Goal: Task Accomplishment & Management: Complete application form

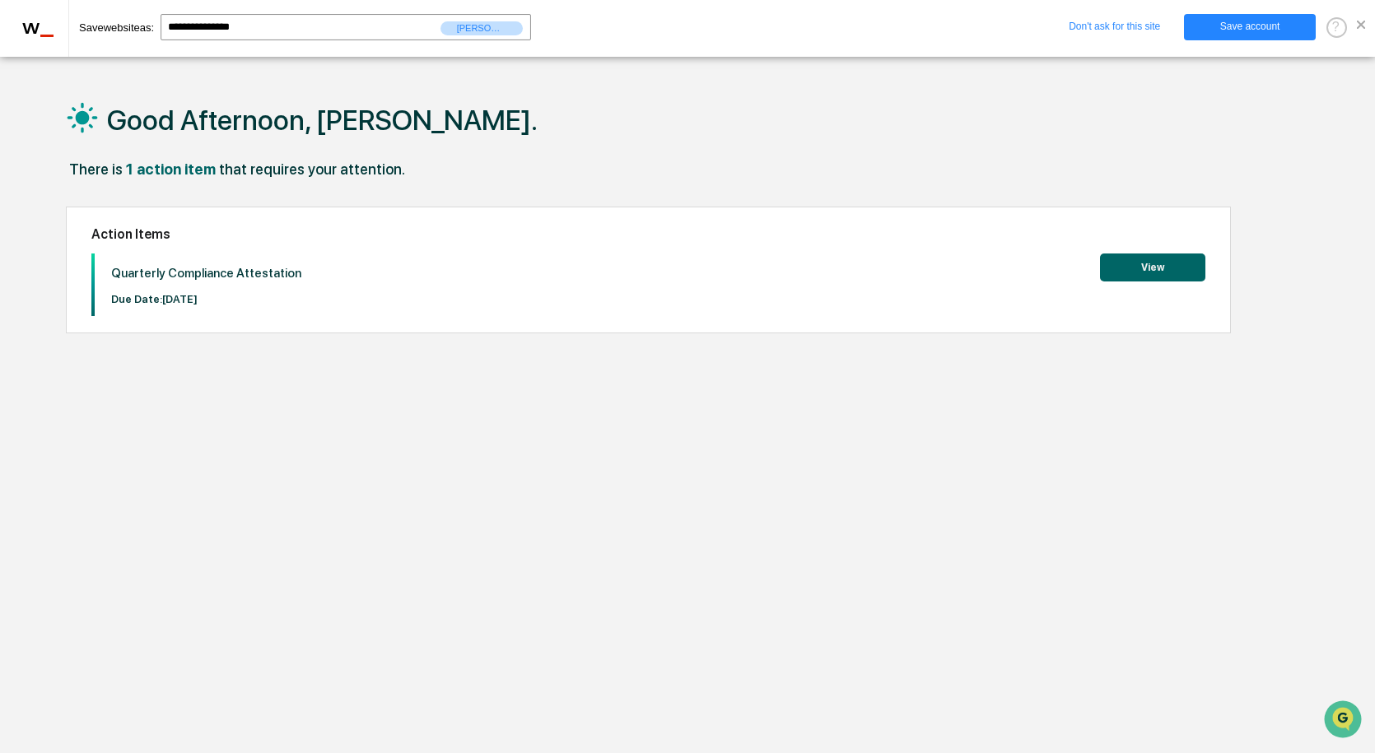
click at [1155, 269] on button "View" at bounding box center [1152, 268] width 105 height 28
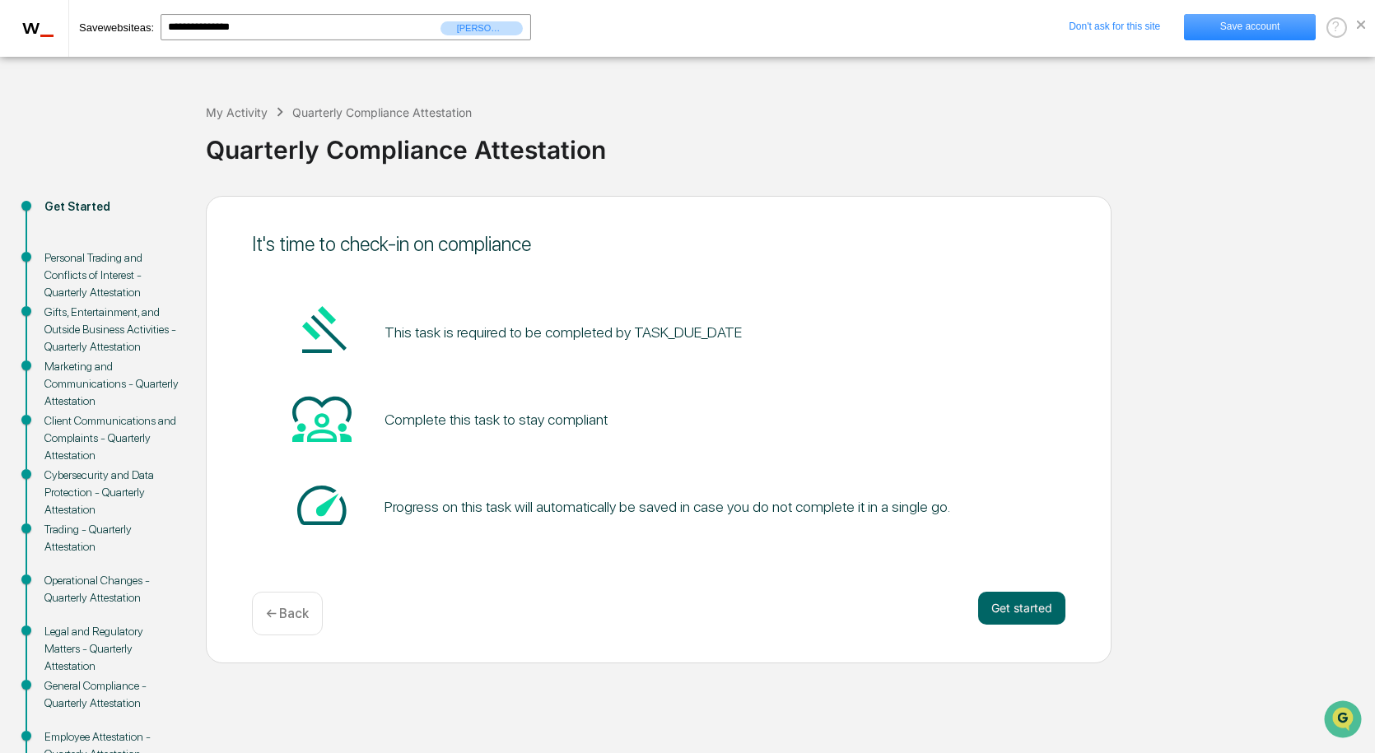
click at [1250, 24] on link "Save account" at bounding box center [1250, 27] width 132 height 26
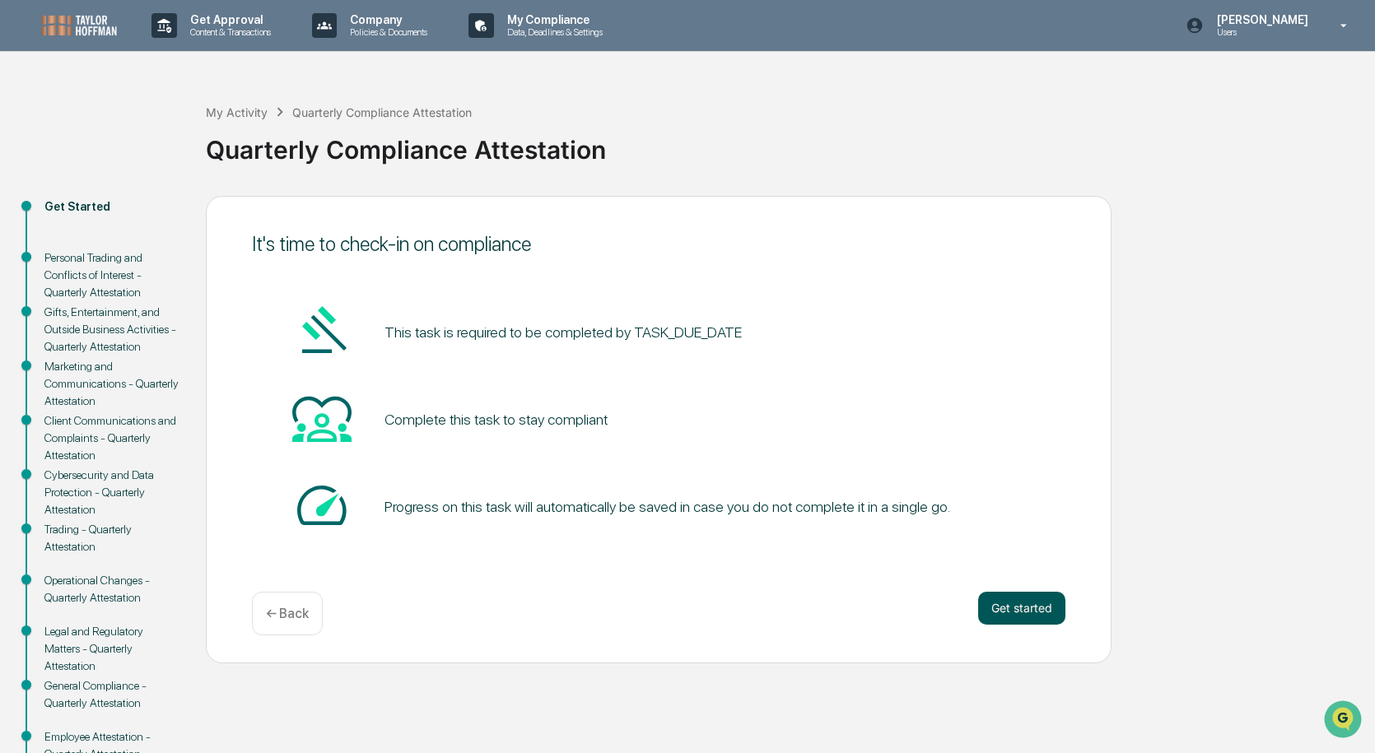
click at [1019, 599] on button "Get started" at bounding box center [1021, 608] width 87 height 33
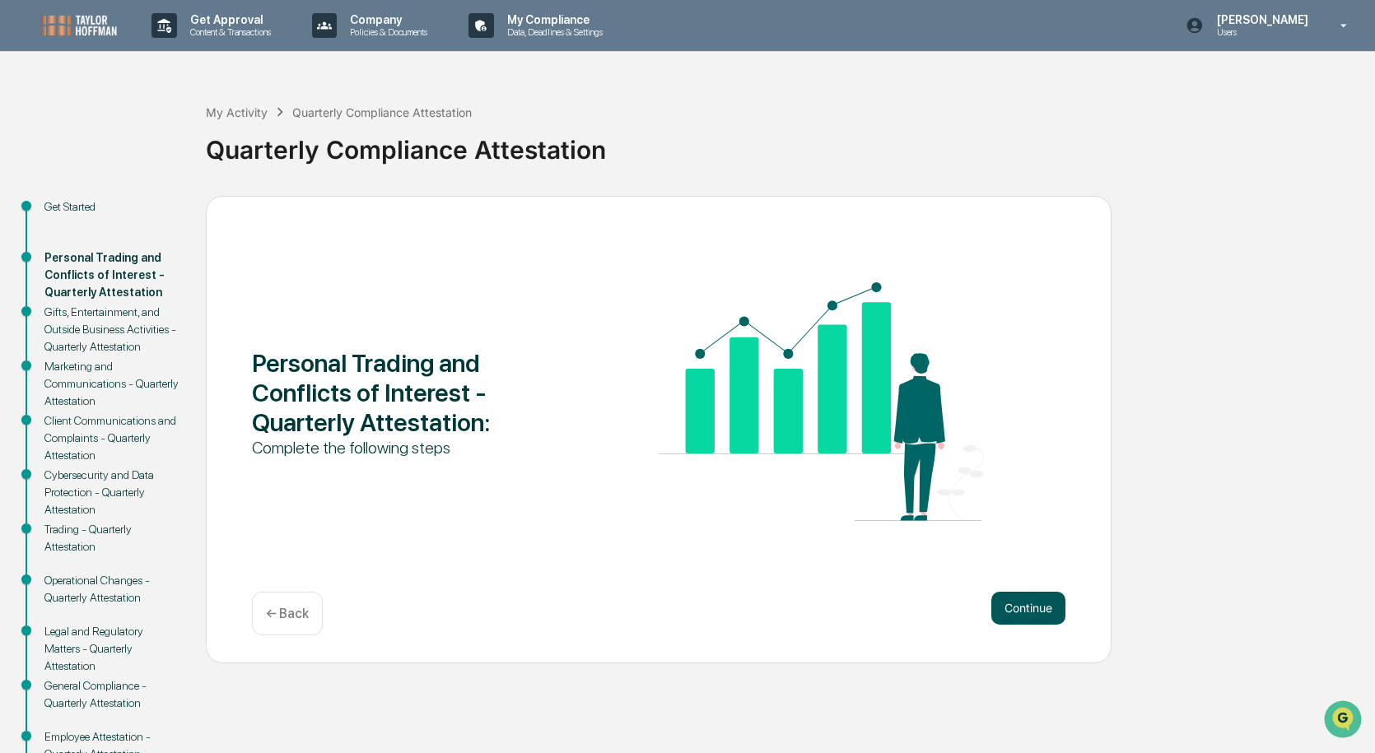
click at [1018, 605] on button "Continue" at bounding box center [1028, 608] width 74 height 33
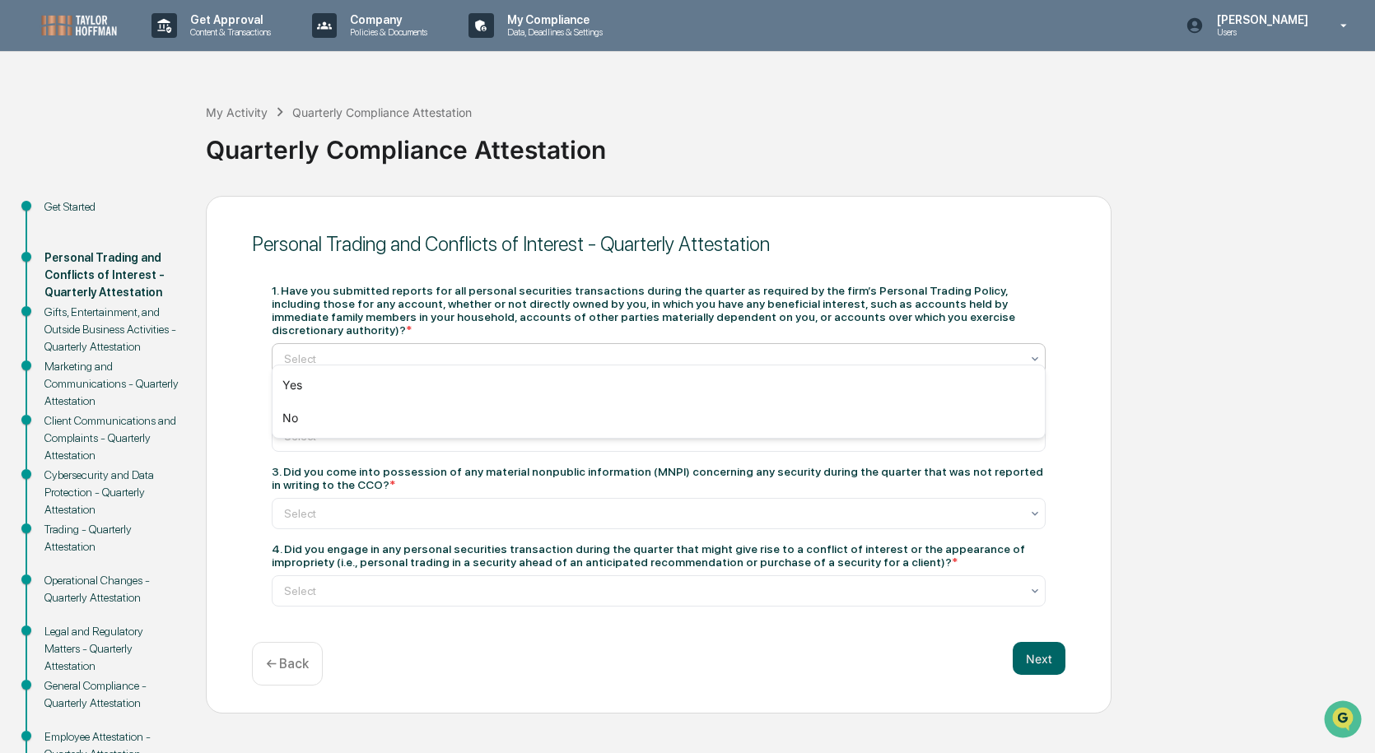
click at [911, 352] on div at bounding box center [652, 359] width 736 height 16
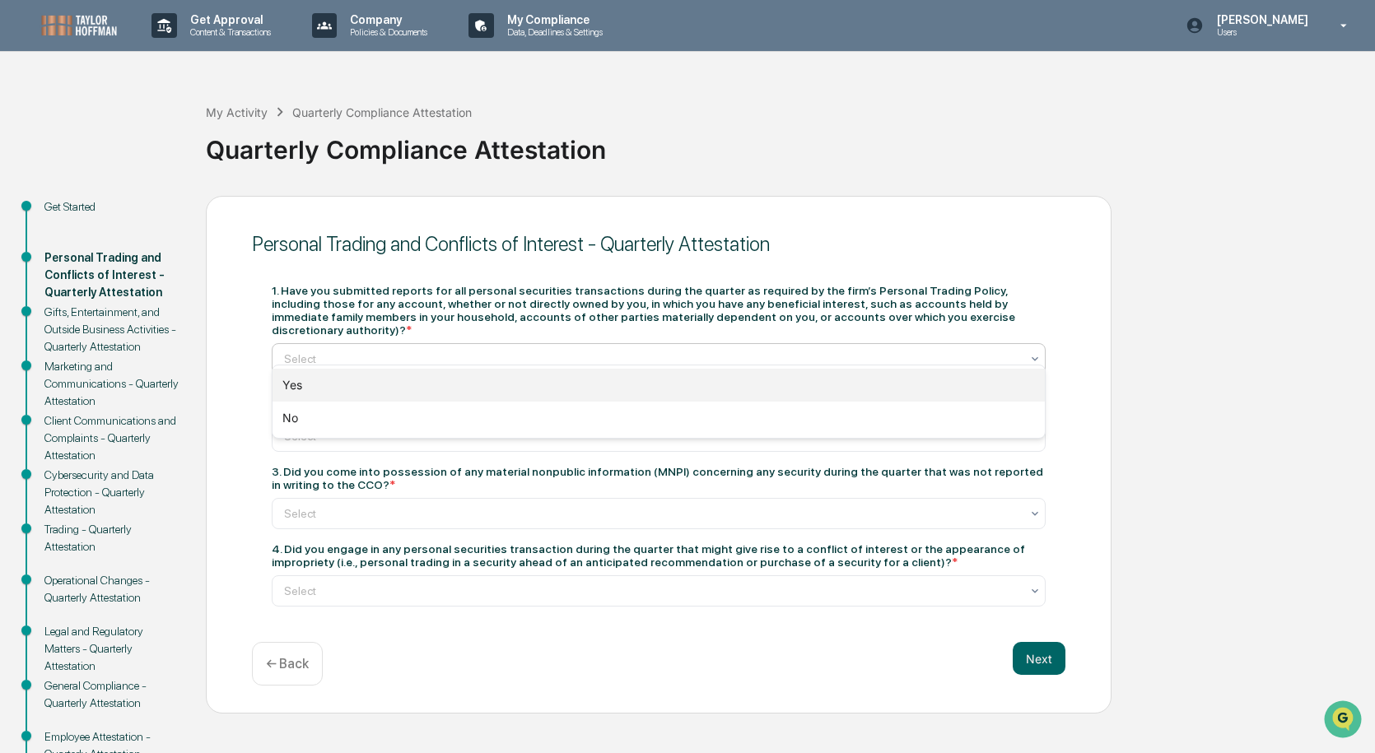
click at [790, 394] on div "Yes" at bounding box center [659, 385] width 772 height 33
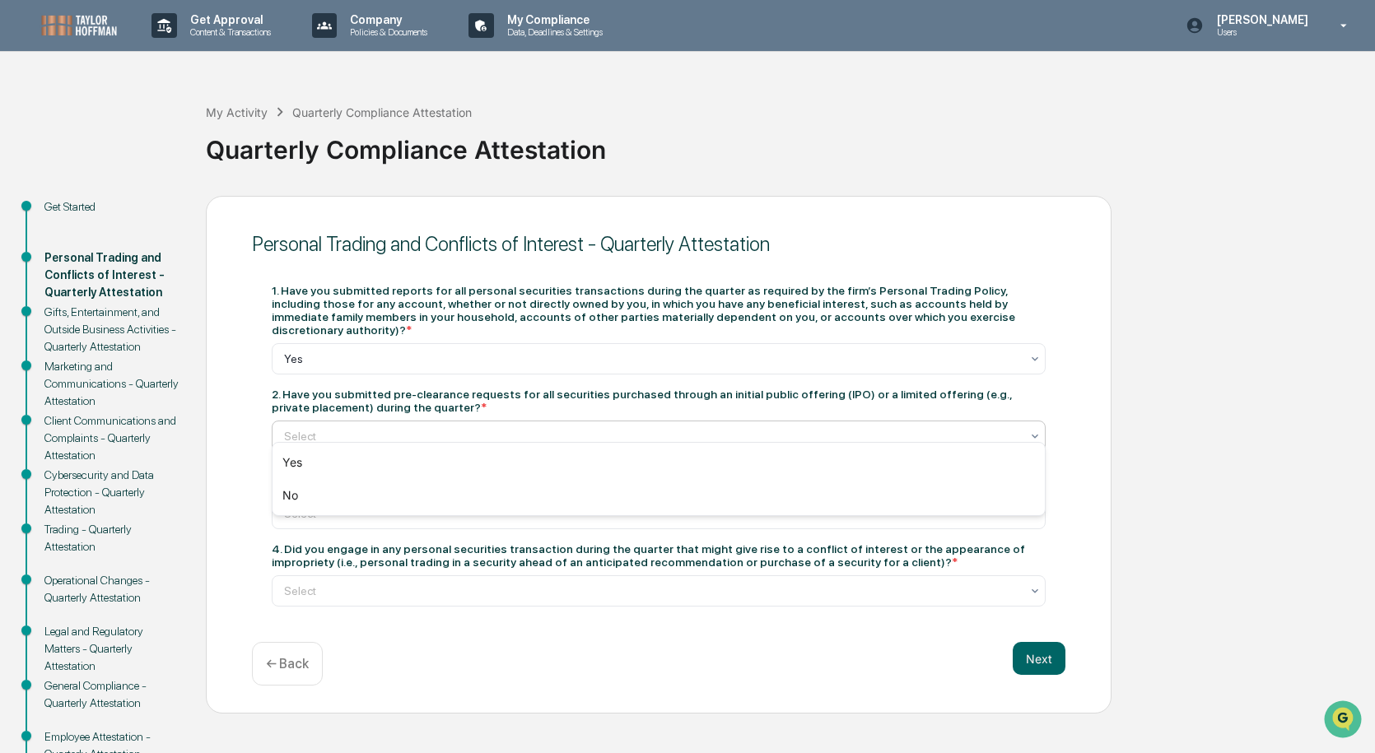
click at [868, 428] on div at bounding box center [652, 436] width 736 height 16
click at [844, 463] on div "Yes" at bounding box center [659, 462] width 772 height 33
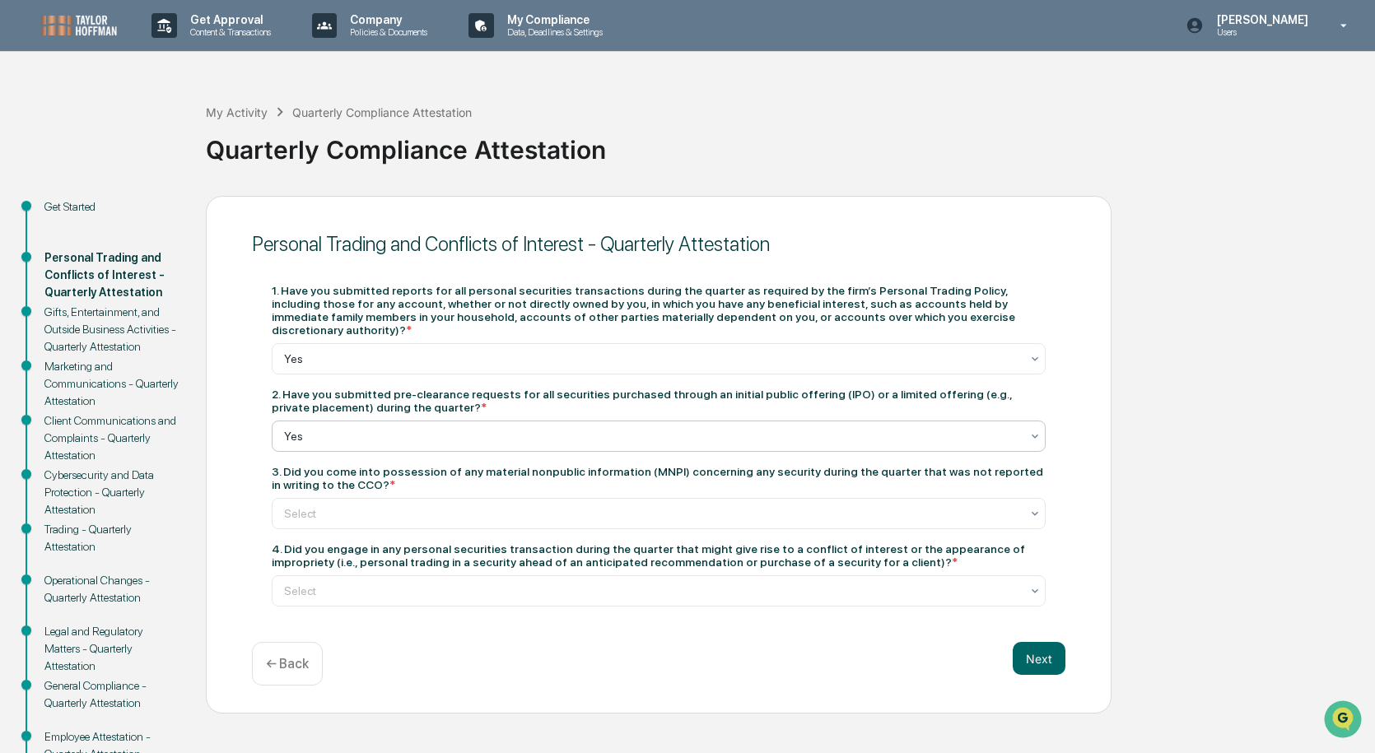
click at [843, 425] on div "Yes" at bounding box center [652, 436] width 752 height 23
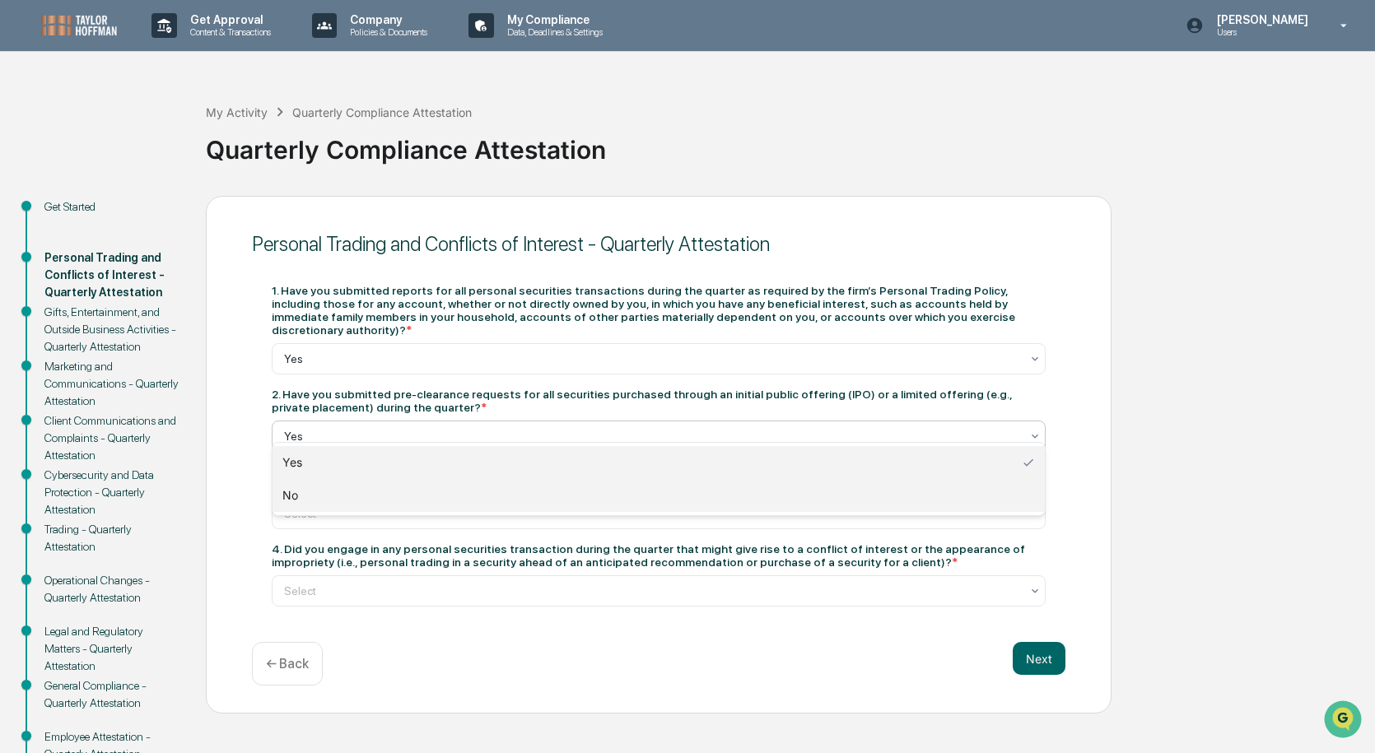
click at [807, 486] on div "No" at bounding box center [659, 495] width 772 height 33
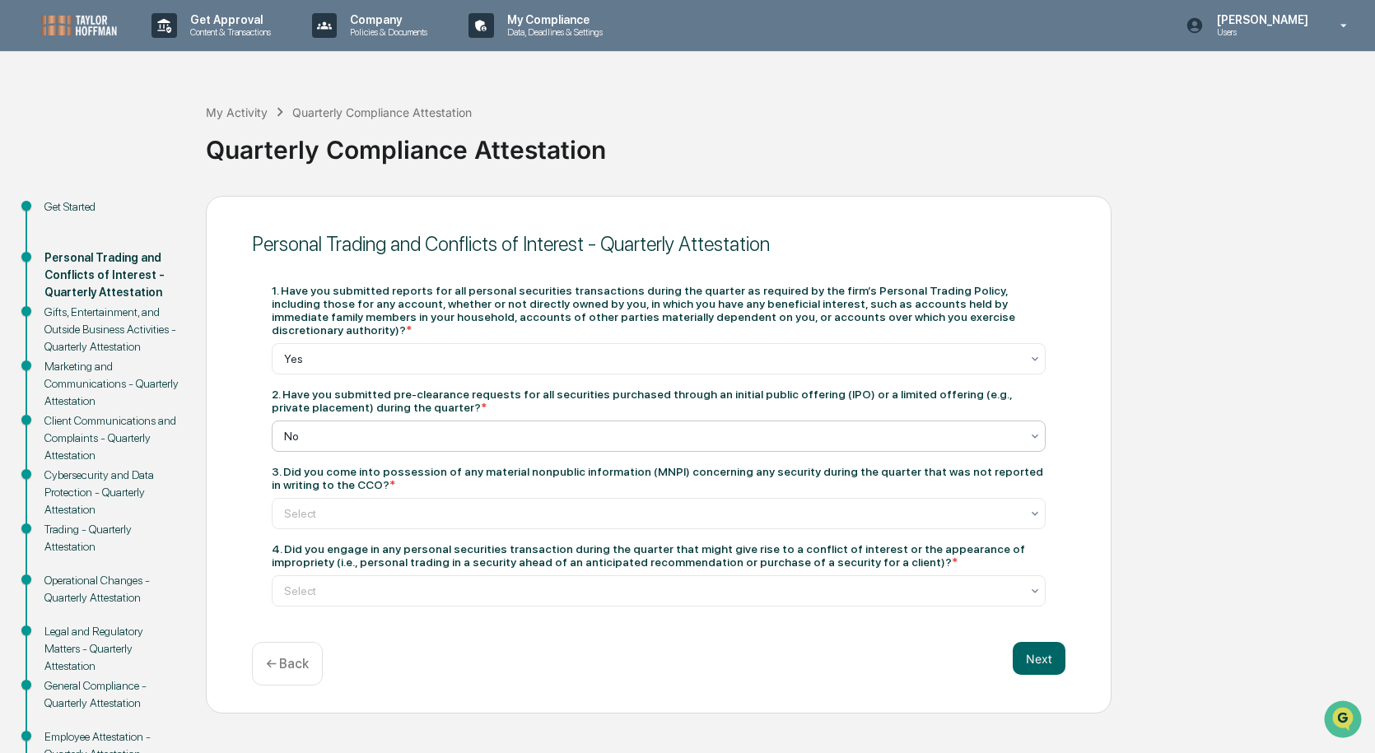
click at [800, 402] on div "2. Have you submitted pre-clearance requests for all securities purchased throu…" at bounding box center [659, 420] width 774 height 64
click at [793, 428] on div at bounding box center [652, 436] width 736 height 16
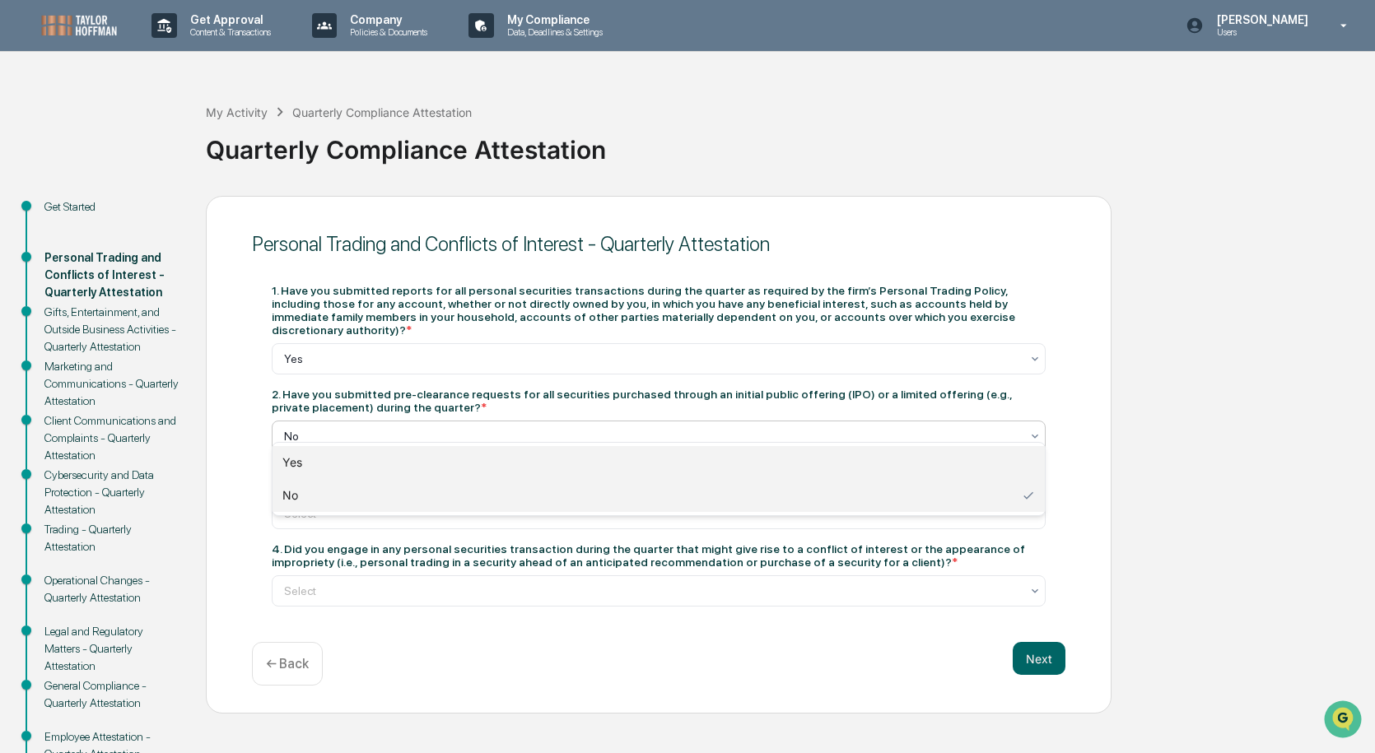
click at [753, 461] on div "Yes" at bounding box center [659, 462] width 772 height 33
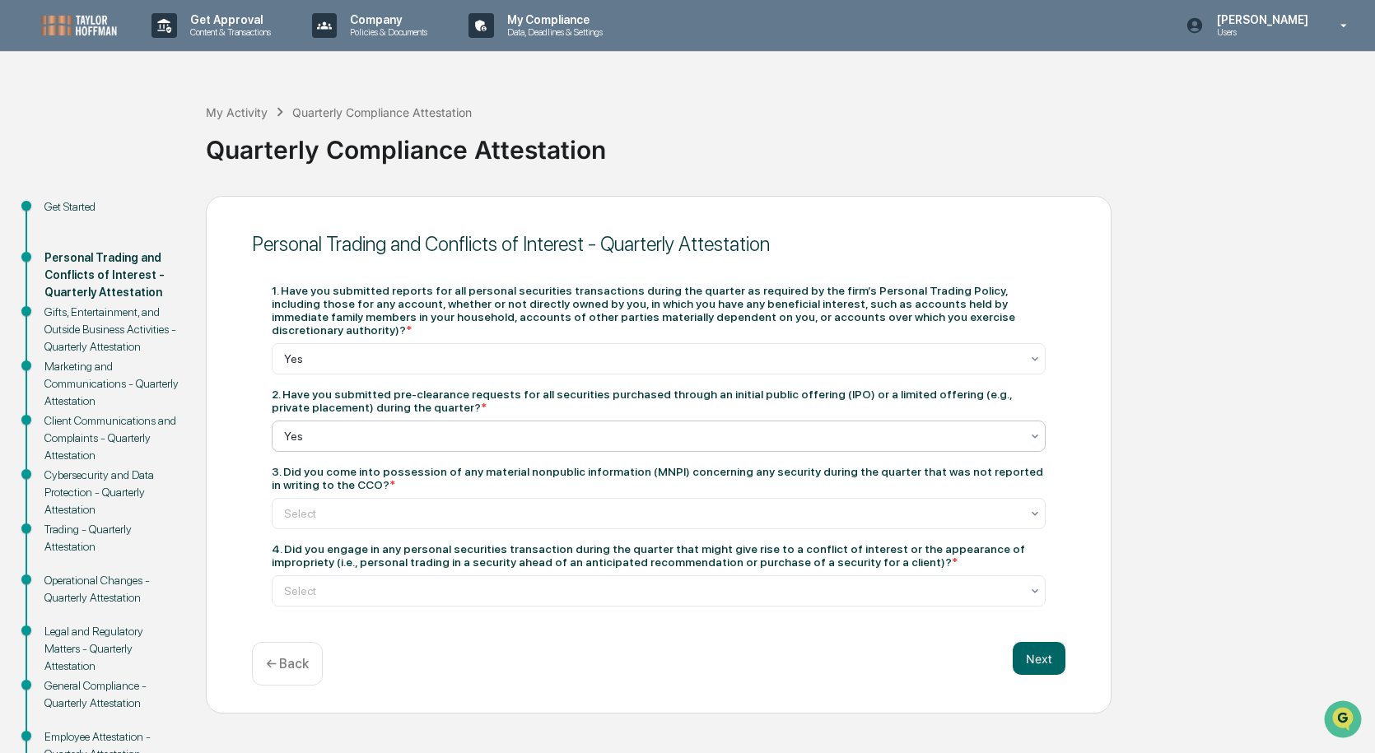
click at [853, 428] on div at bounding box center [652, 436] width 736 height 16
click at [1211, 468] on div "Get Started Personal Trading and Conflicts of Interest - Quarterly Attestation …" at bounding box center [687, 521] width 1358 height 650
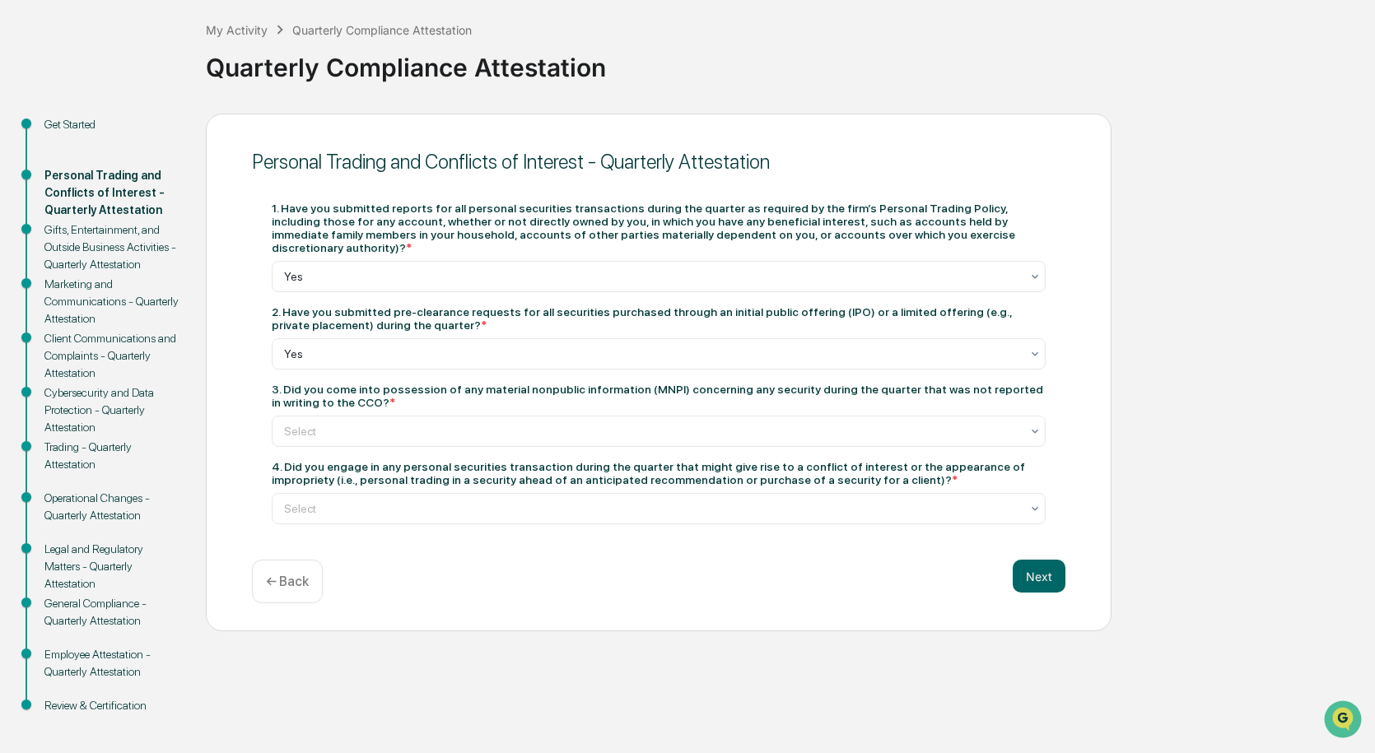
scroll to position [93, 0]
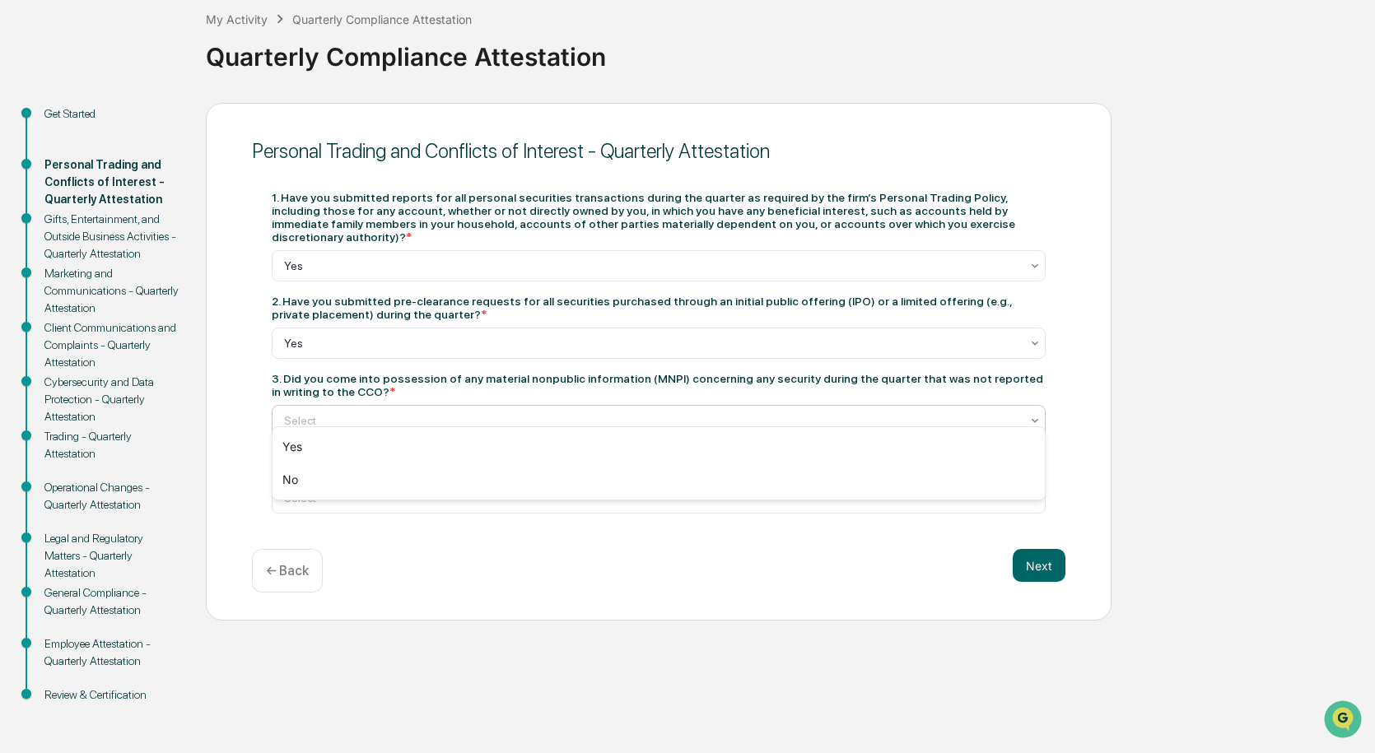
click at [794, 412] on div at bounding box center [652, 420] width 736 height 16
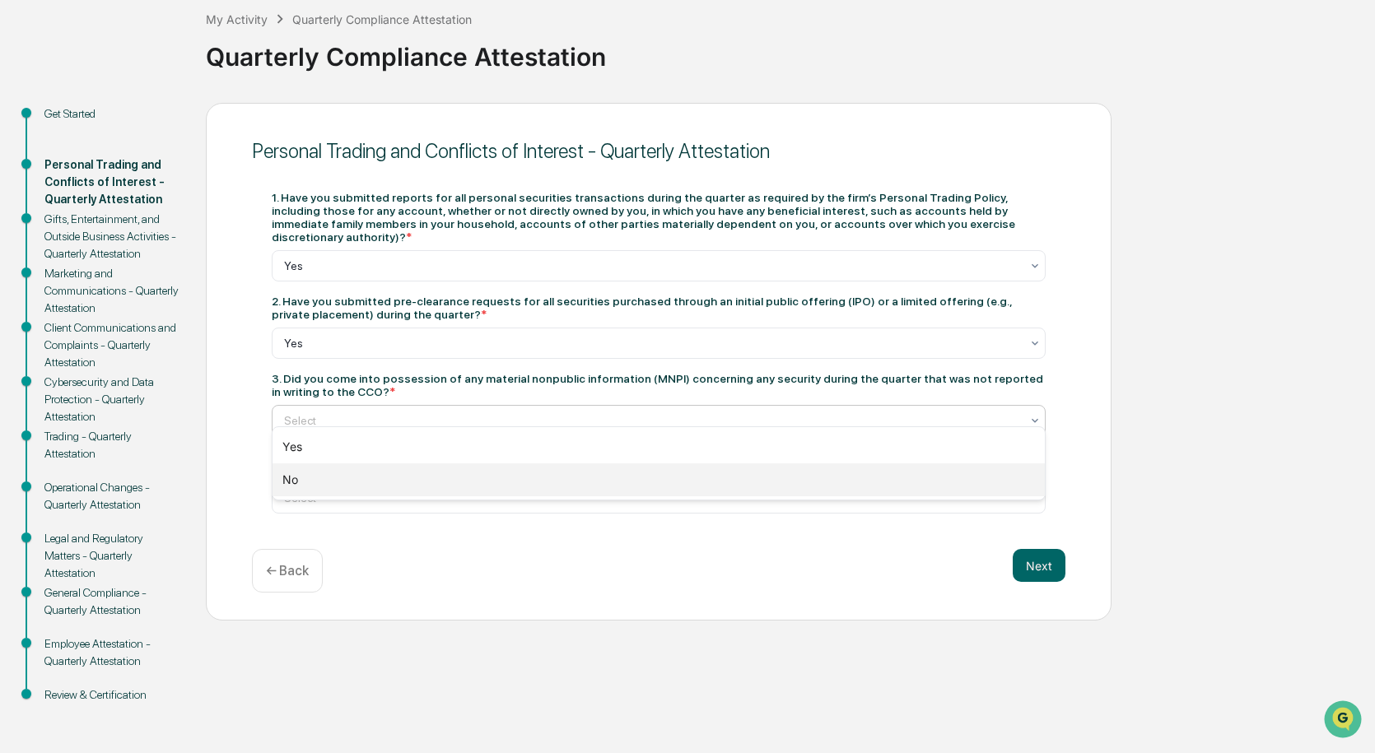
click at [741, 487] on div "No" at bounding box center [659, 480] width 772 height 33
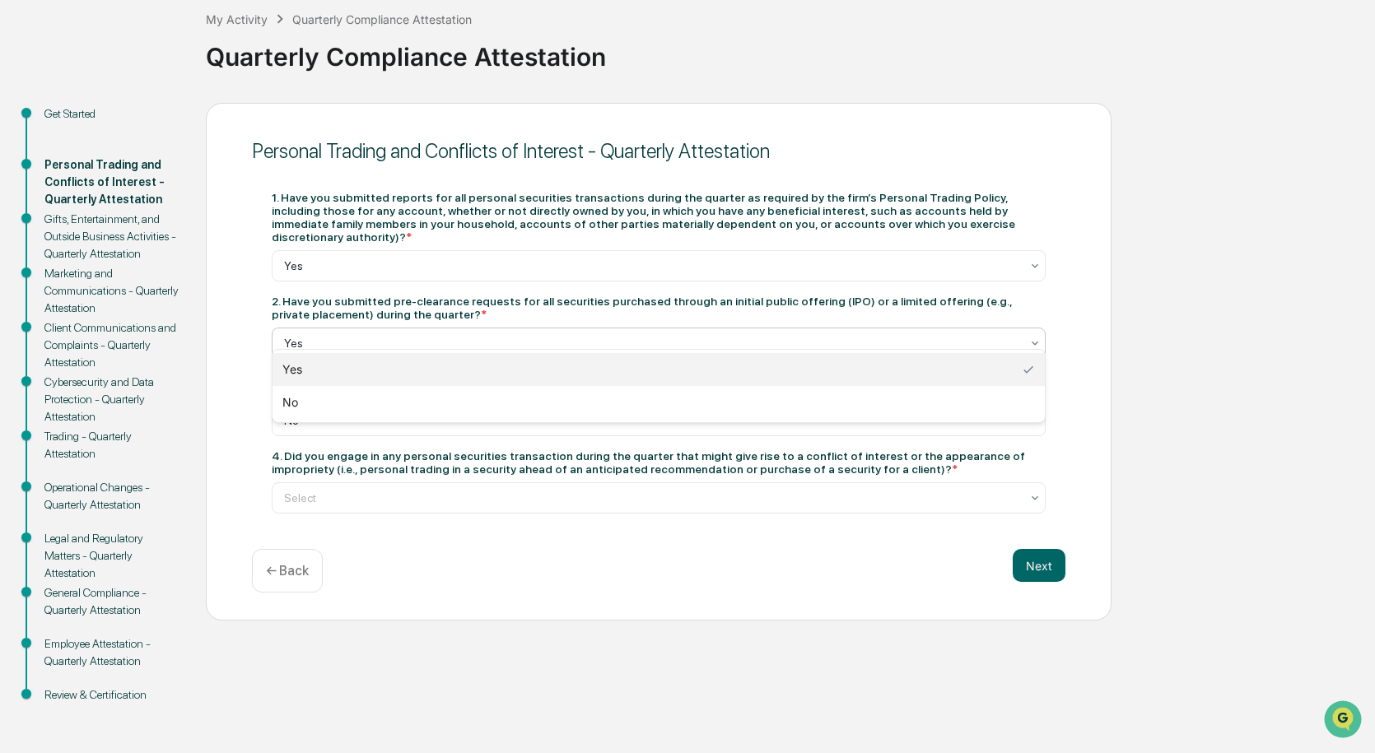
click at [437, 328] on div "Yes" at bounding box center [659, 343] width 774 height 31
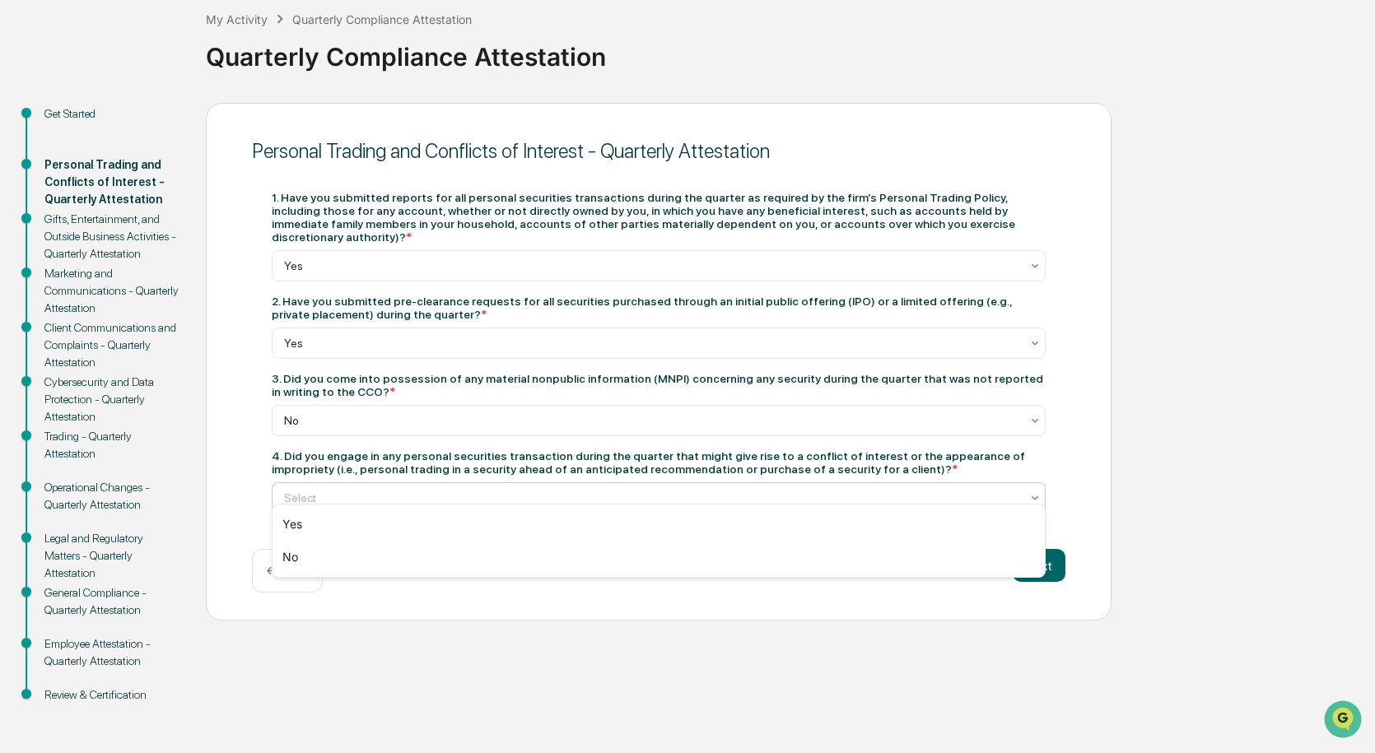
click at [711, 490] on div at bounding box center [652, 498] width 736 height 16
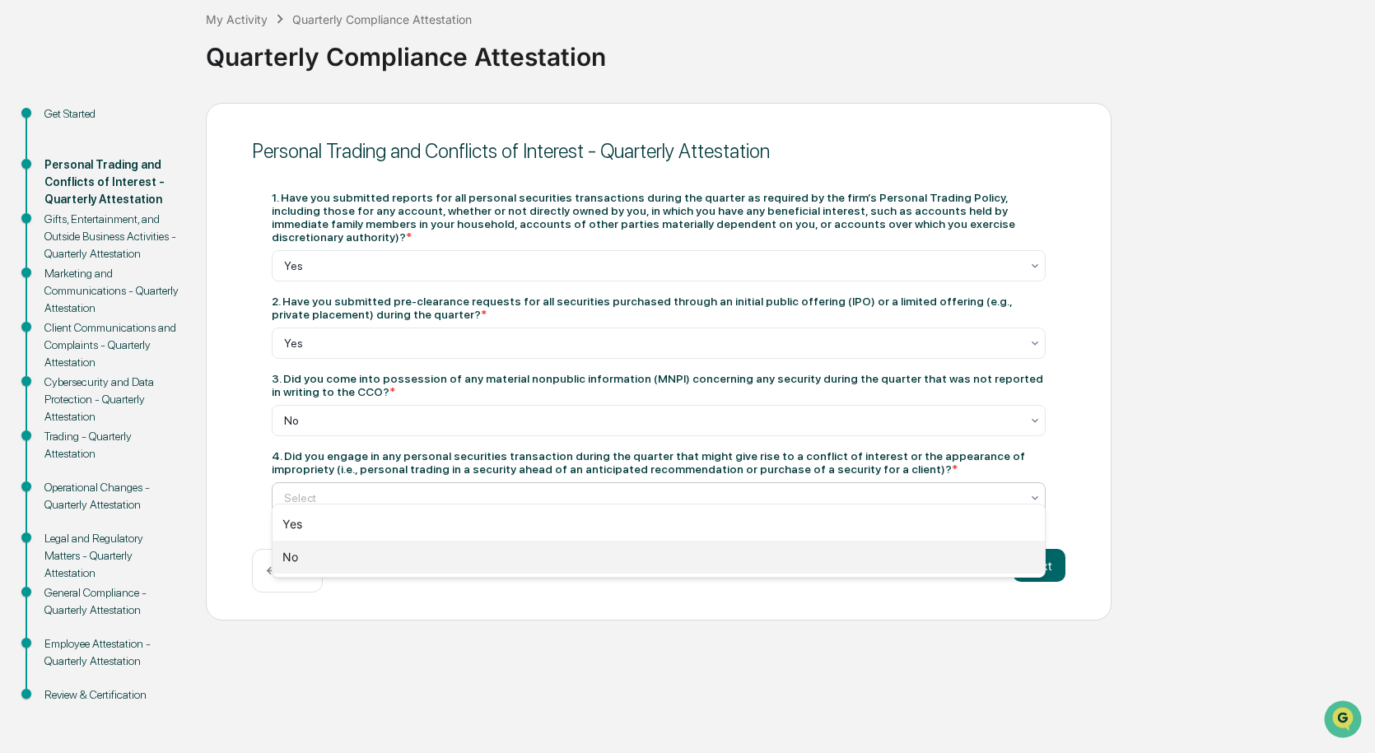
click at [714, 542] on div "No" at bounding box center [659, 557] width 772 height 33
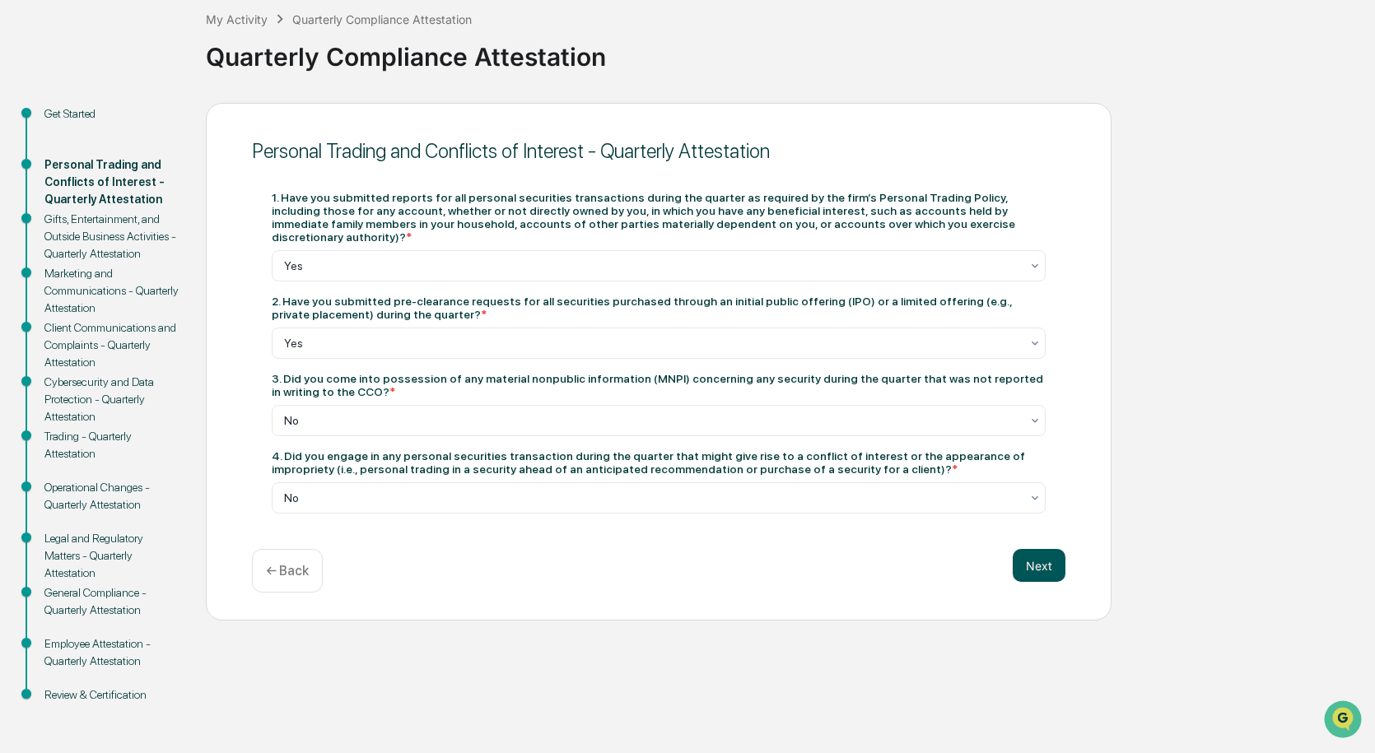
click at [1032, 566] on button "Next" at bounding box center [1039, 565] width 53 height 33
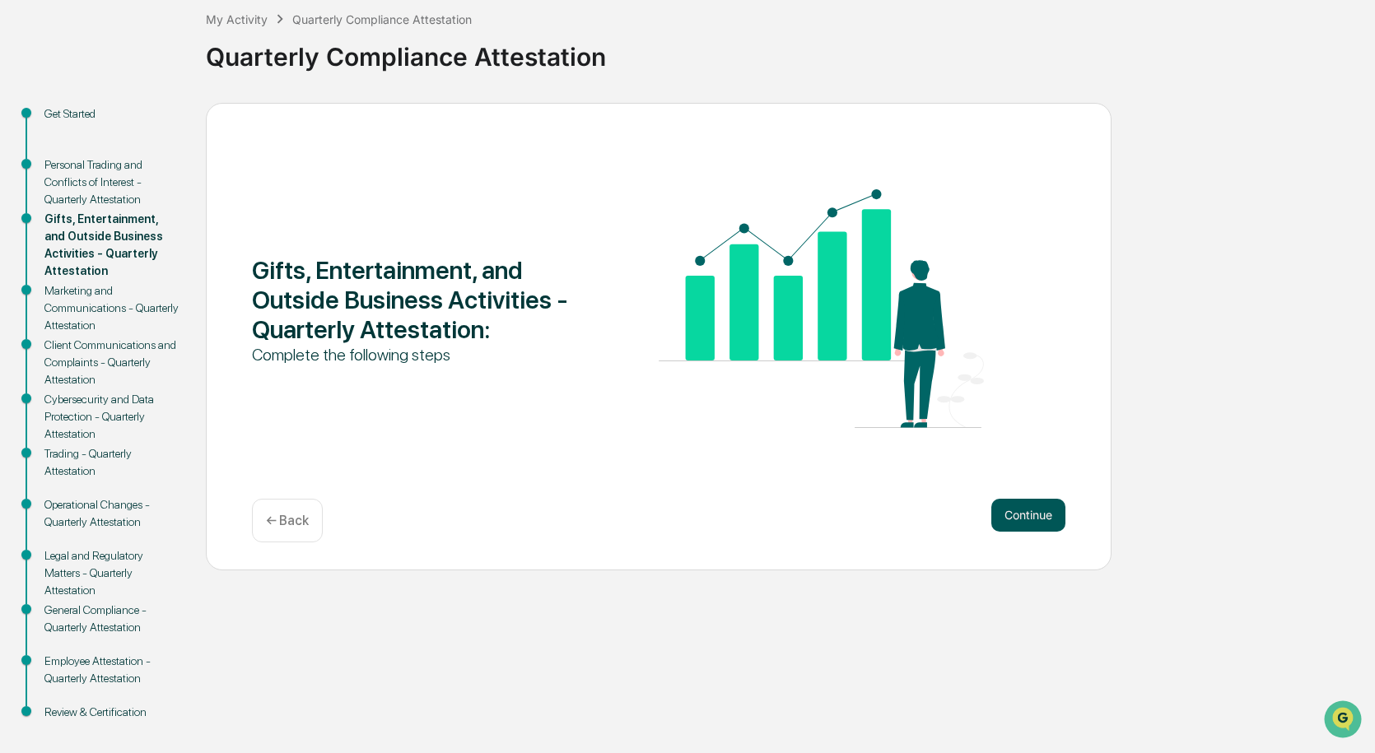
click at [1045, 515] on button "Continue" at bounding box center [1028, 515] width 74 height 33
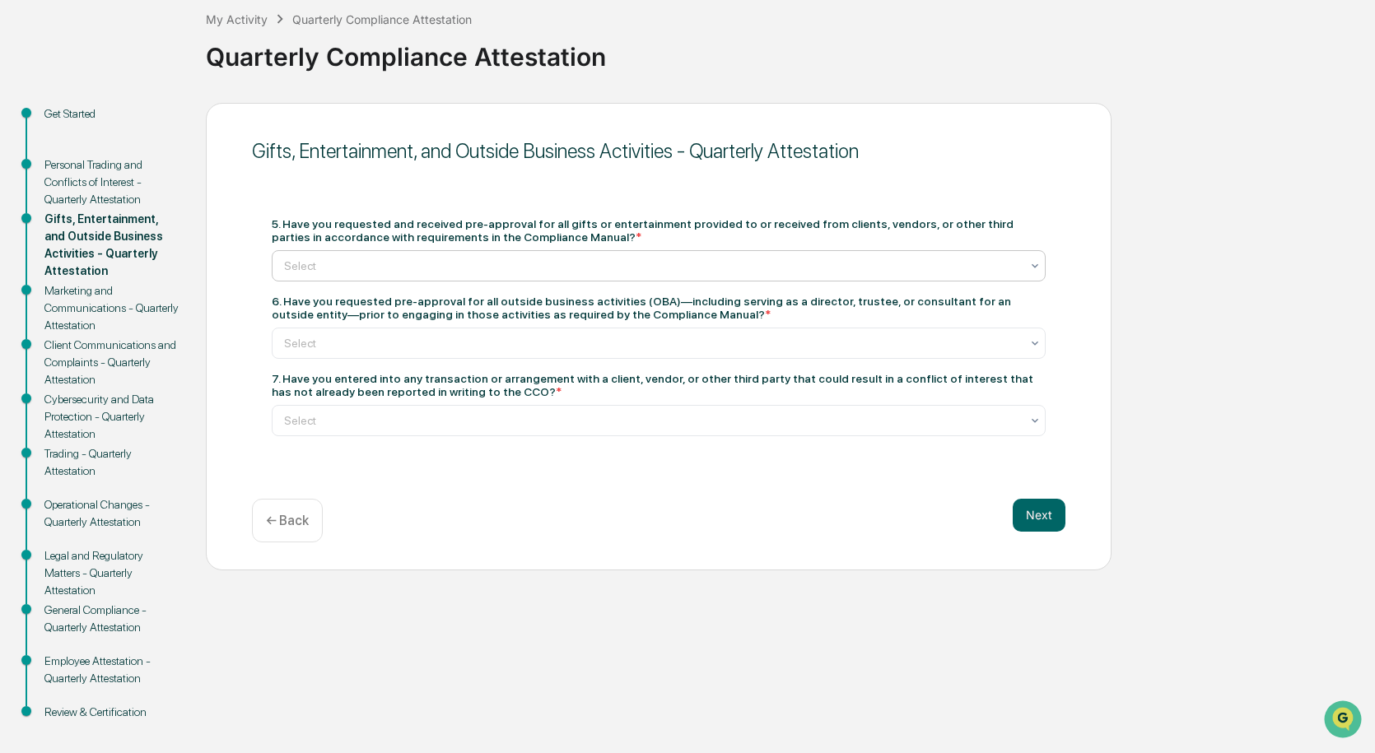
click at [479, 253] on div "Select" at bounding box center [659, 265] width 774 height 31
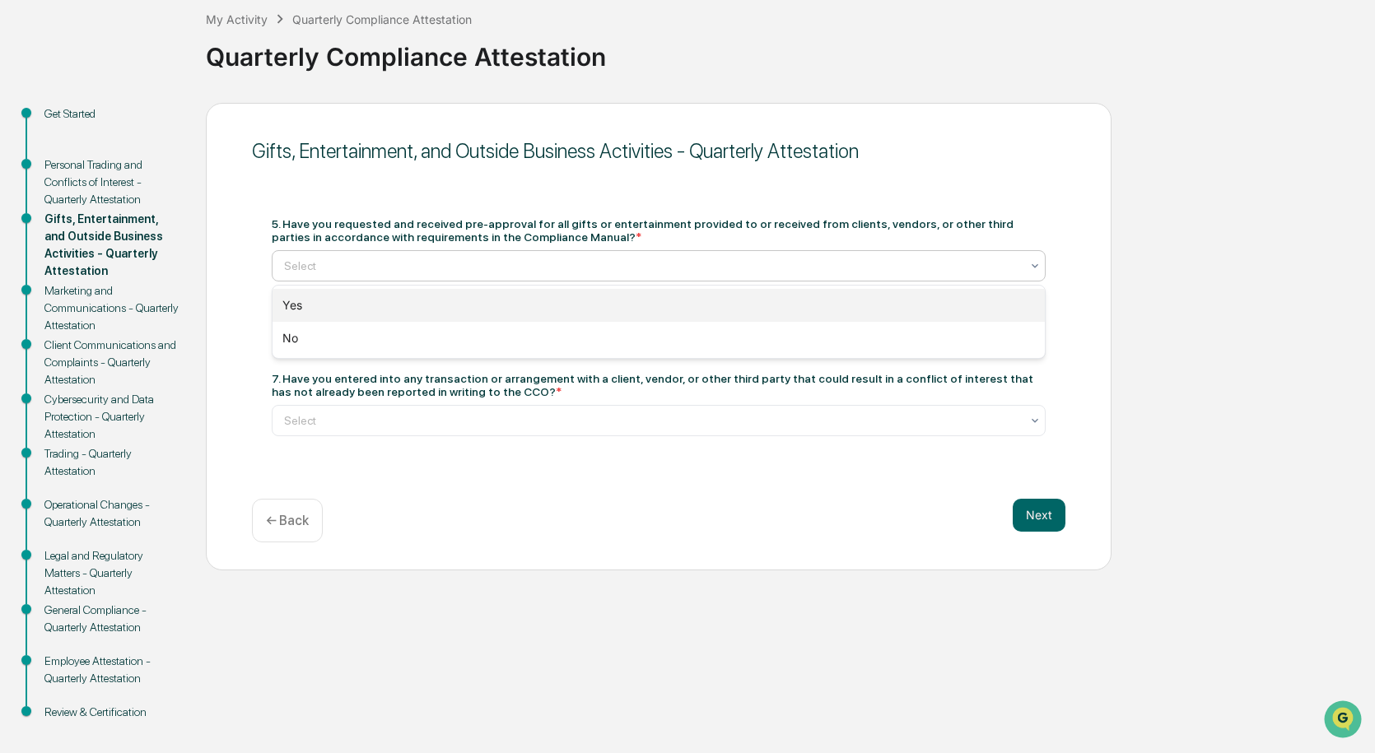
click at [470, 293] on div "Yes" at bounding box center [659, 305] width 772 height 33
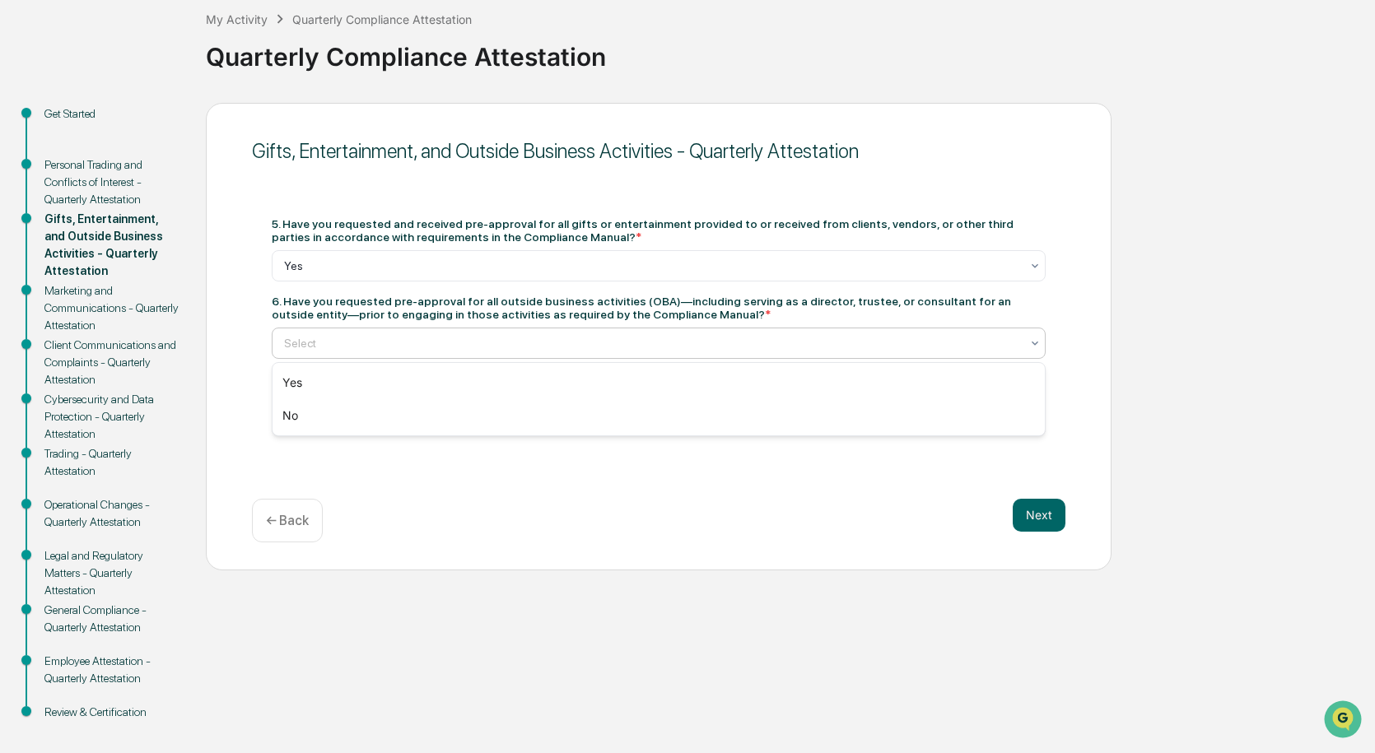
click at [747, 342] on div at bounding box center [652, 343] width 736 height 16
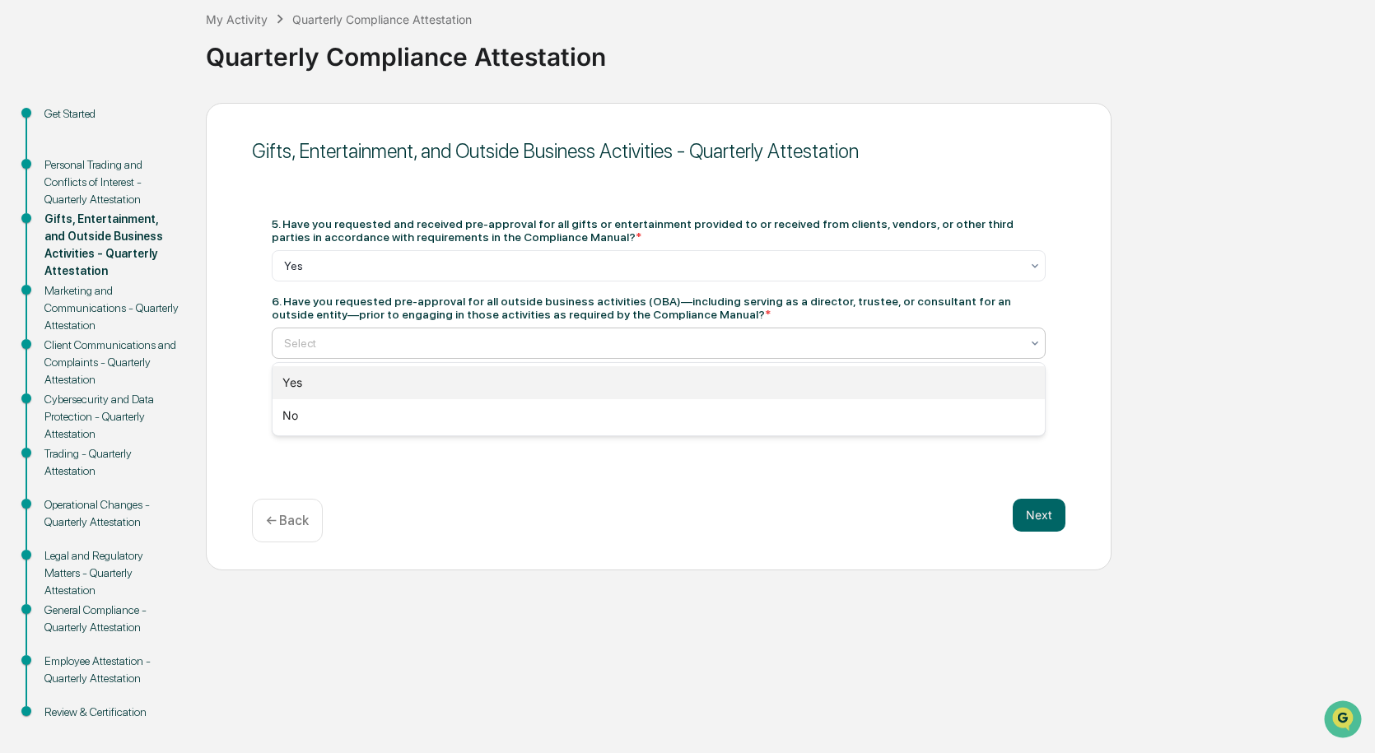
click at [706, 366] on div "Yes" at bounding box center [659, 382] width 772 height 33
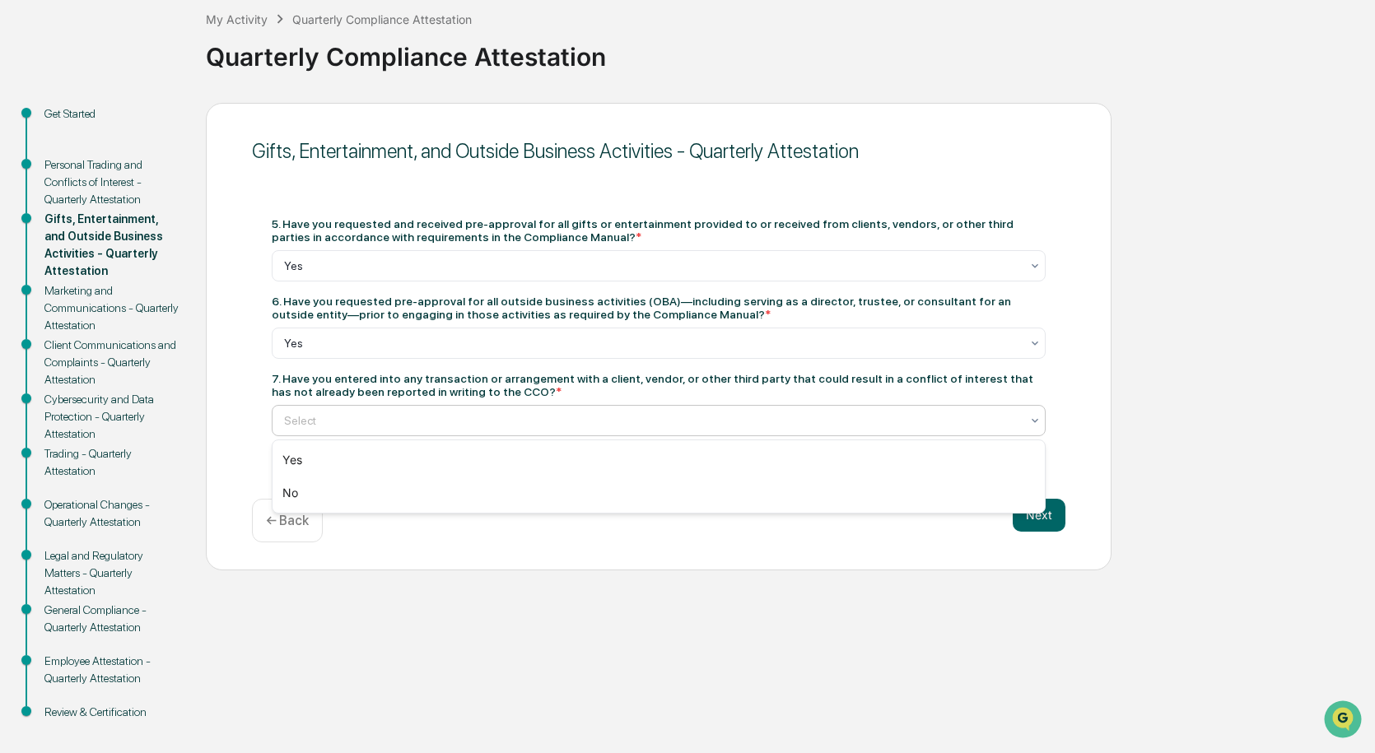
click at [594, 411] on div "Select" at bounding box center [652, 420] width 752 height 23
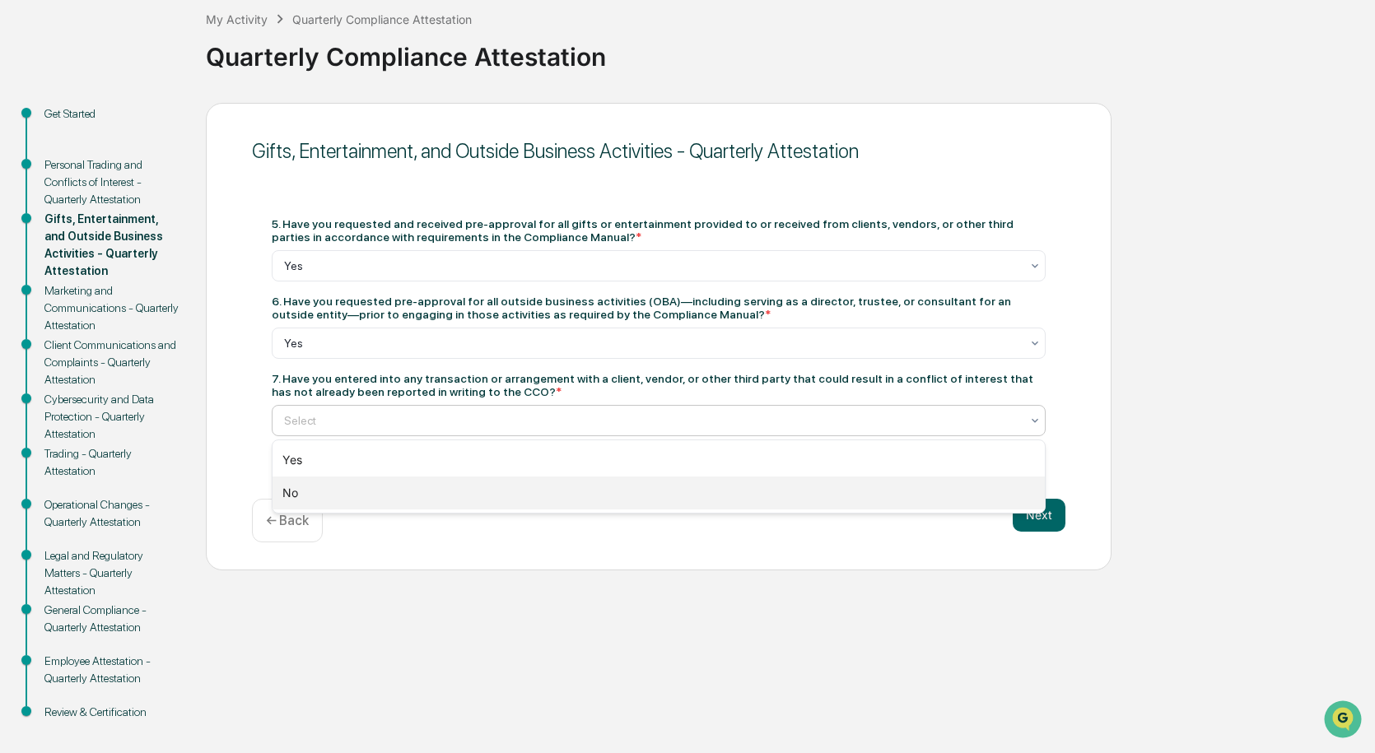
click at [495, 496] on div "No" at bounding box center [659, 493] width 772 height 33
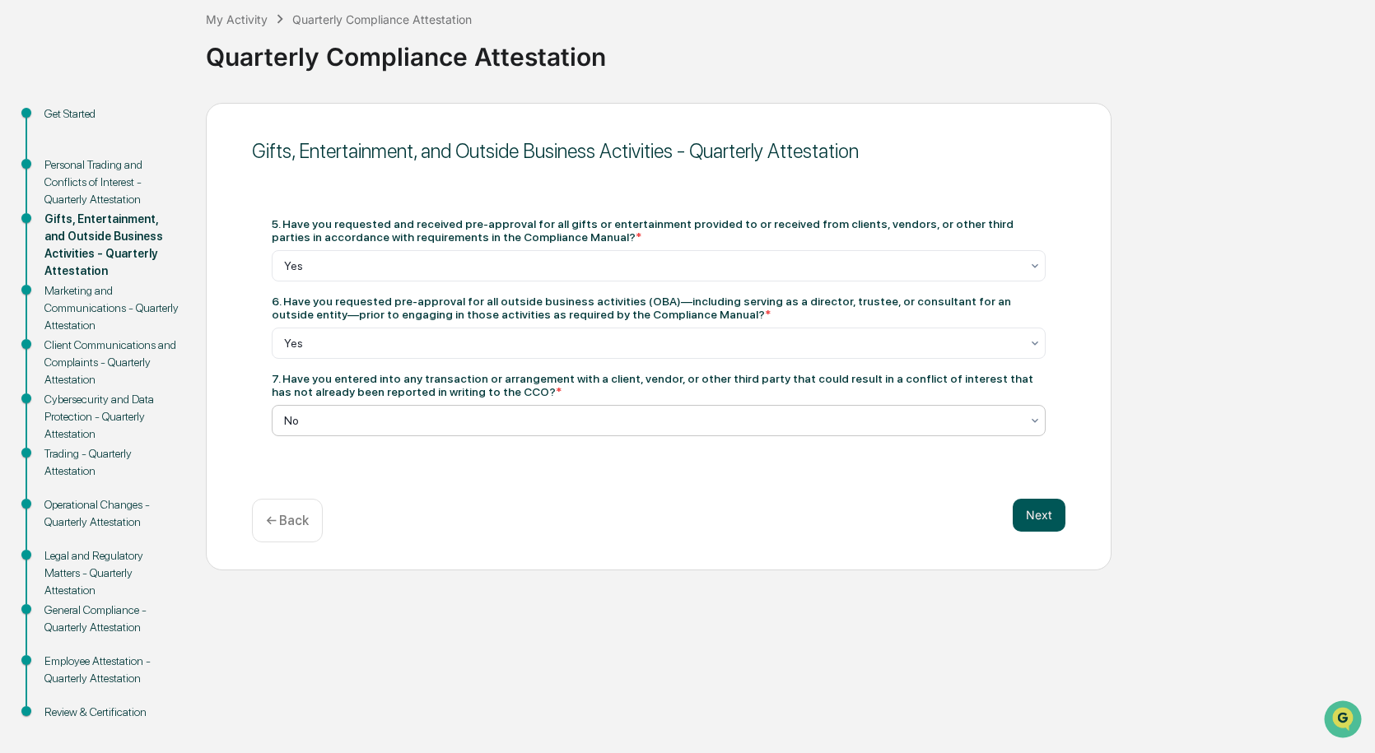
click at [1019, 506] on button "Next" at bounding box center [1039, 515] width 53 height 33
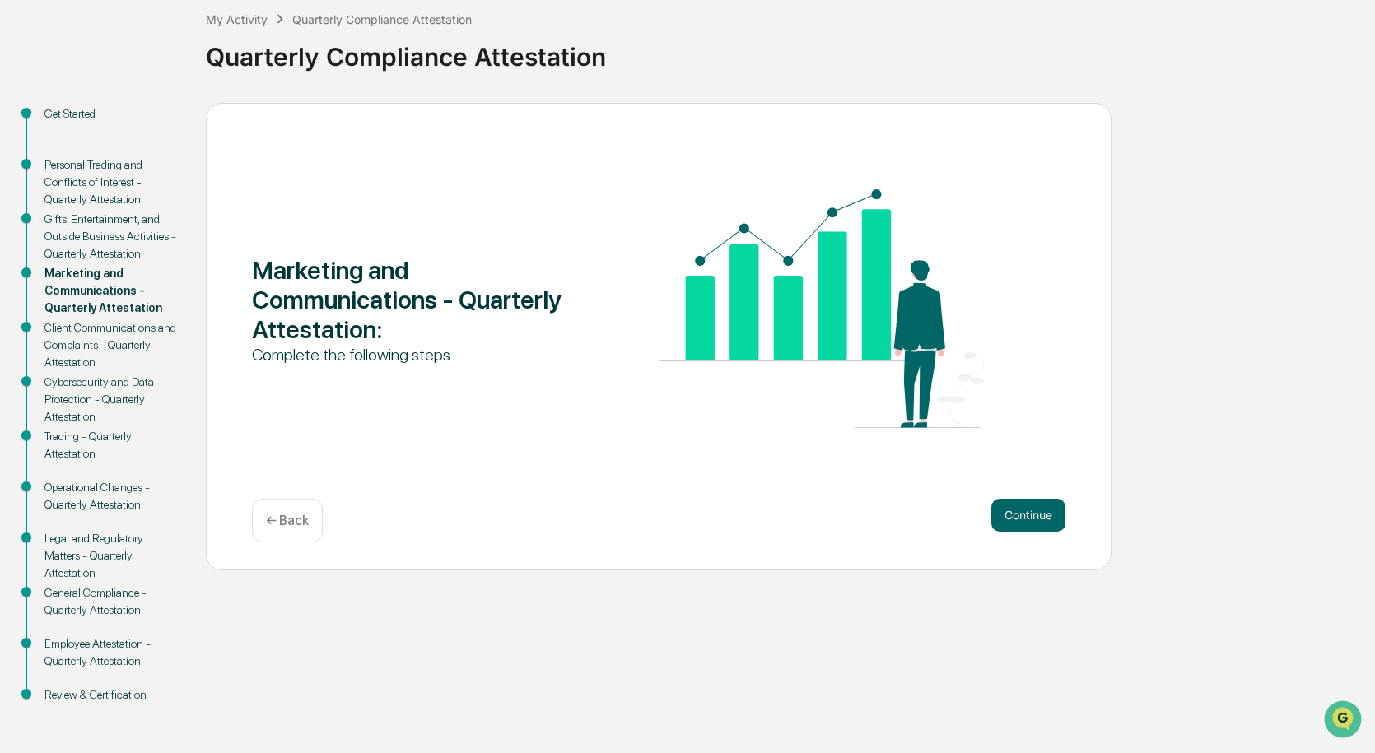
click at [1019, 506] on button "Continue" at bounding box center [1028, 515] width 74 height 33
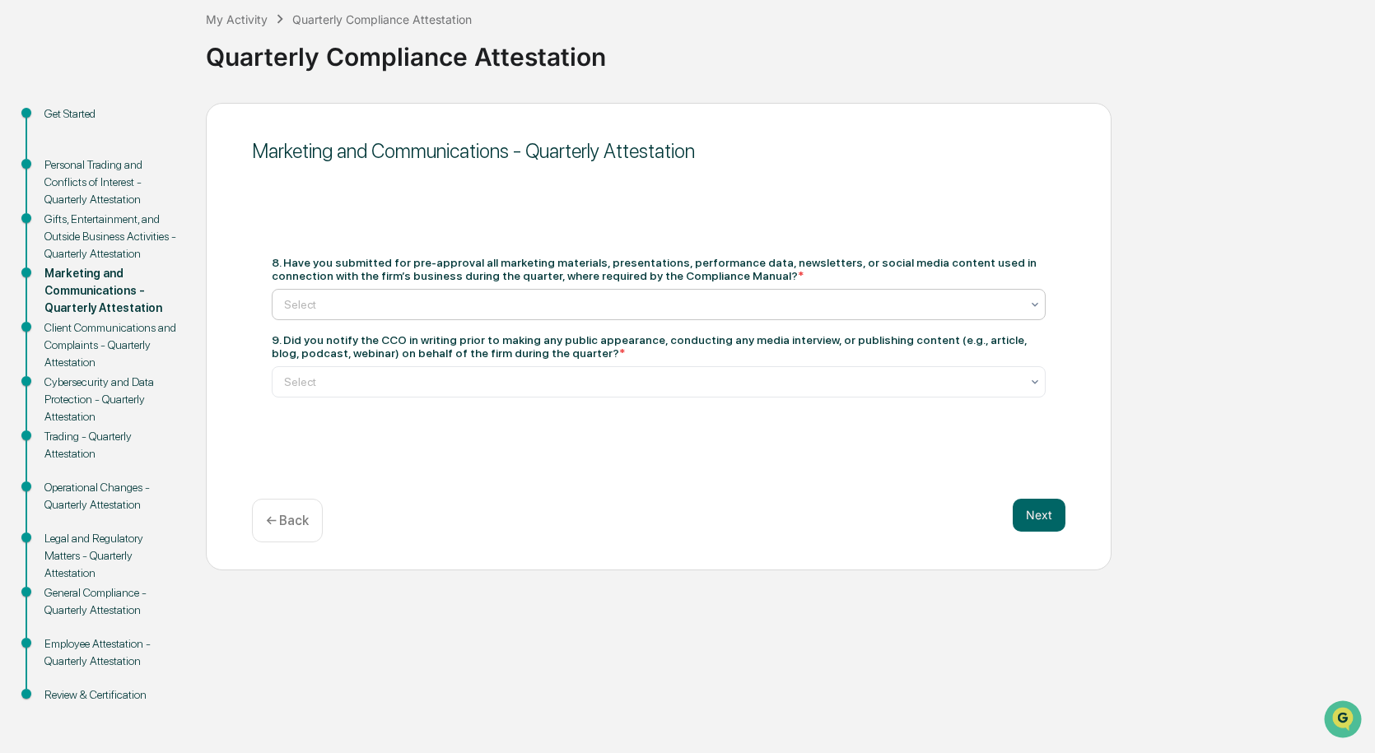
click at [403, 299] on div at bounding box center [652, 304] width 736 height 16
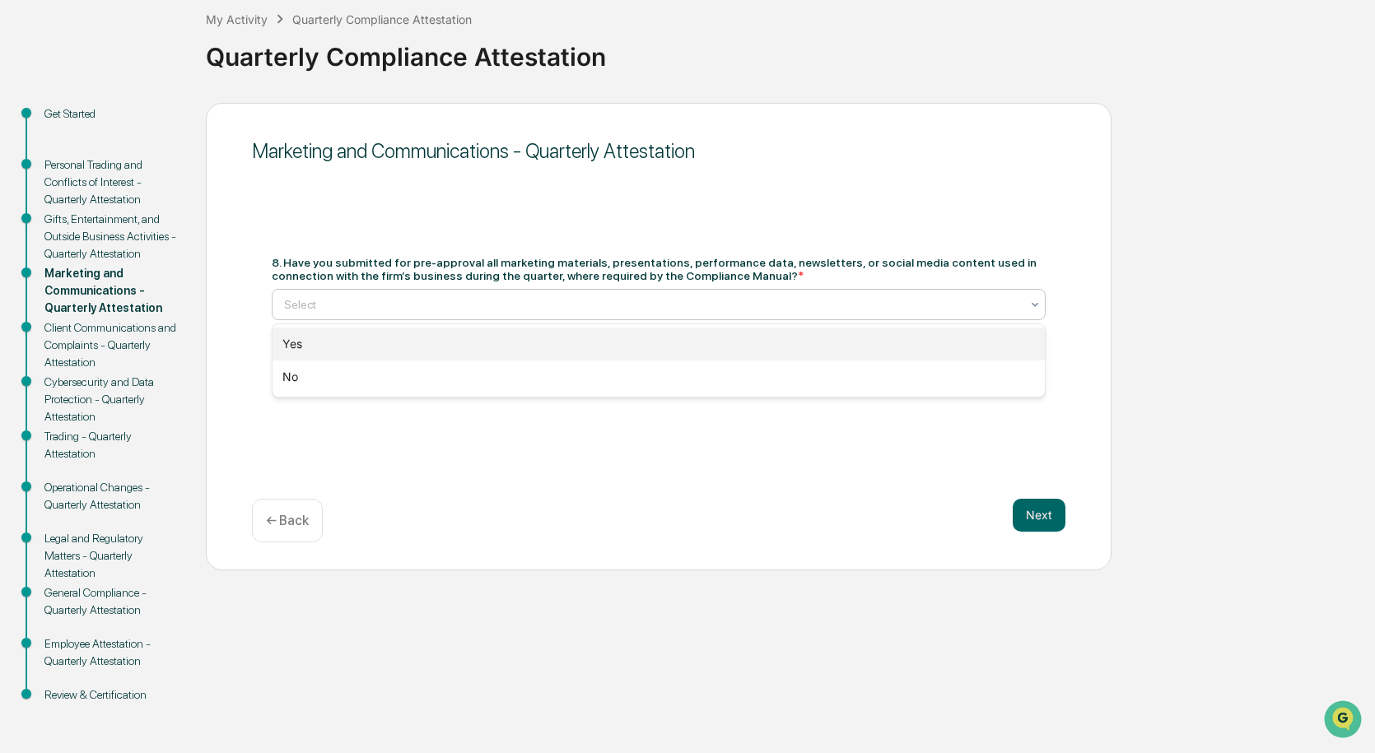
click at [389, 338] on div "Yes" at bounding box center [659, 344] width 772 height 33
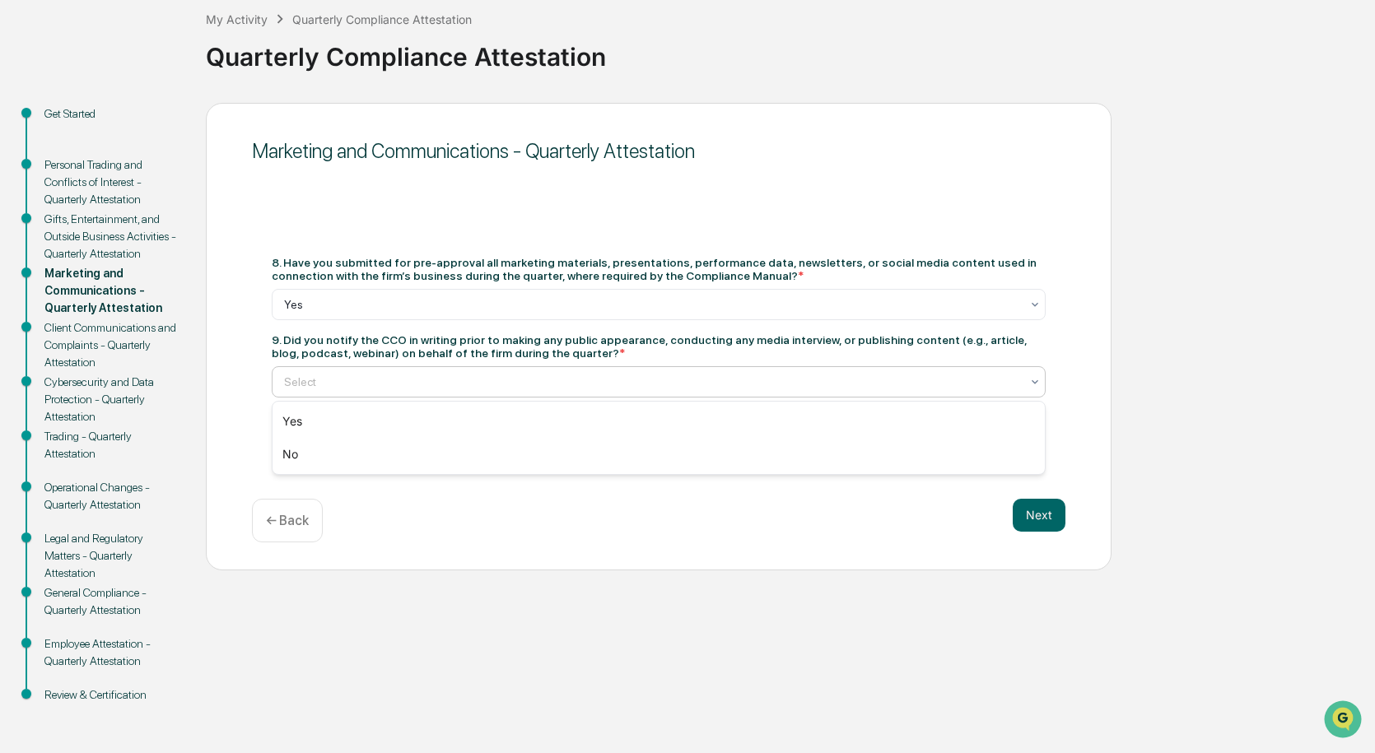
drag, startPoint x: 383, startPoint y: 389, endPoint x: 369, endPoint y: 407, distance: 22.9
click at [369, 406] on div "Yes" at bounding box center [659, 421] width 772 height 33
click at [1027, 520] on button "Next" at bounding box center [1039, 515] width 53 height 33
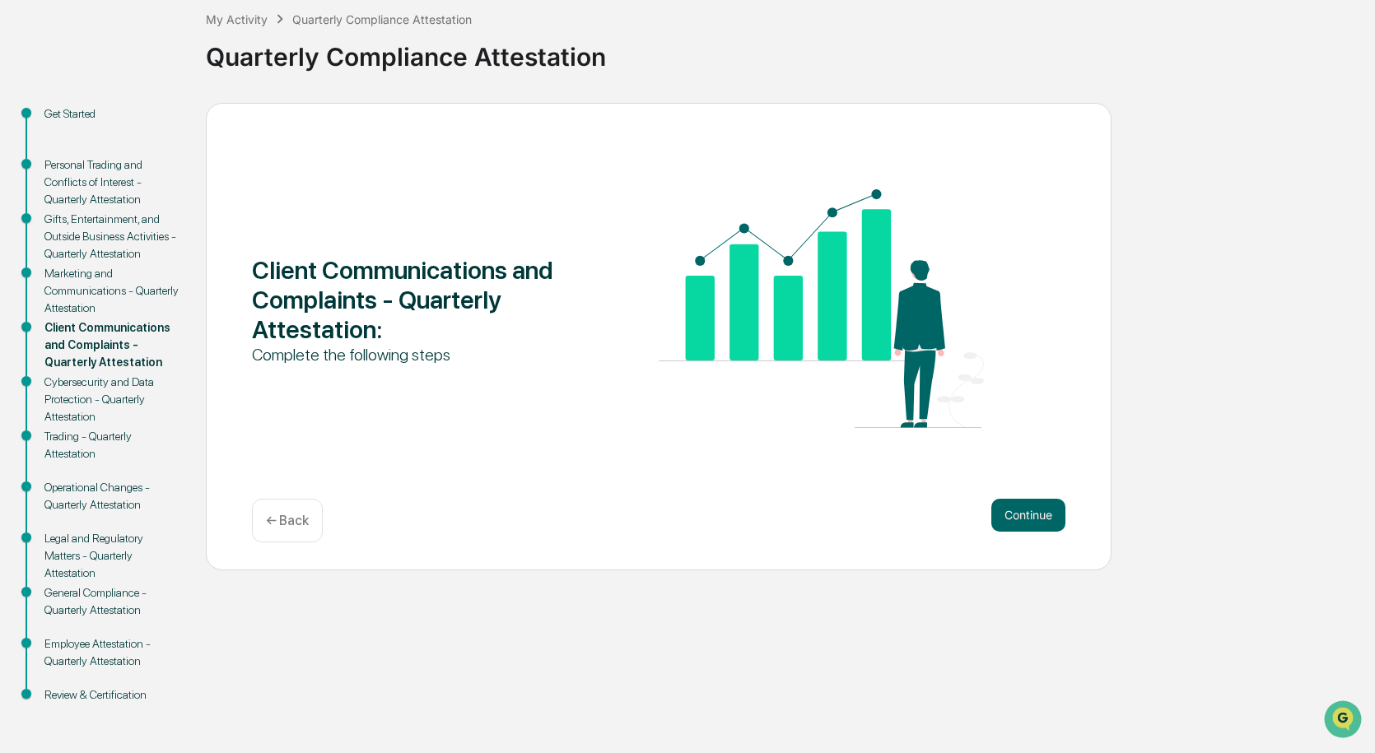
click at [1027, 520] on button "Continue" at bounding box center [1028, 515] width 74 height 33
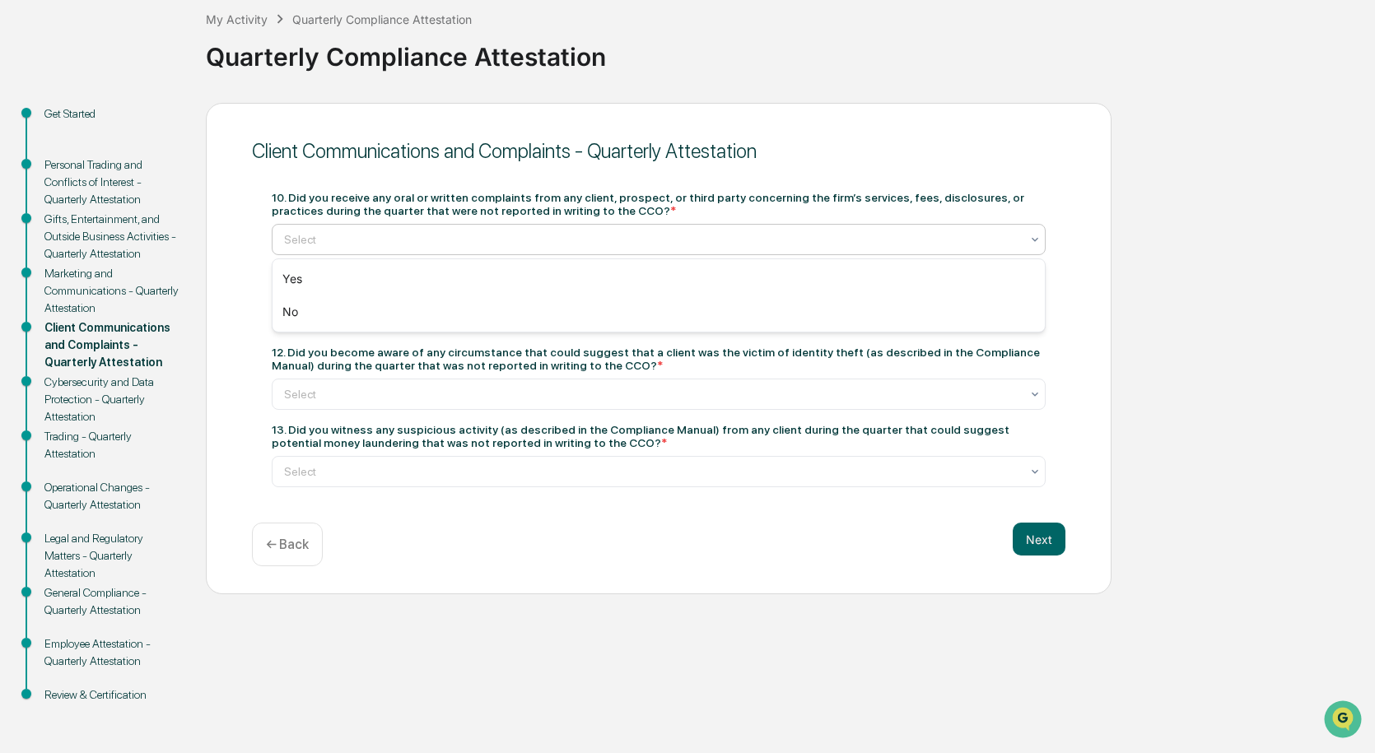
click at [520, 235] on div at bounding box center [652, 239] width 736 height 16
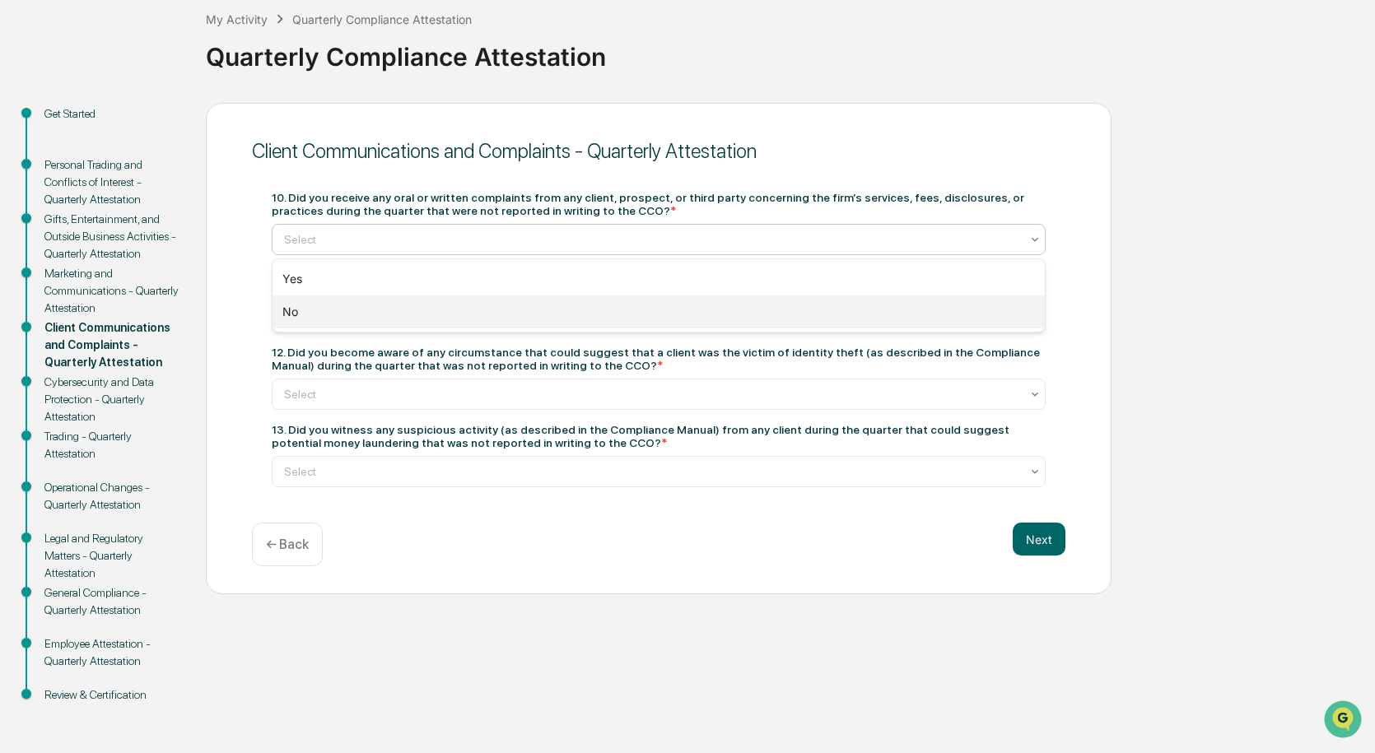
click at [514, 321] on div "No" at bounding box center [659, 312] width 772 height 33
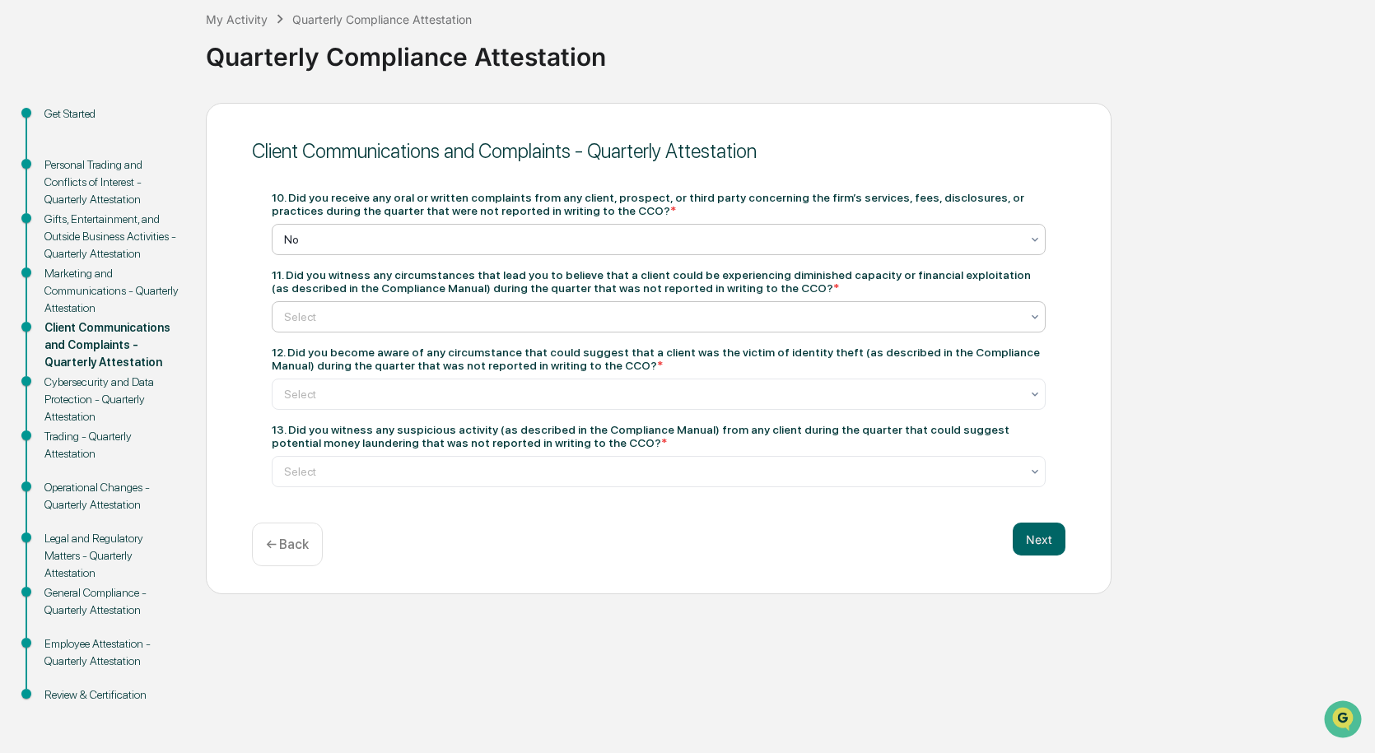
click at [514, 315] on div at bounding box center [652, 317] width 736 height 16
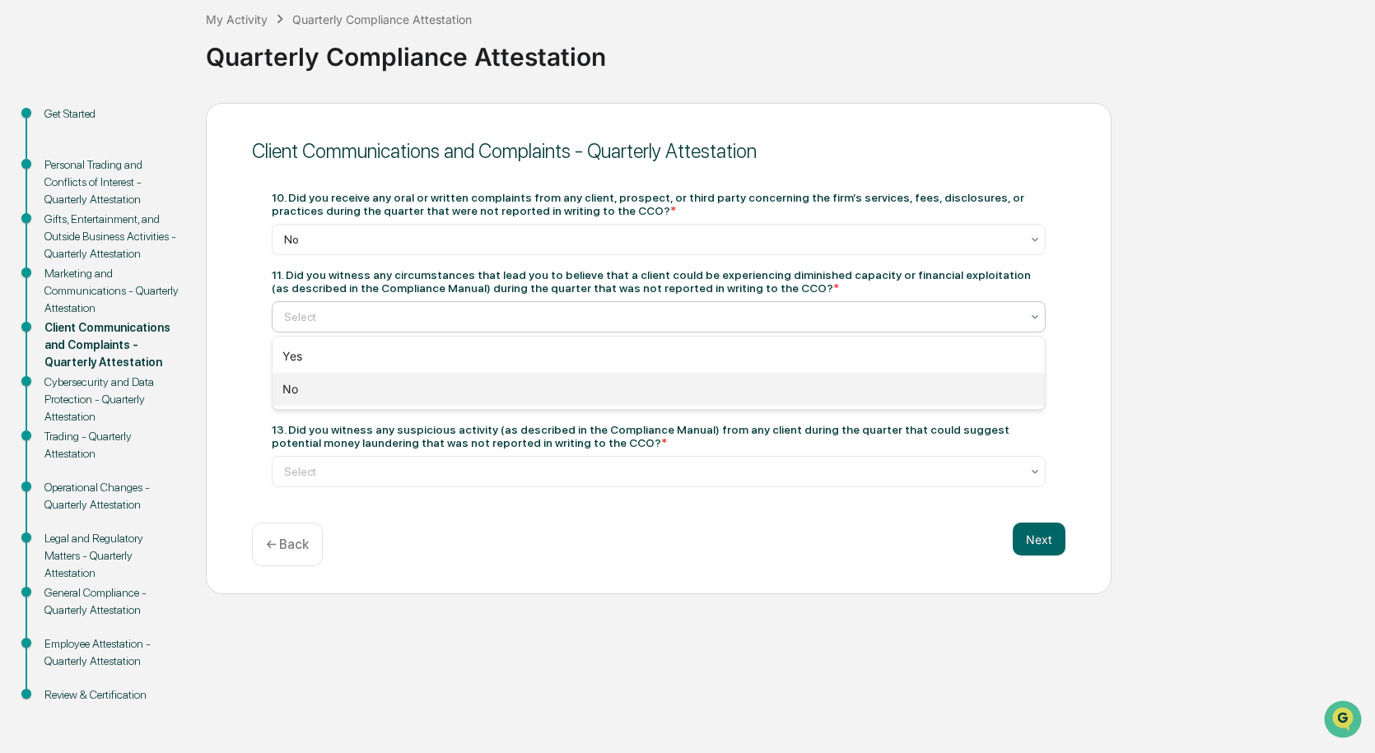
click at [510, 387] on div "No" at bounding box center [659, 389] width 772 height 33
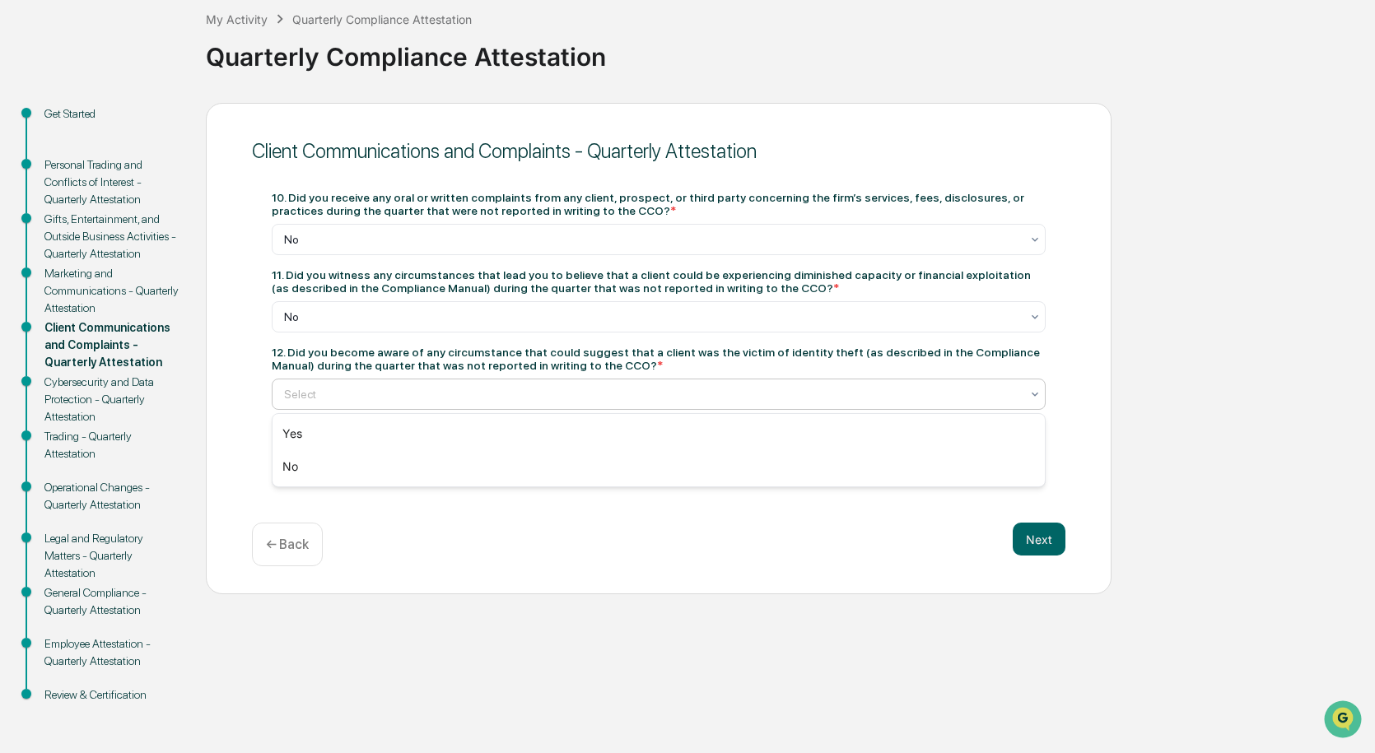
click at [515, 384] on div "Select" at bounding box center [652, 394] width 752 height 23
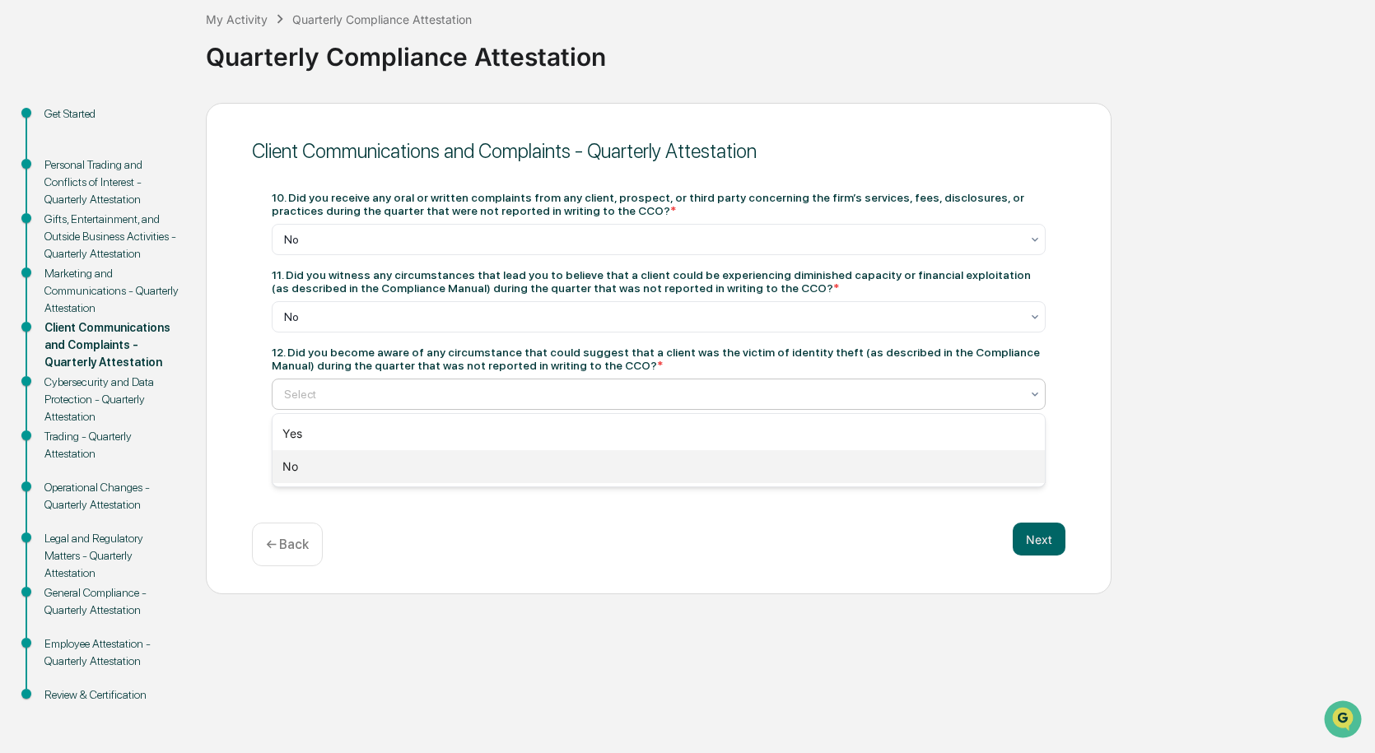
click at [487, 472] on div "No" at bounding box center [659, 466] width 772 height 33
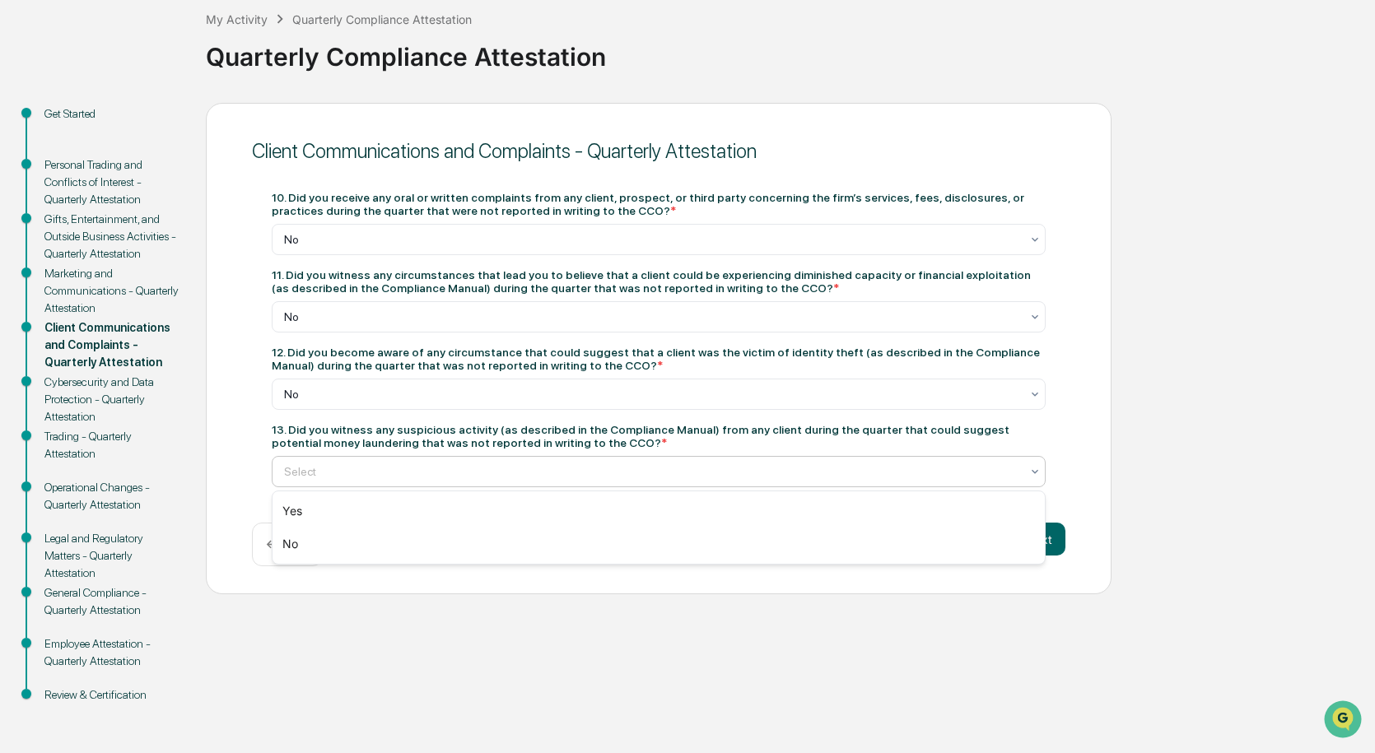
click at [487, 472] on div at bounding box center [652, 472] width 736 height 16
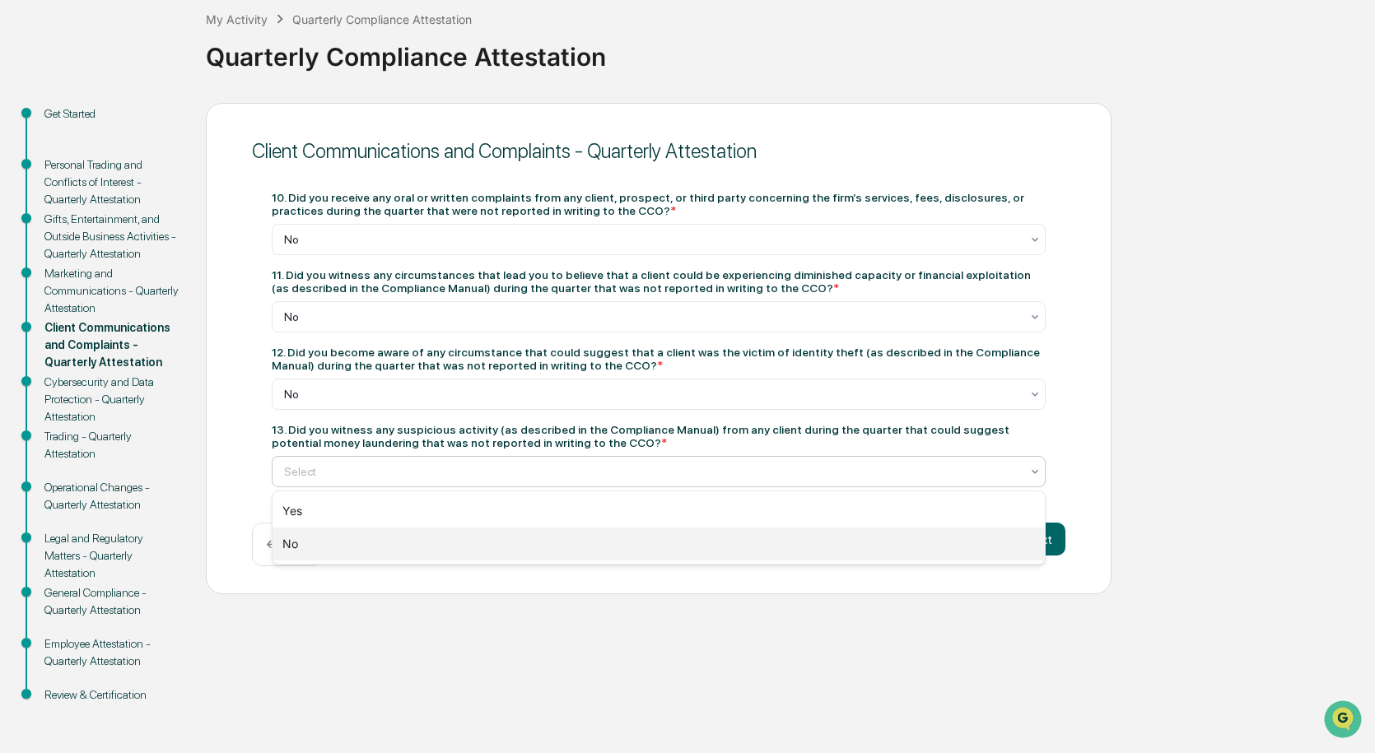
click at [461, 557] on div "No" at bounding box center [659, 544] width 772 height 33
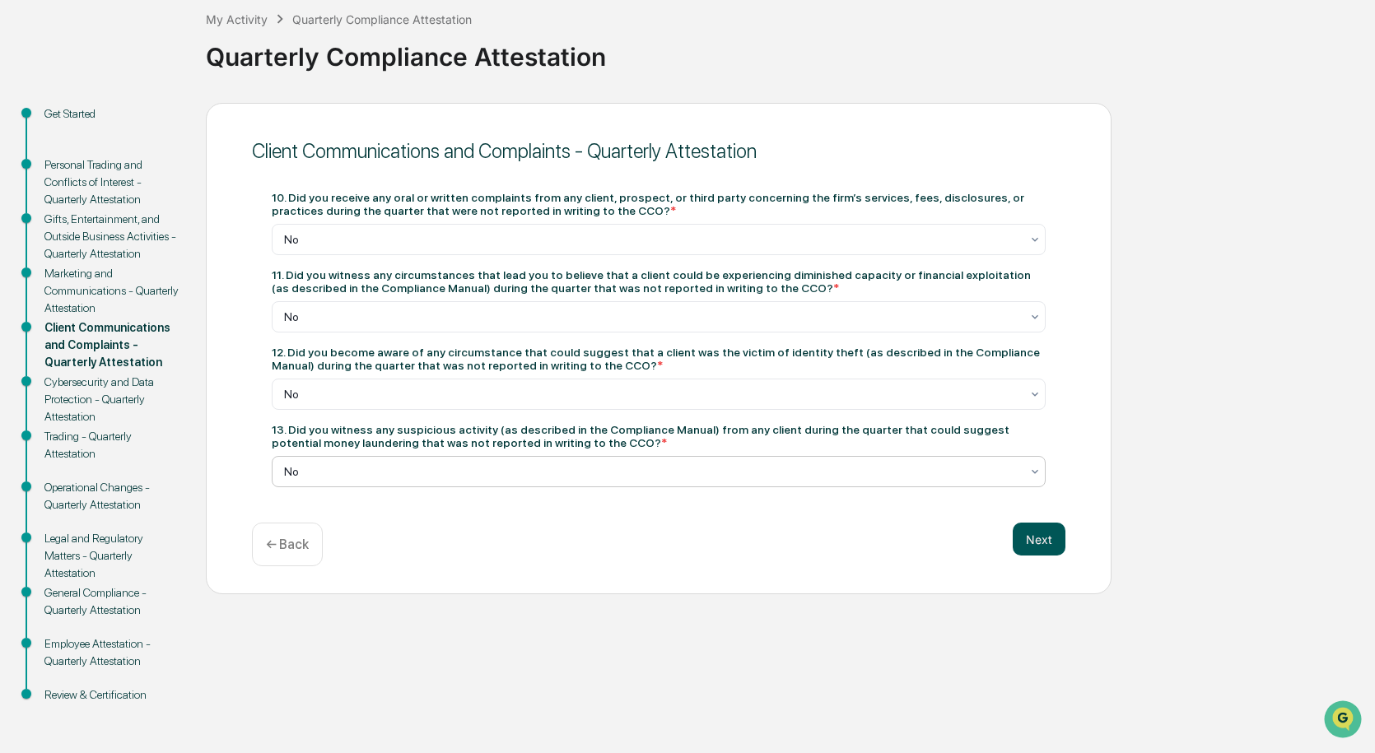
click at [1045, 538] on button "Next" at bounding box center [1039, 539] width 53 height 33
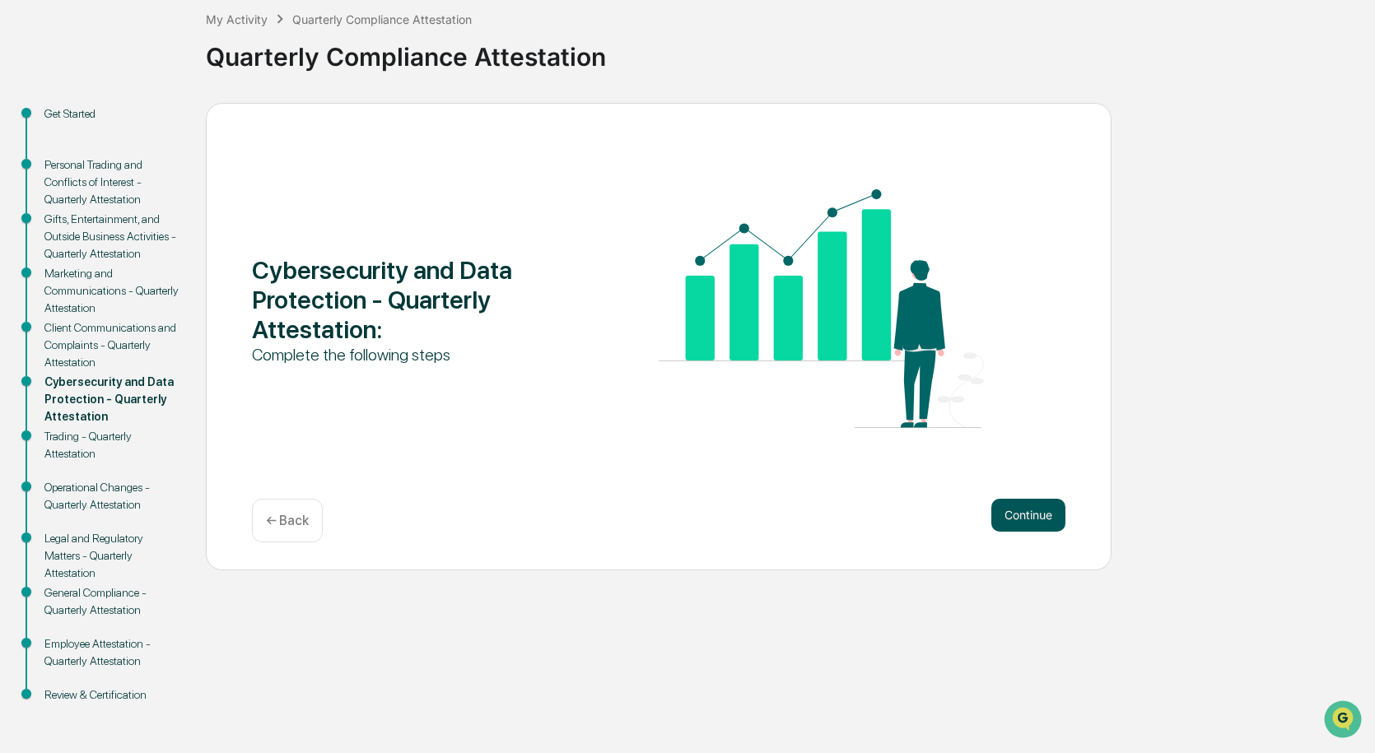
click at [1038, 519] on button "Continue" at bounding box center [1028, 515] width 74 height 33
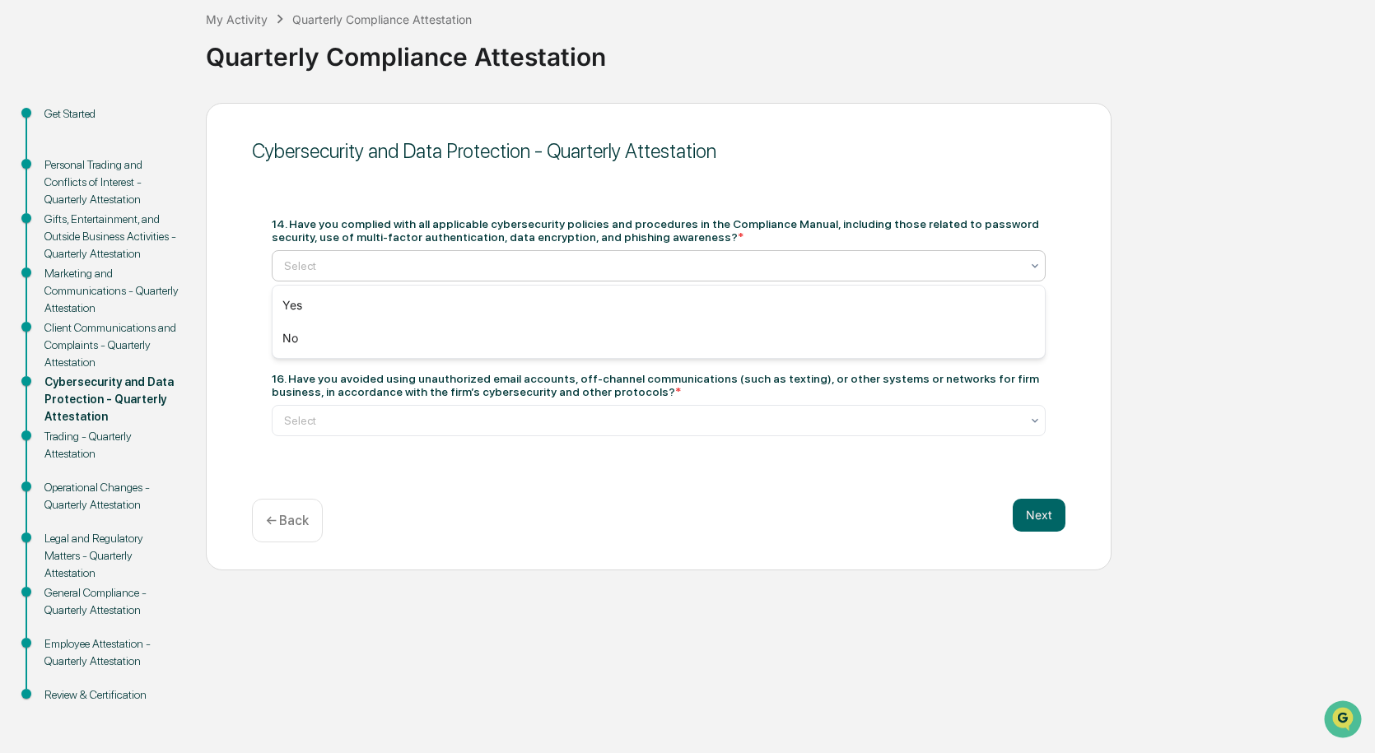
click at [893, 258] on div at bounding box center [652, 266] width 736 height 16
click at [829, 295] on div "Yes" at bounding box center [659, 305] width 772 height 33
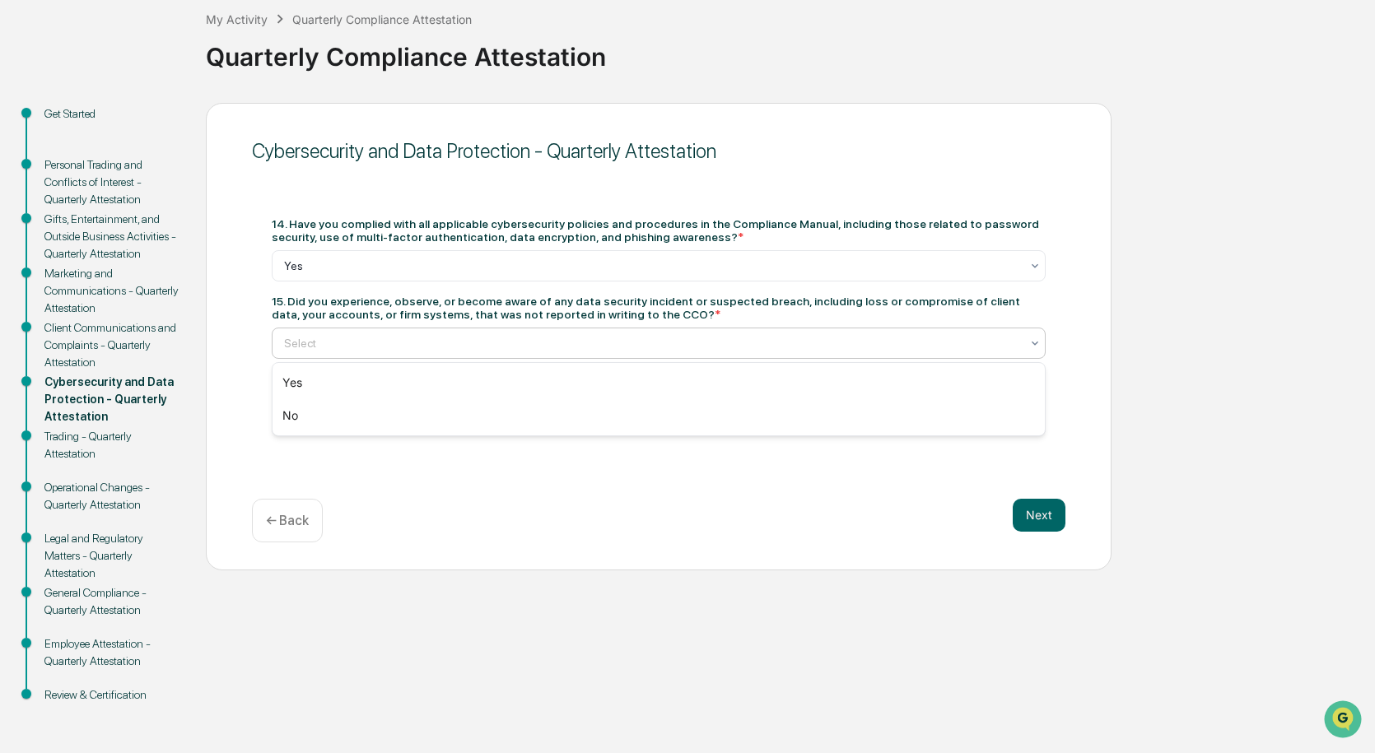
click at [811, 348] on div at bounding box center [652, 343] width 736 height 16
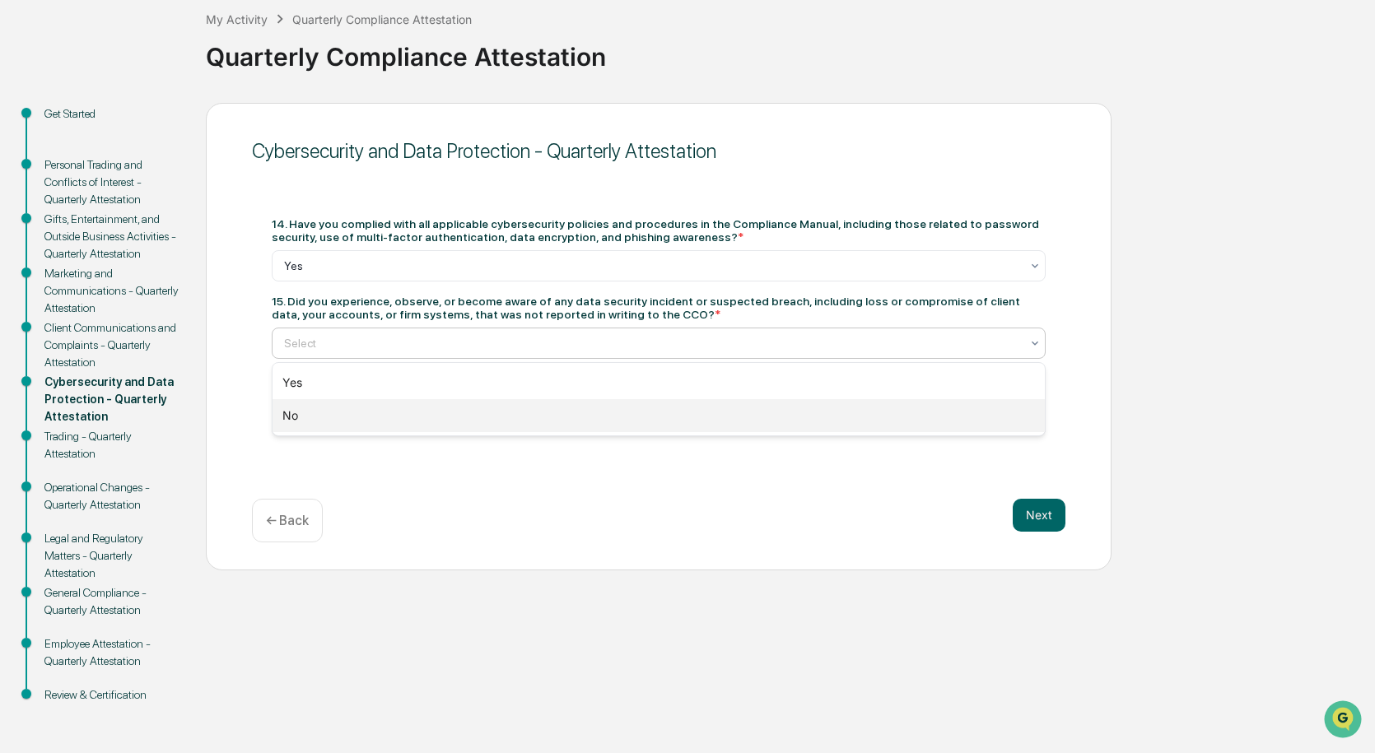
click at [789, 405] on div "No" at bounding box center [659, 415] width 772 height 33
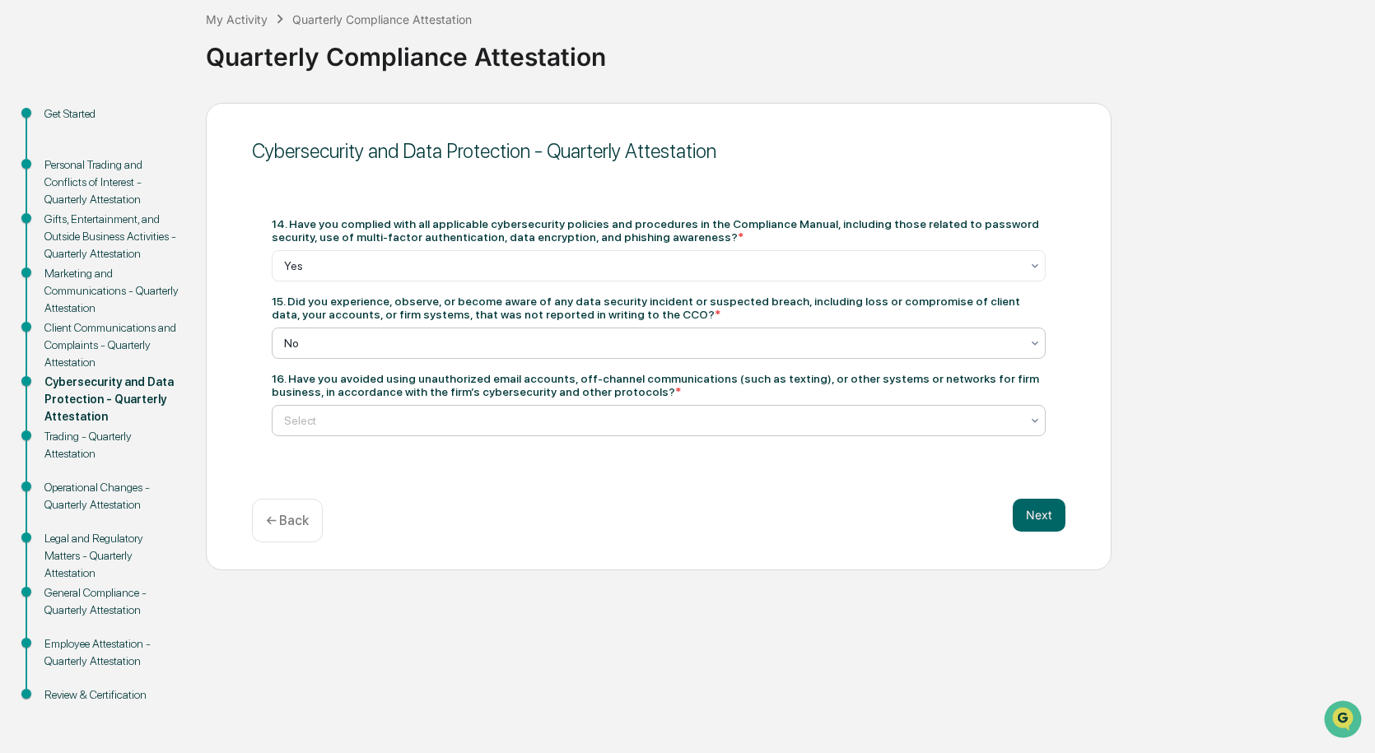
click at [770, 422] on div at bounding box center [652, 420] width 736 height 16
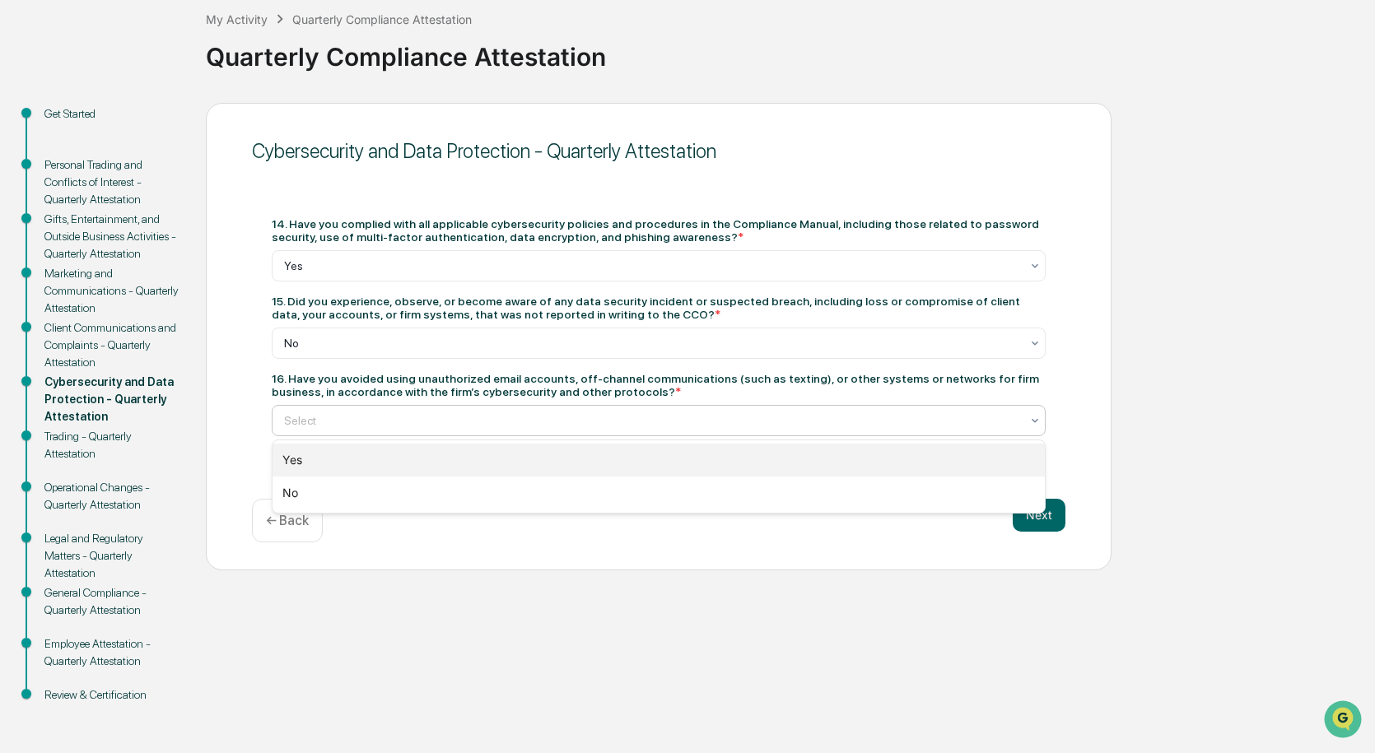
click at [763, 447] on div "Yes" at bounding box center [659, 460] width 772 height 33
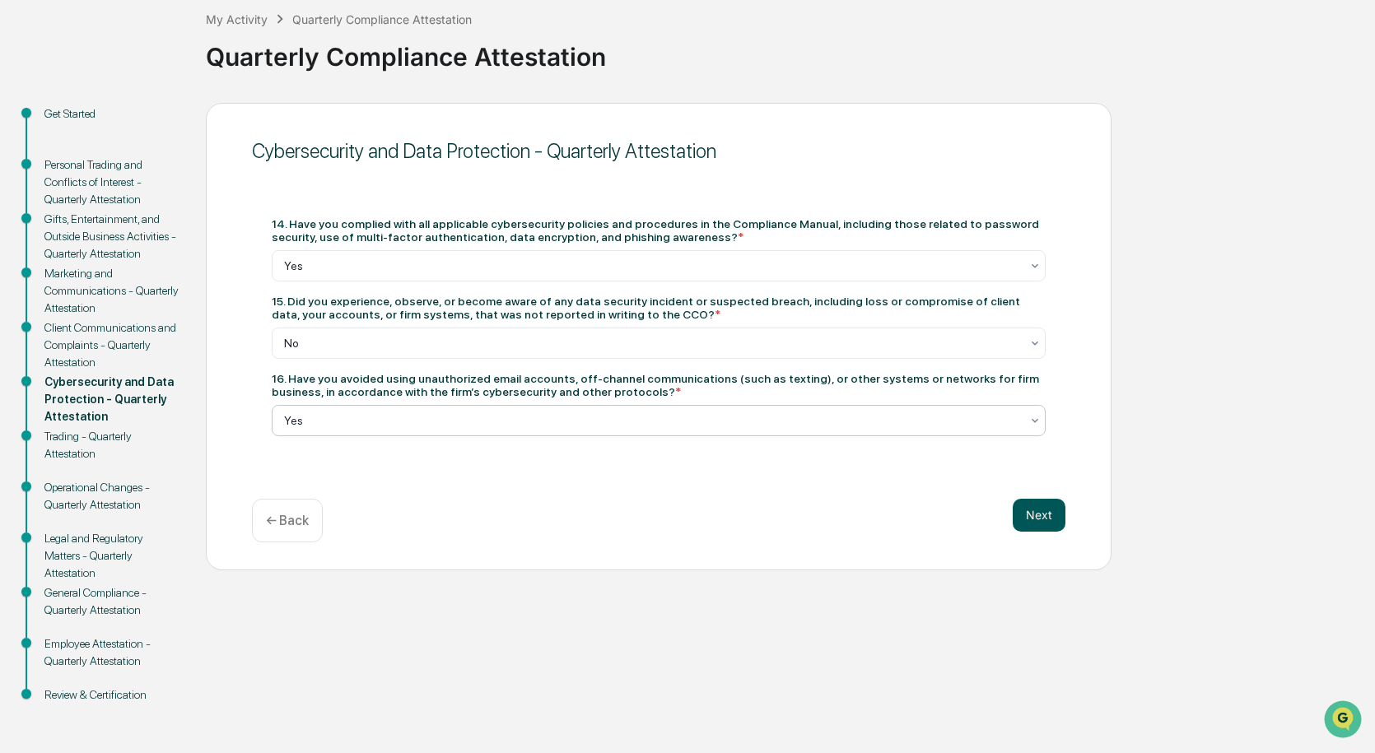
click at [1054, 514] on button "Next" at bounding box center [1039, 515] width 53 height 33
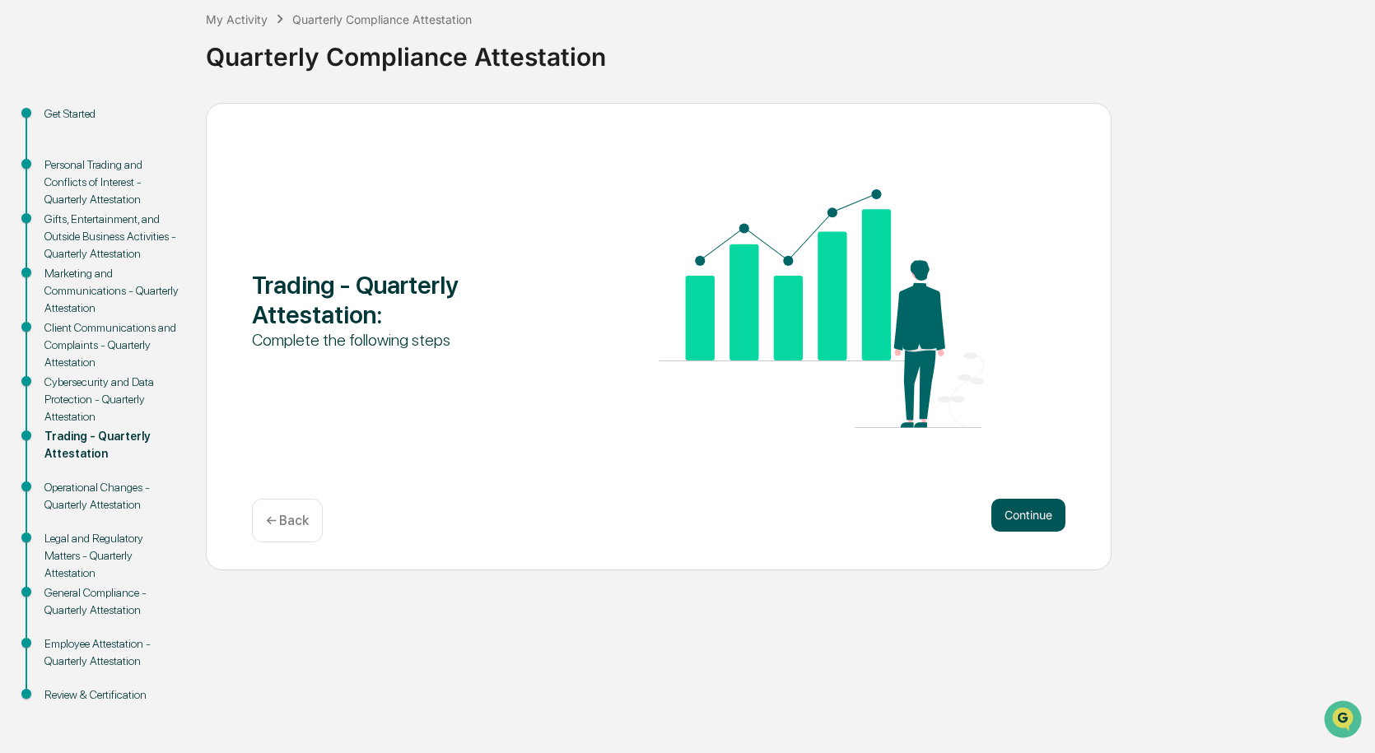
click at [1054, 513] on button "Continue" at bounding box center [1028, 515] width 74 height 33
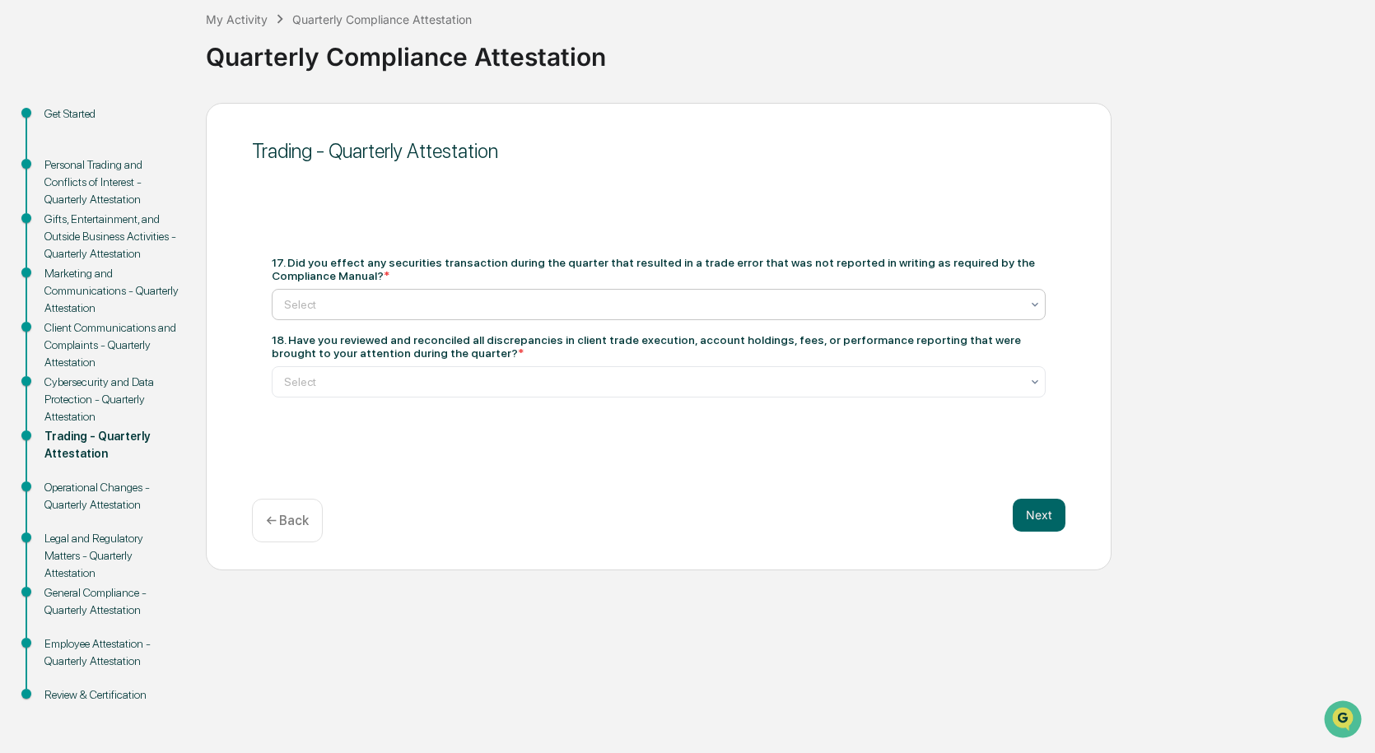
click at [872, 296] on div at bounding box center [652, 304] width 736 height 16
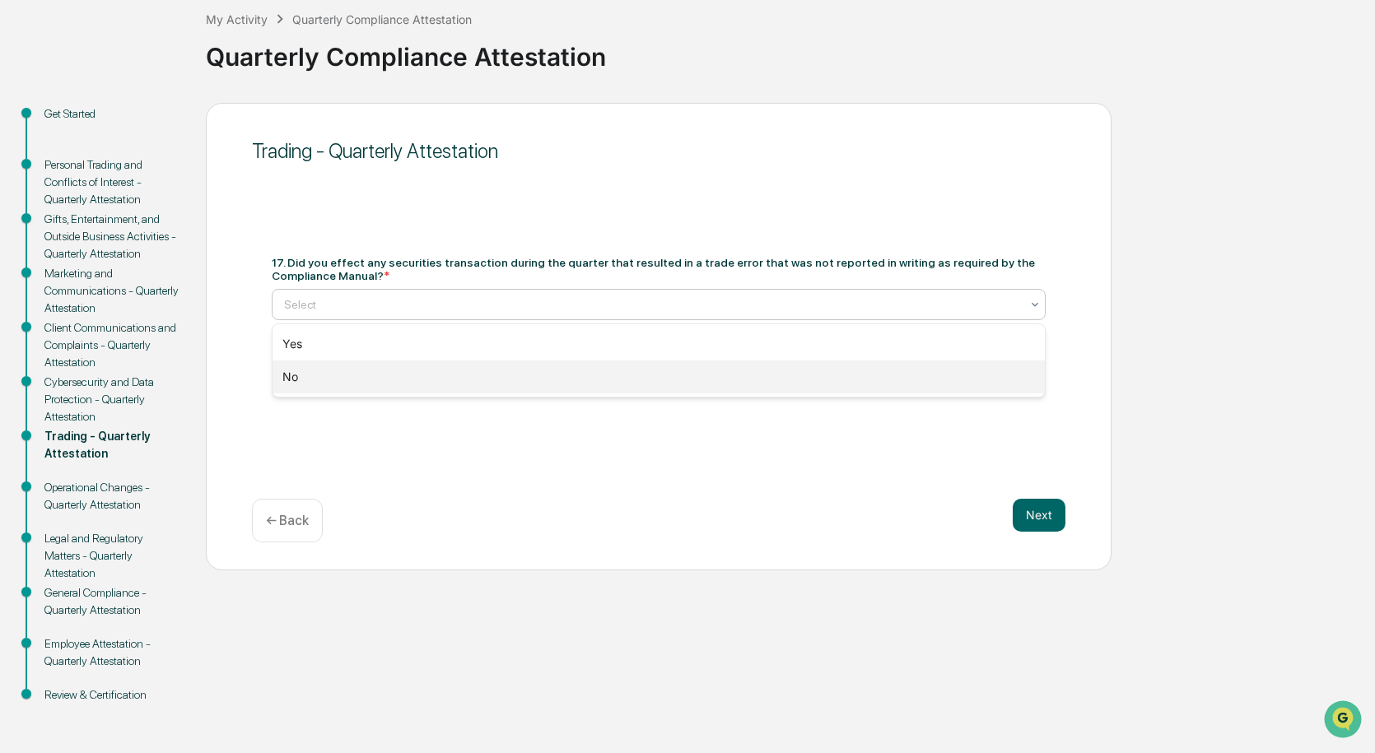
click at [870, 375] on div "No" at bounding box center [659, 377] width 772 height 33
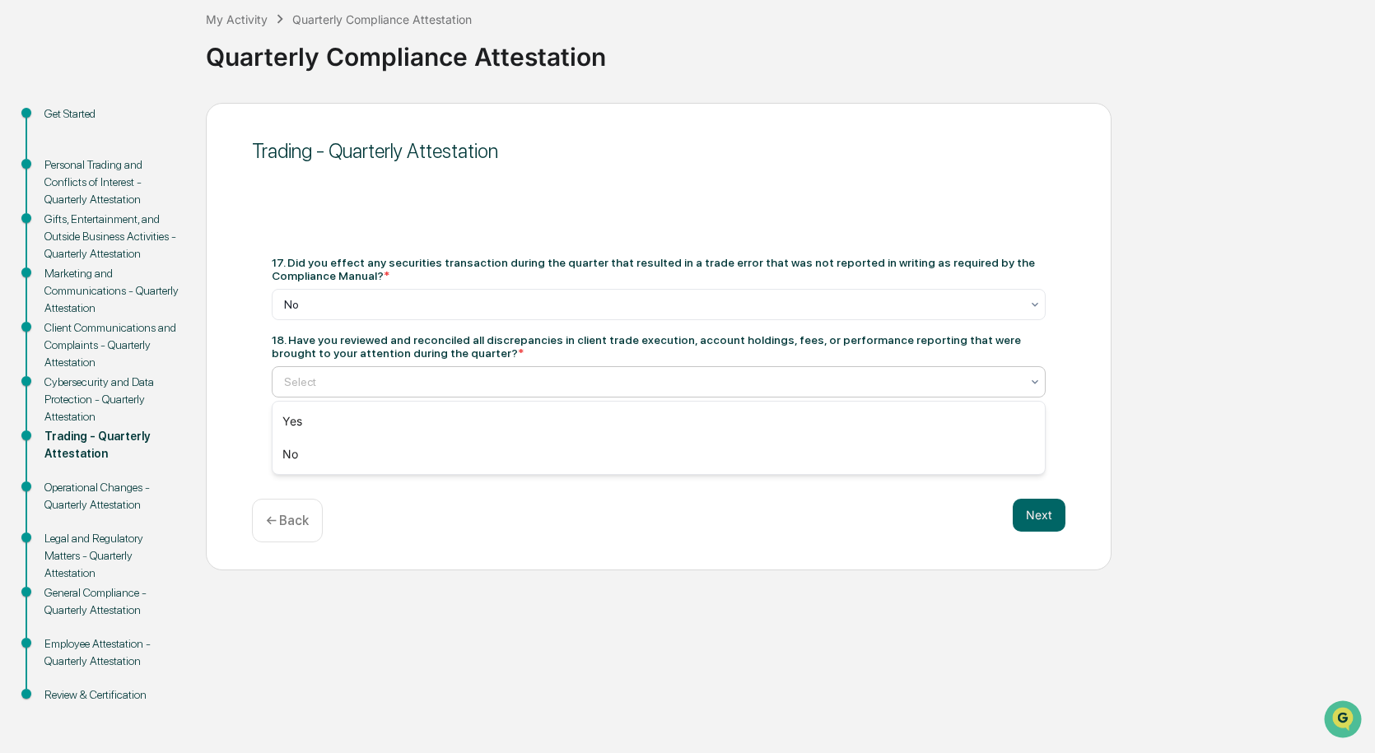
click at [511, 376] on div at bounding box center [652, 382] width 736 height 16
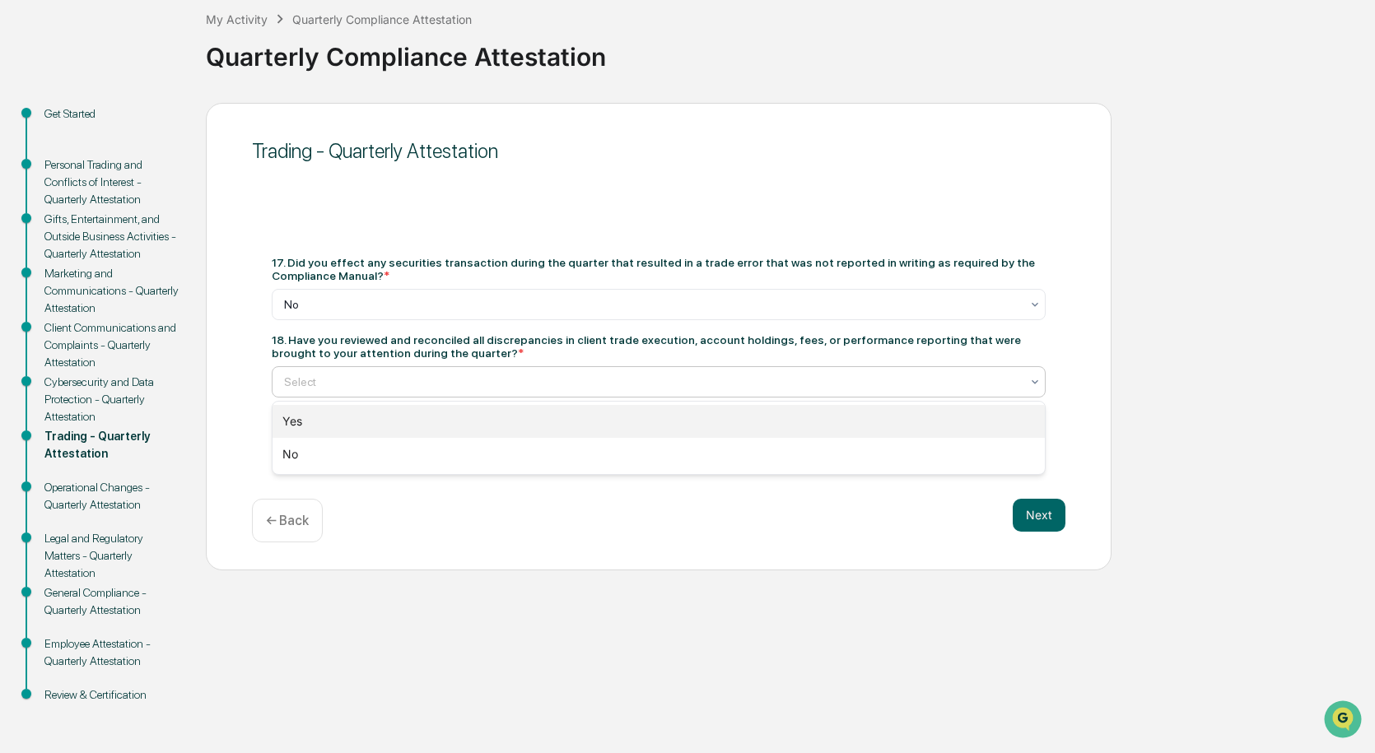
click at [515, 414] on div "Yes" at bounding box center [659, 421] width 772 height 33
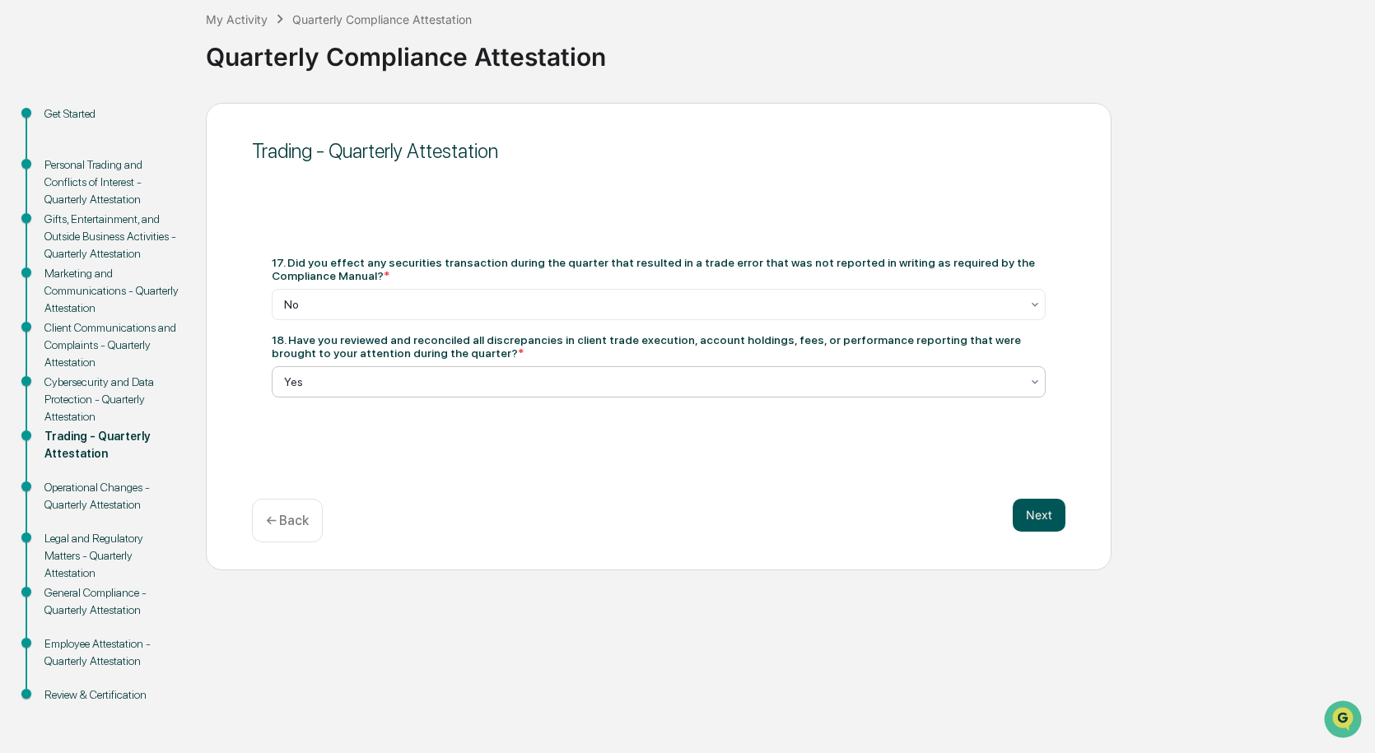
click at [1055, 524] on button "Next" at bounding box center [1039, 515] width 53 height 33
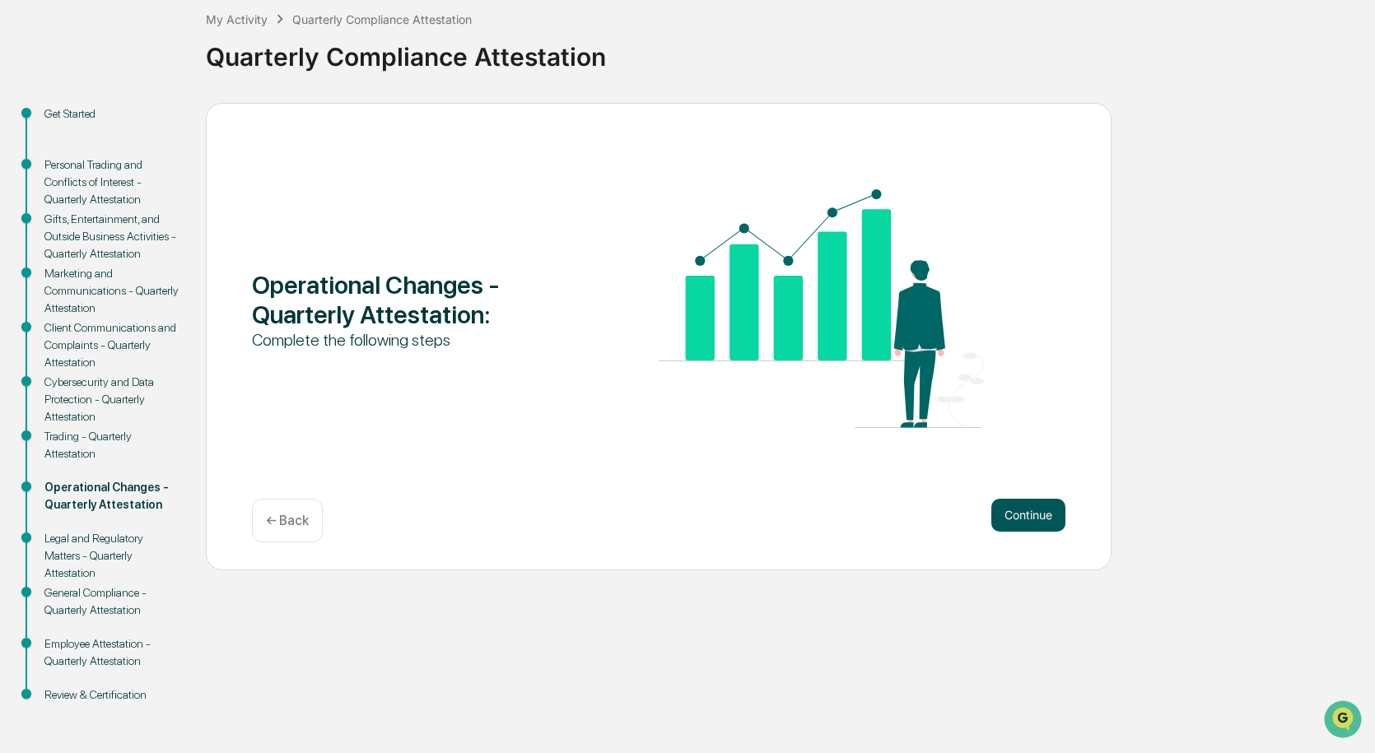
click at [1055, 523] on button "Continue" at bounding box center [1028, 515] width 74 height 33
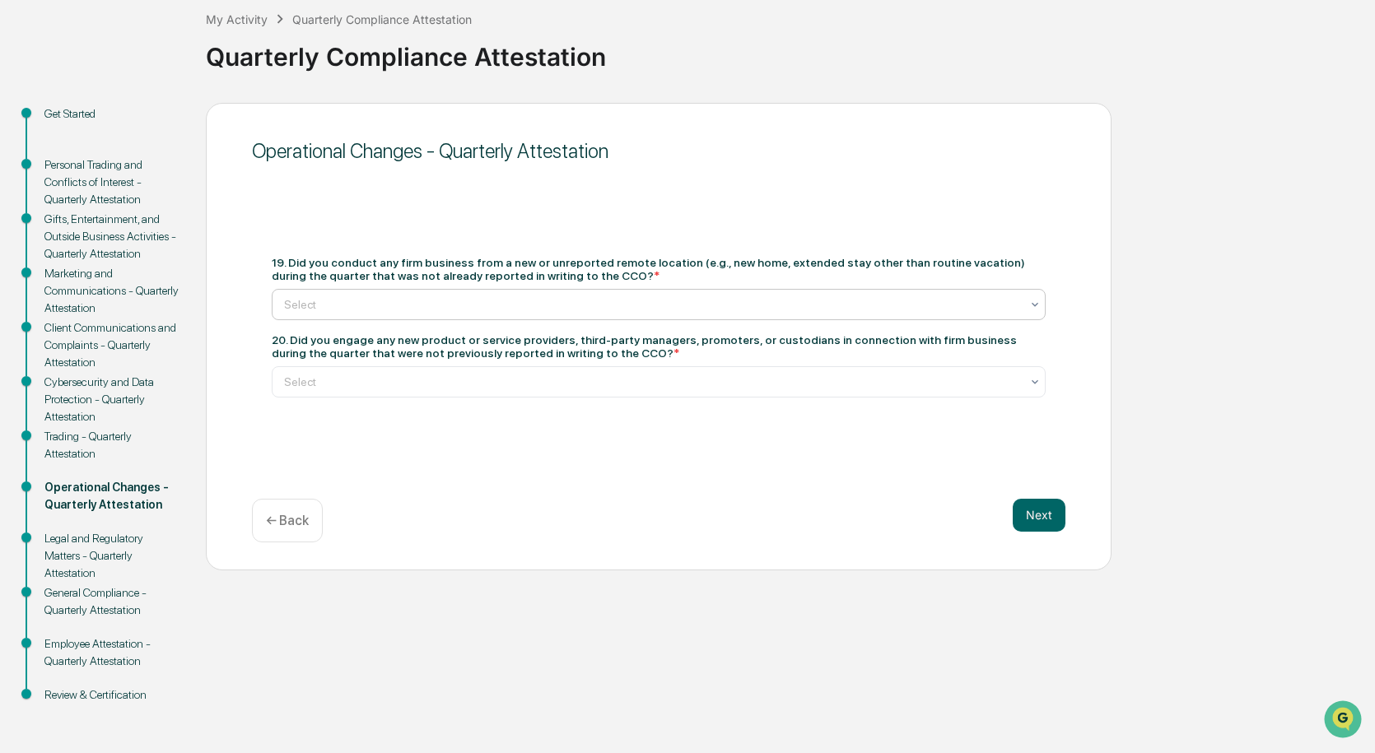
click at [561, 310] on div at bounding box center [652, 304] width 736 height 16
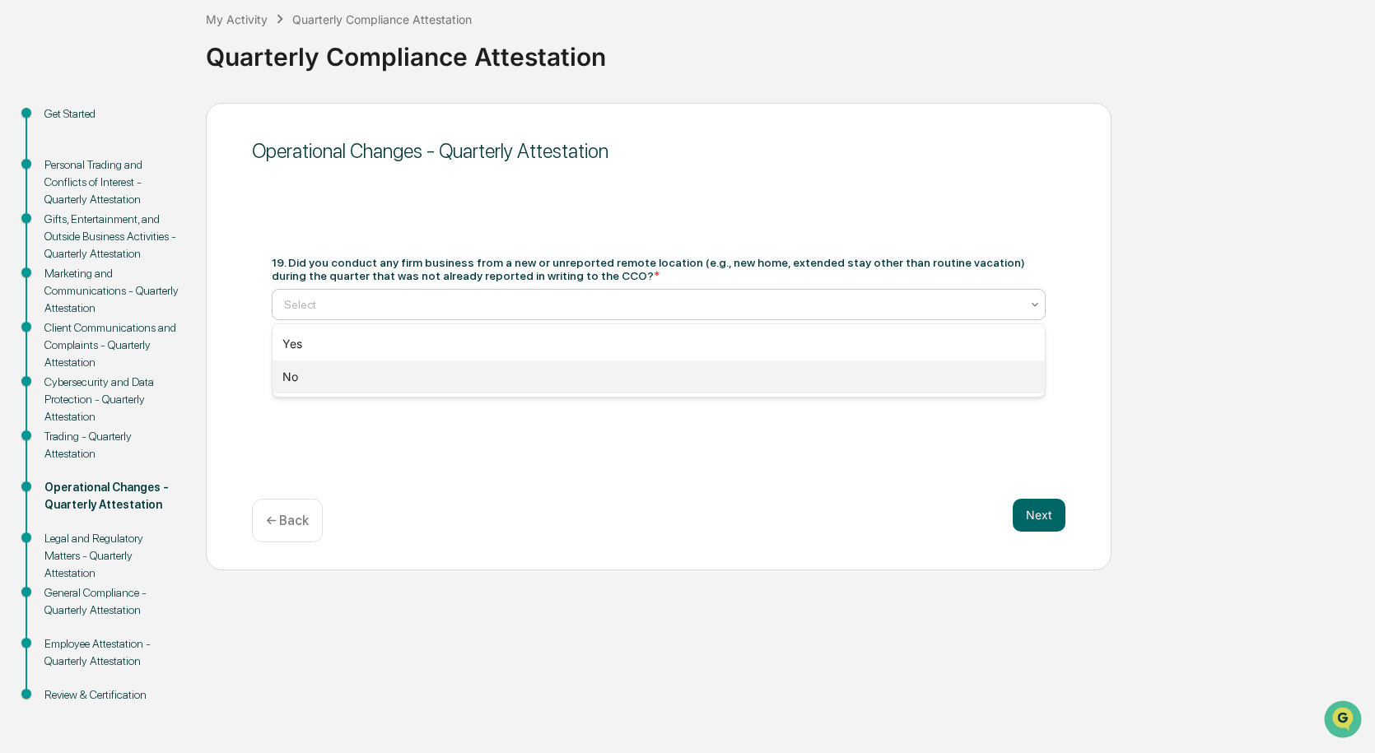
click at [571, 373] on div "No" at bounding box center [659, 377] width 772 height 33
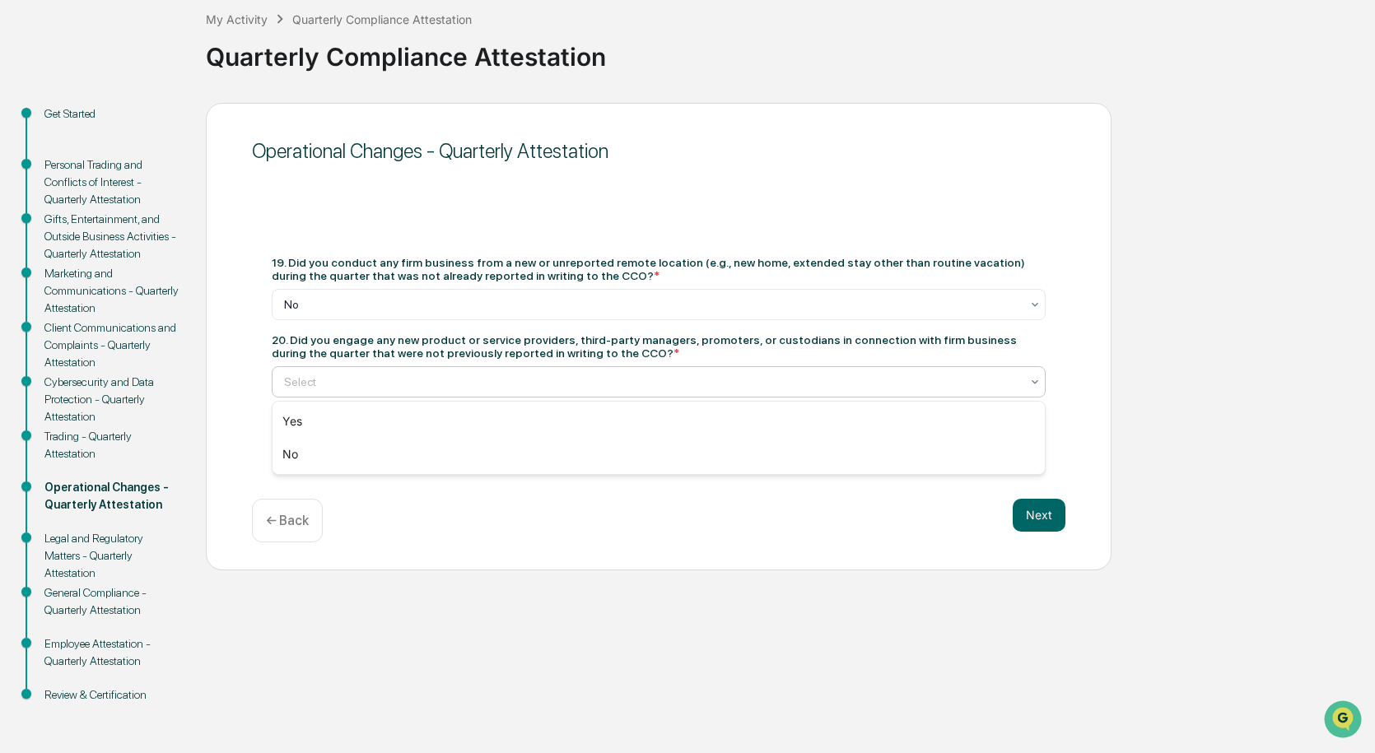
click at [630, 382] on div at bounding box center [652, 382] width 736 height 16
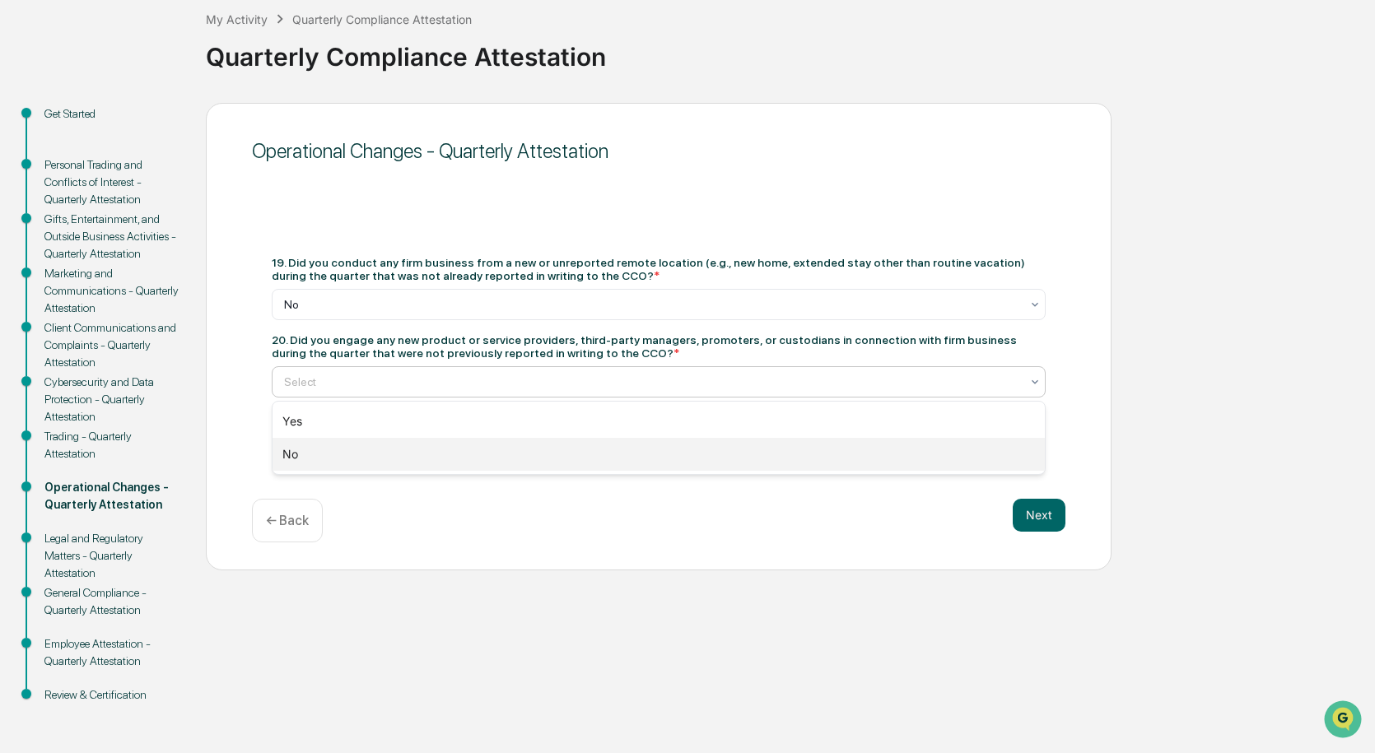
click at [619, 444] on div "No" at bounding box center [659, 454] width 772 height 33
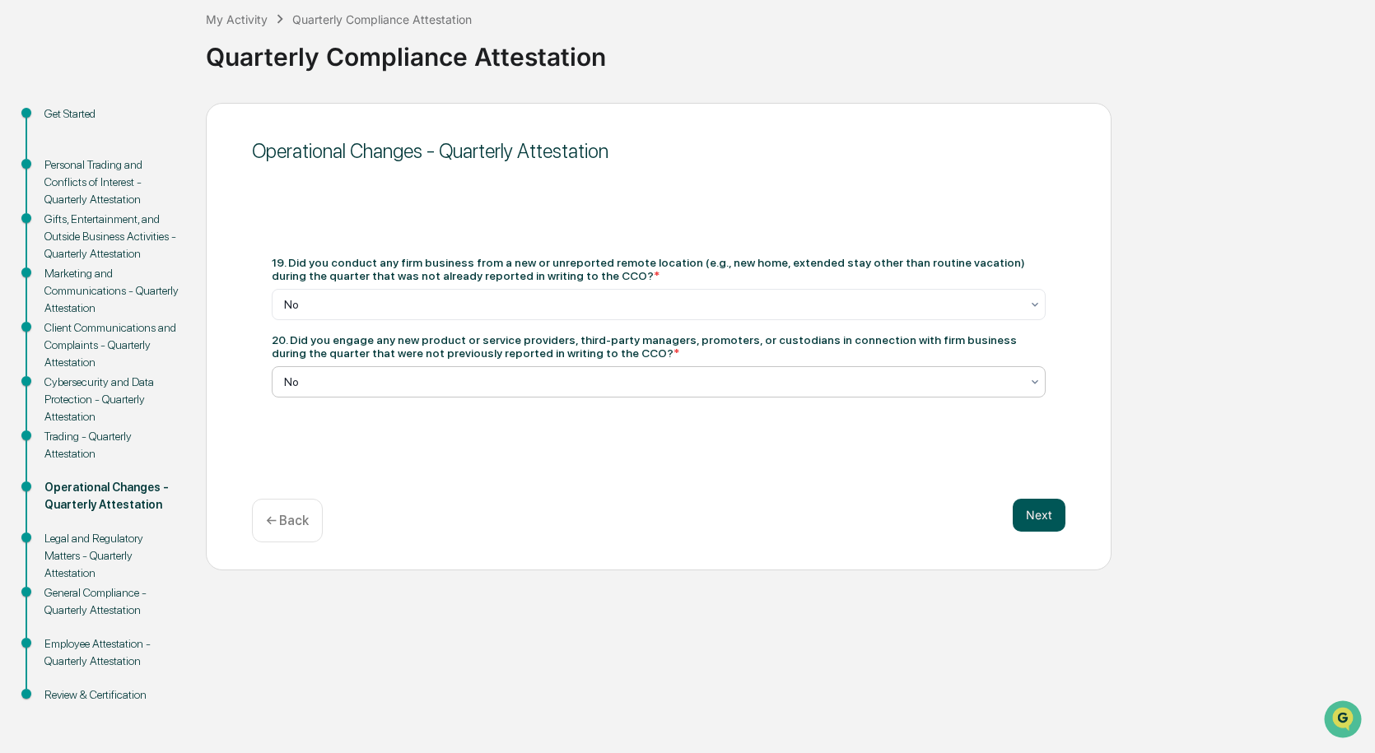
click at [1022, 513] on button "Next" at bounding box center [1039, 515] width 53 height 33
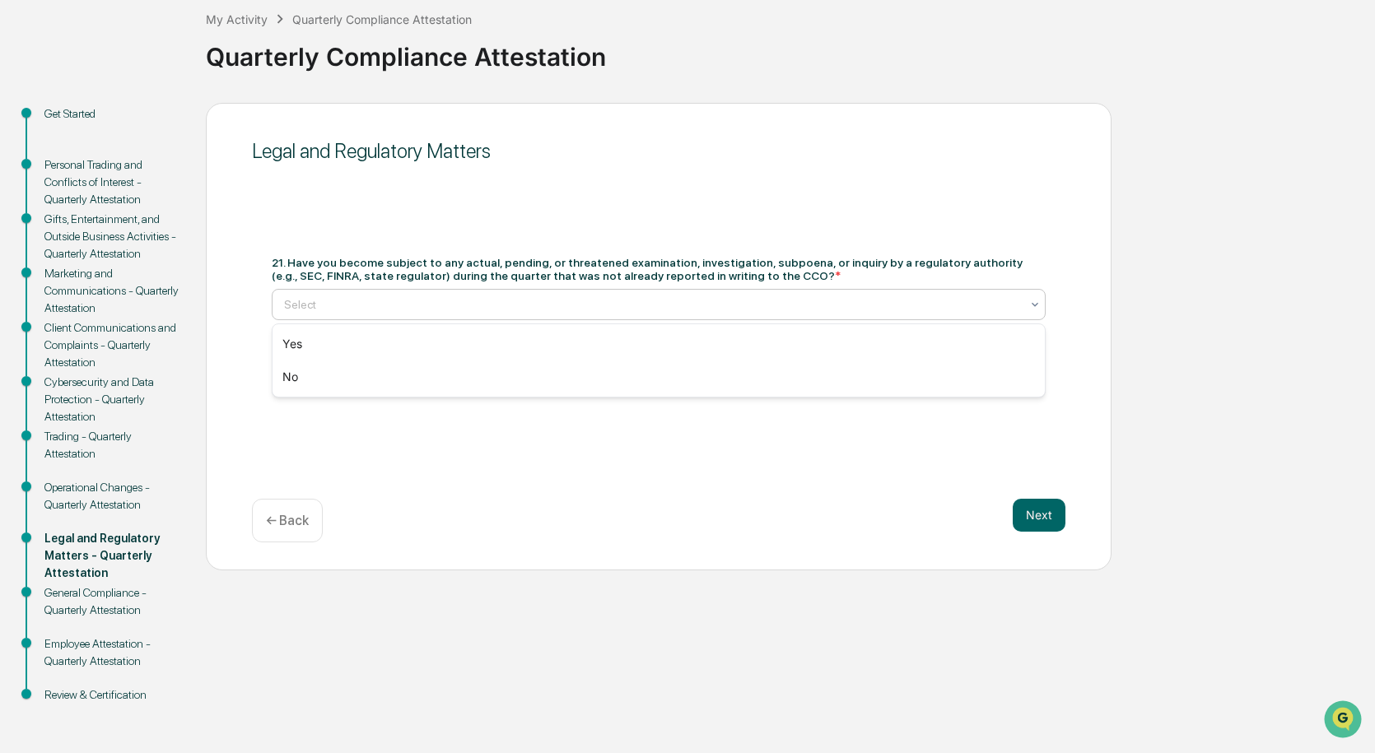
click at [380, 306] on div at bounding box center [652, 304] width 736 height 16
click at [335, 376] on div "No" at bounding box center [659, 377] width 772 height 33
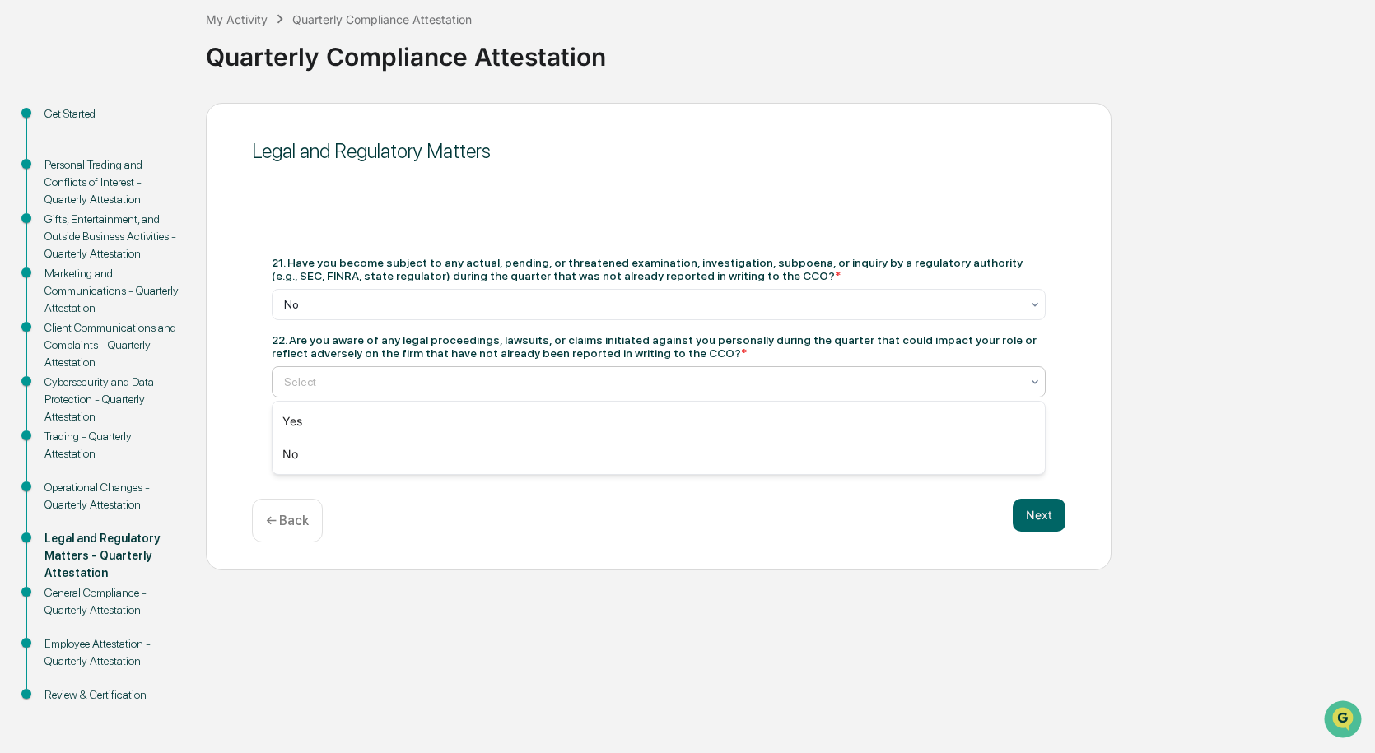
click at [655, 371] on div "Select" at bounding box center [652, 381] width 752 height 23
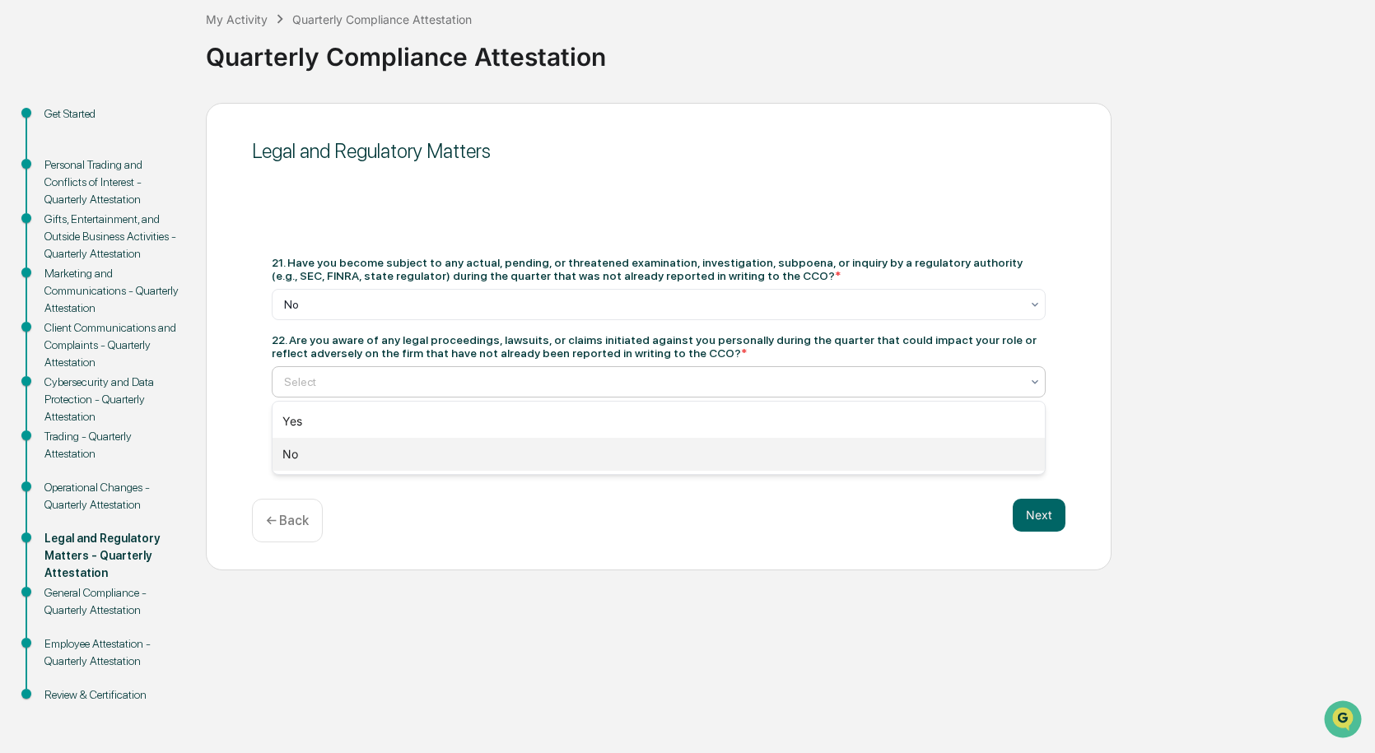
click at [529, 451] on div "No" at bounding box center [659, 454] width 772 height 33
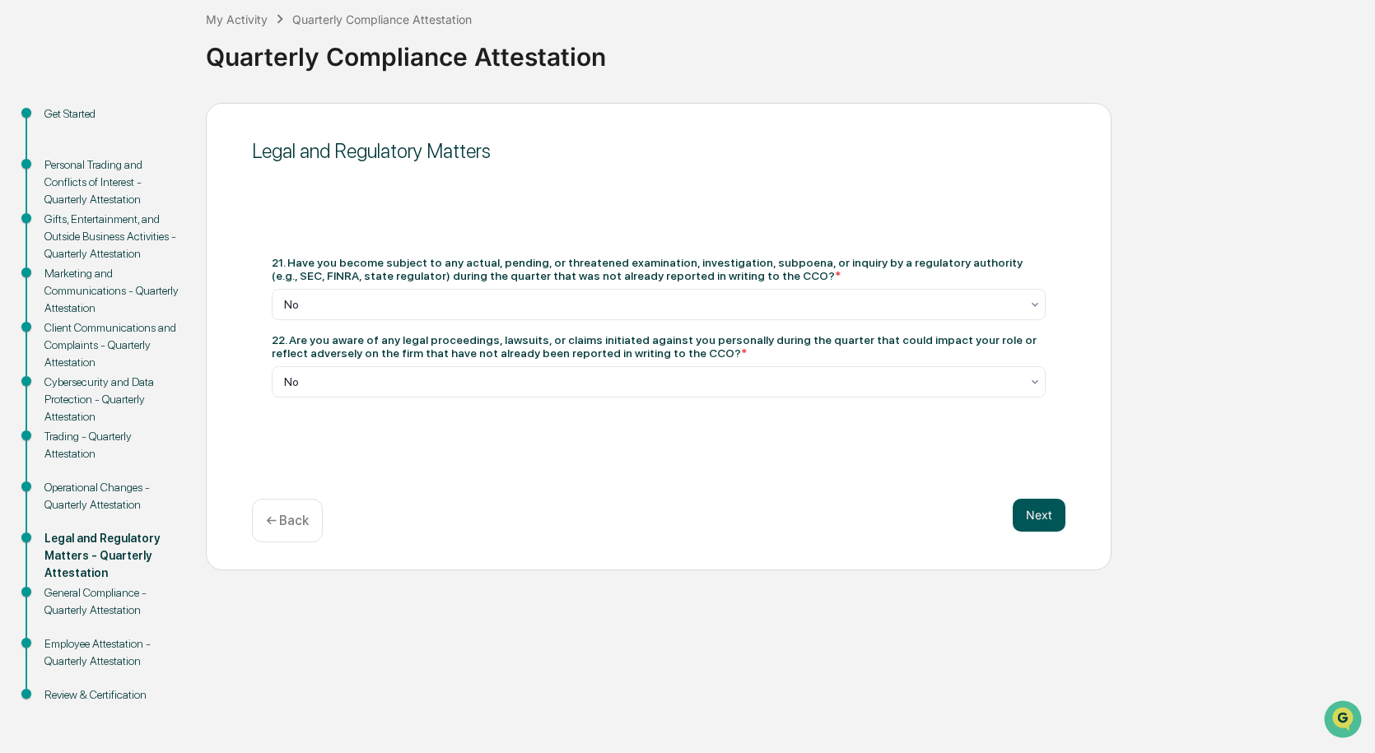
click at [1023, 507] on button "Next" at bounding box center [1039, 515] width 53 height 33
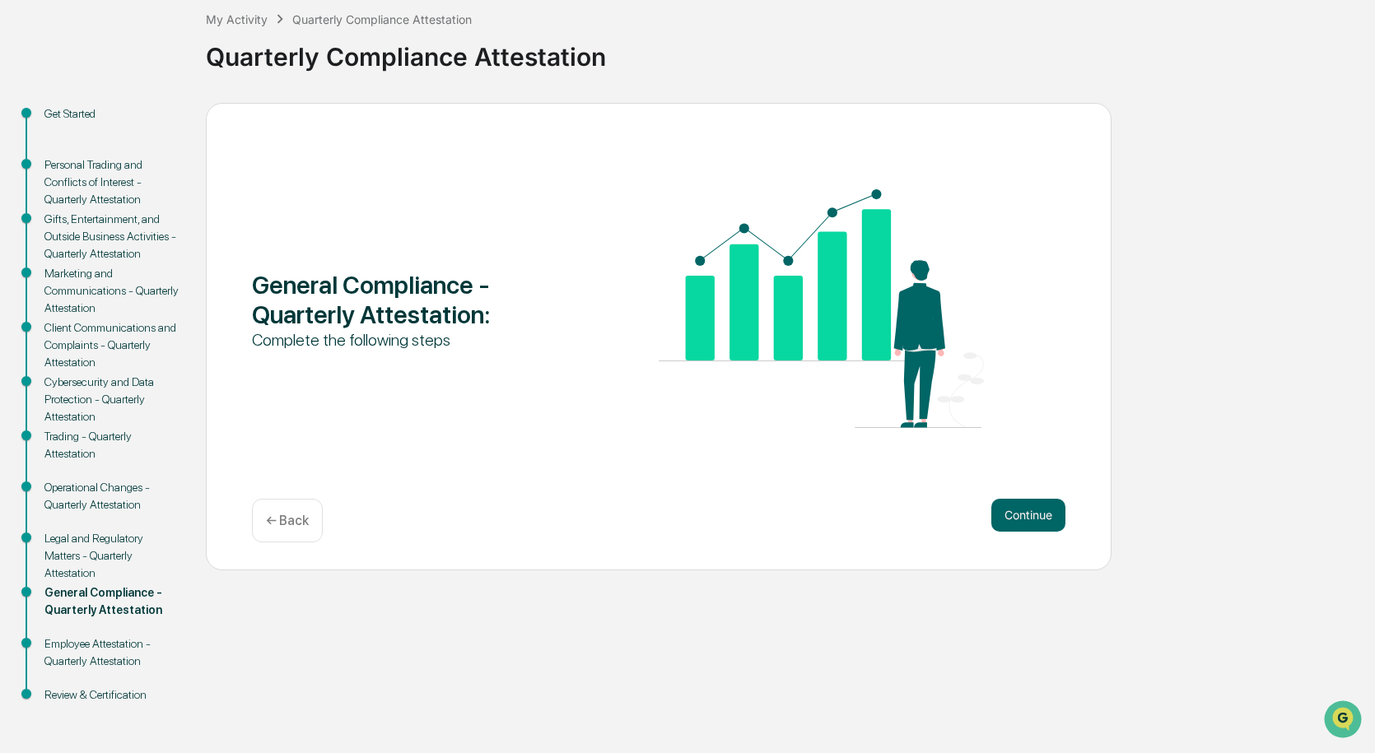
click at [1023, 507] on button "Continue" at bounding box center [1028, 515] width 74 height 33
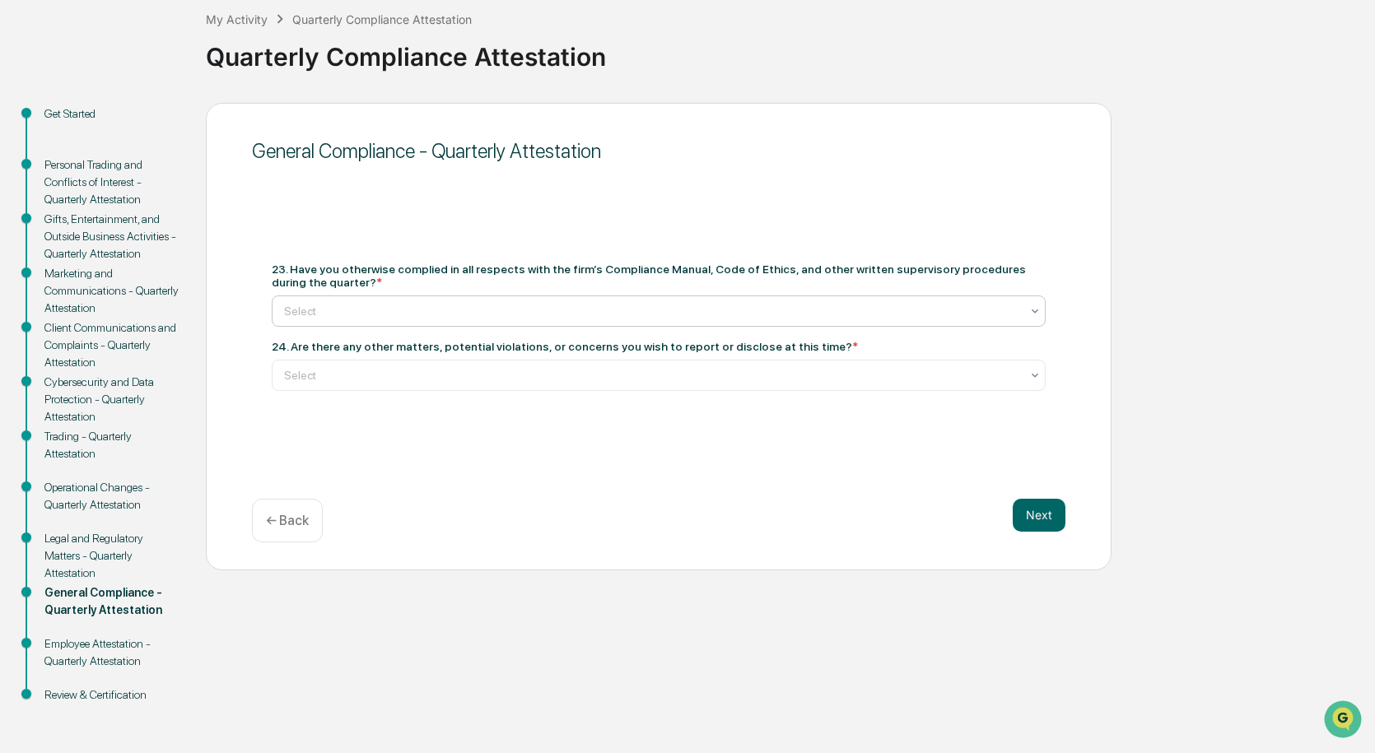
click at [379, 310] on div at bounding box center [652, 311] width 736 height 16
click at [380, 338] on div "Yes" at bounding box center [659, 350] width 772 height 33
click at [389, 361] on div "Select" at bounding box center [659, 375] width 774 height 31
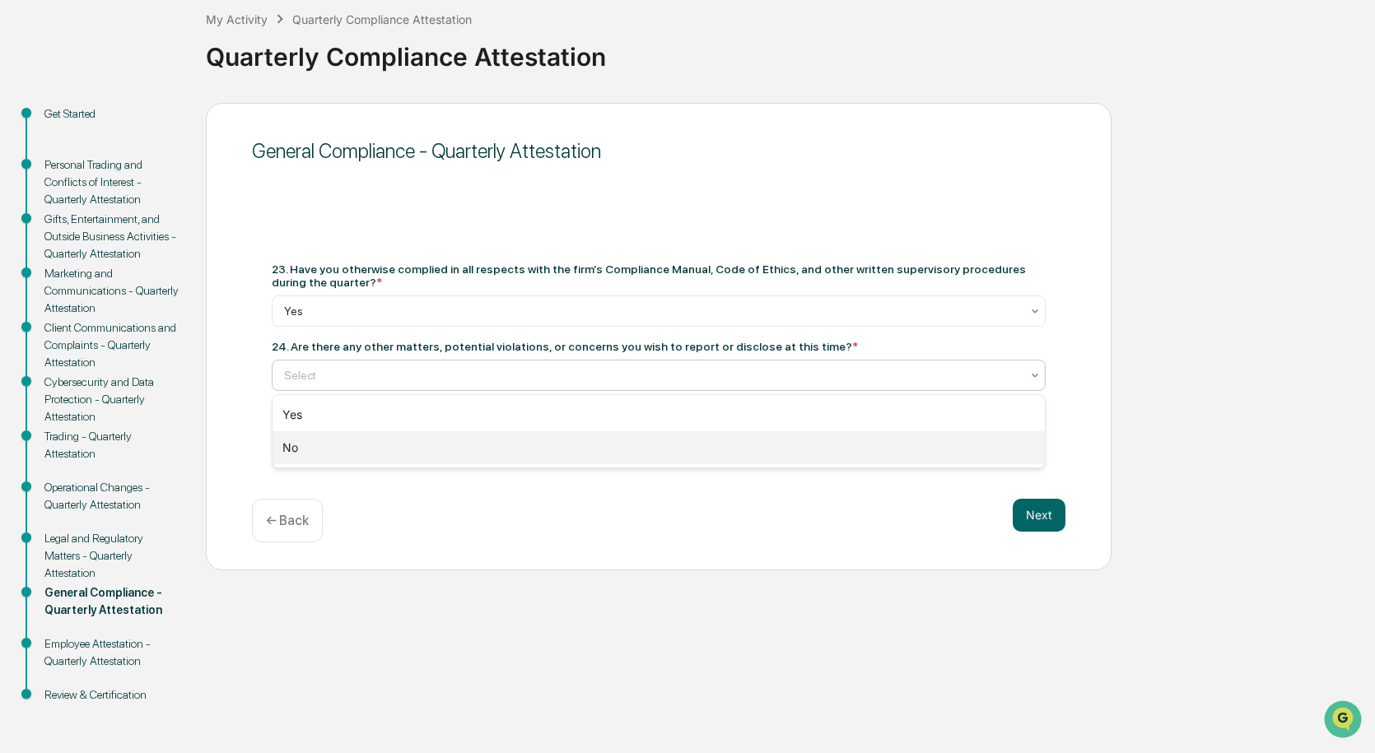
click at [417, 436] on div "No" at bounding box center [659, 447] width 772 height 33
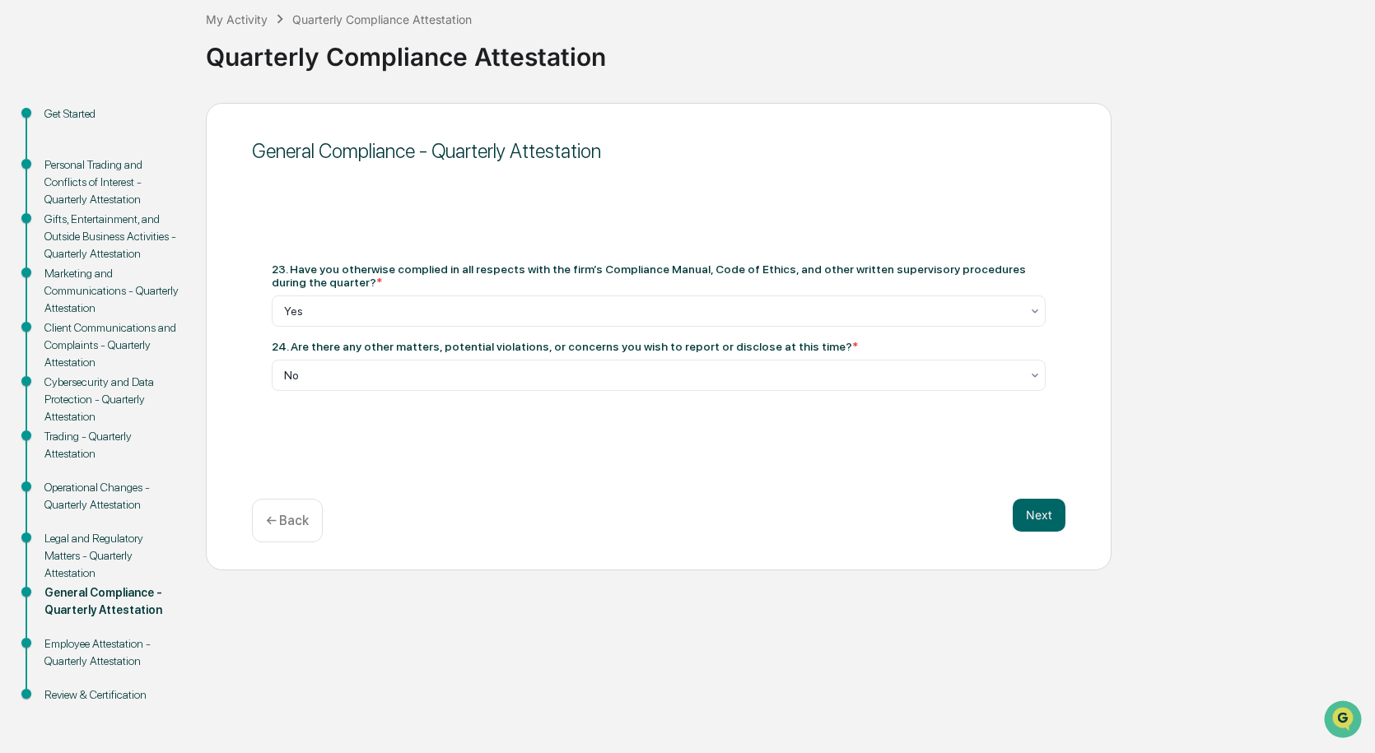
click at [941, 393] on div "23. Have you otherwise complied in all respects with the firm’s Compliance Manu…" at bounding box center [658, 327] width 813 height 168
drag, startPoint x: 887, startPoint y: 393, endPoint x: 849, endPoint y: 383, distance: 39.1
click at [885, 393] on div "23. Have you otherwise complied in all respects with the firm’s Compliance Manu…" at bounding box center [658, 327] width 813 height 168
click at [848, 382] on div at bounding box center [652, 375] width 736 height 16
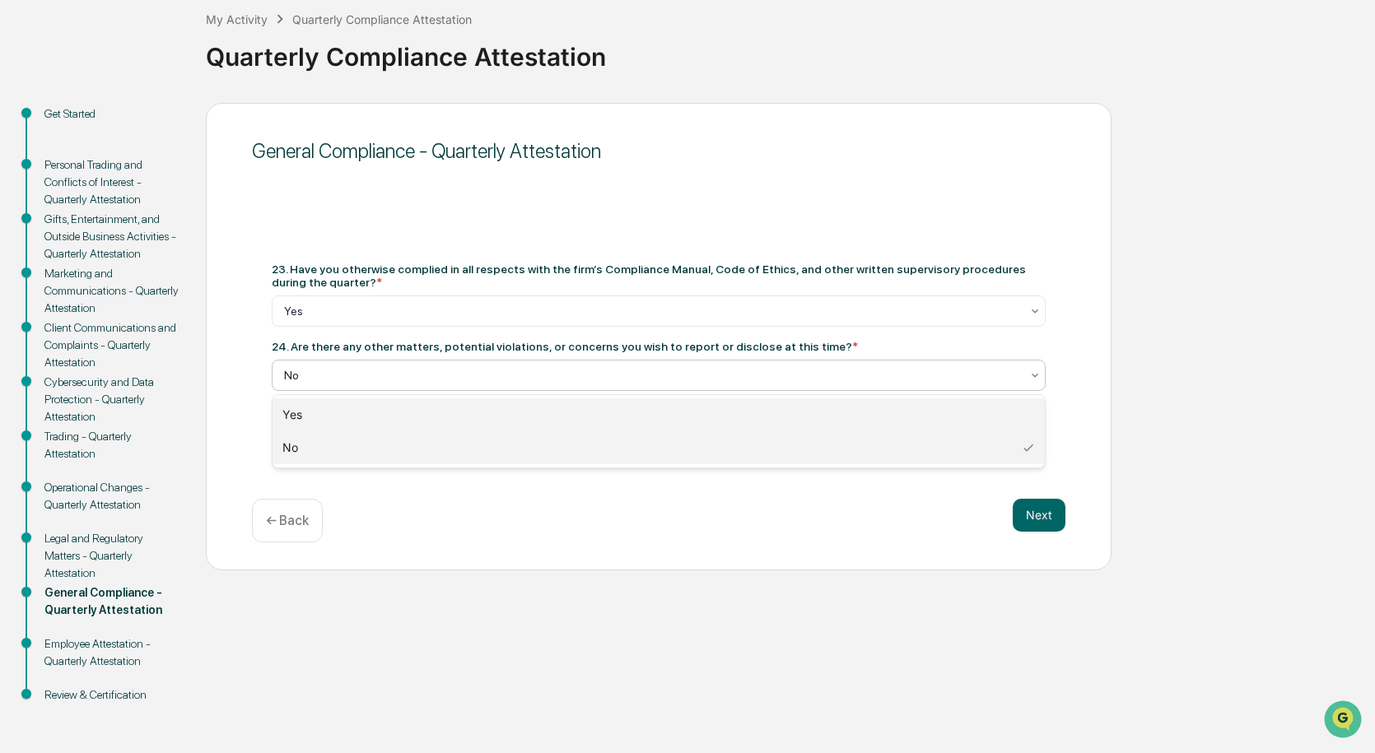
click at [521, 399] on div "Yes" at bounding box center [659, 414] width 772 height 33
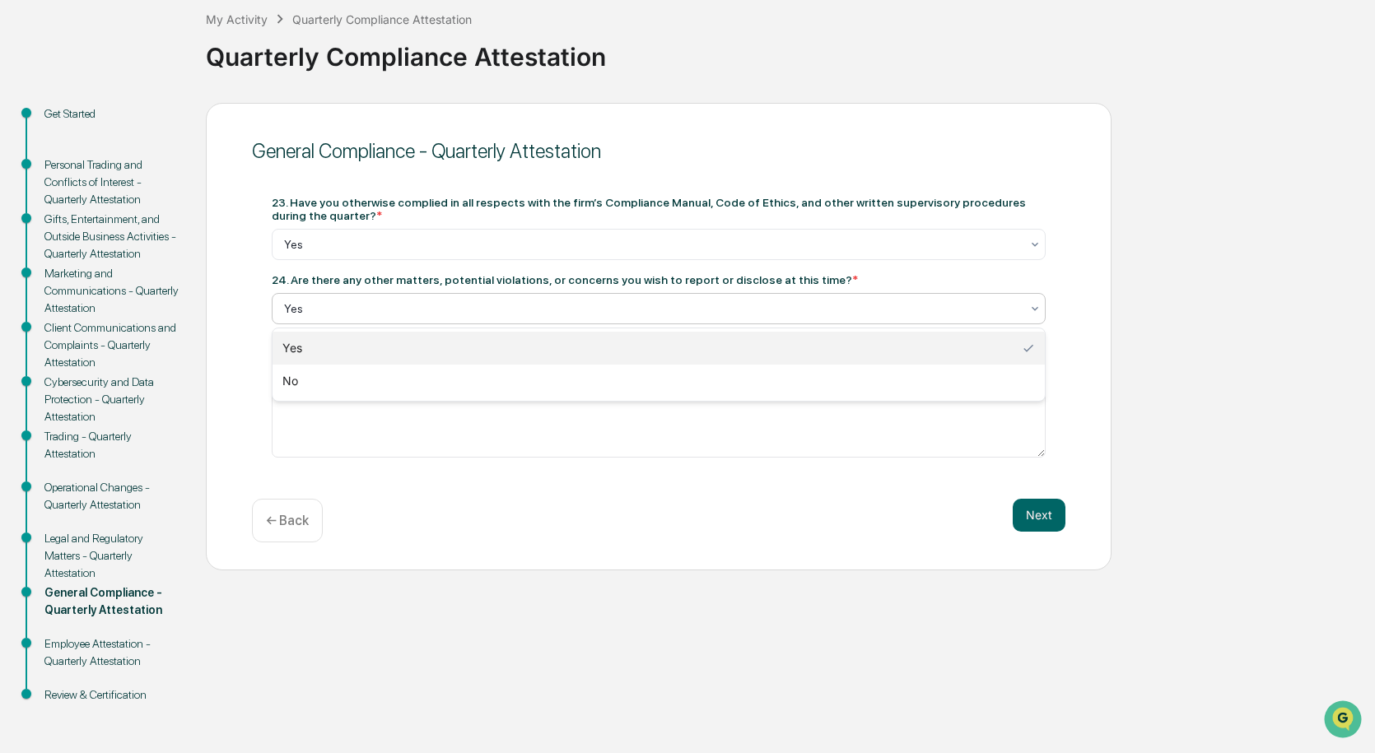
click at [513, 311] on div at bounding box center [652, 309] width 736 height 16
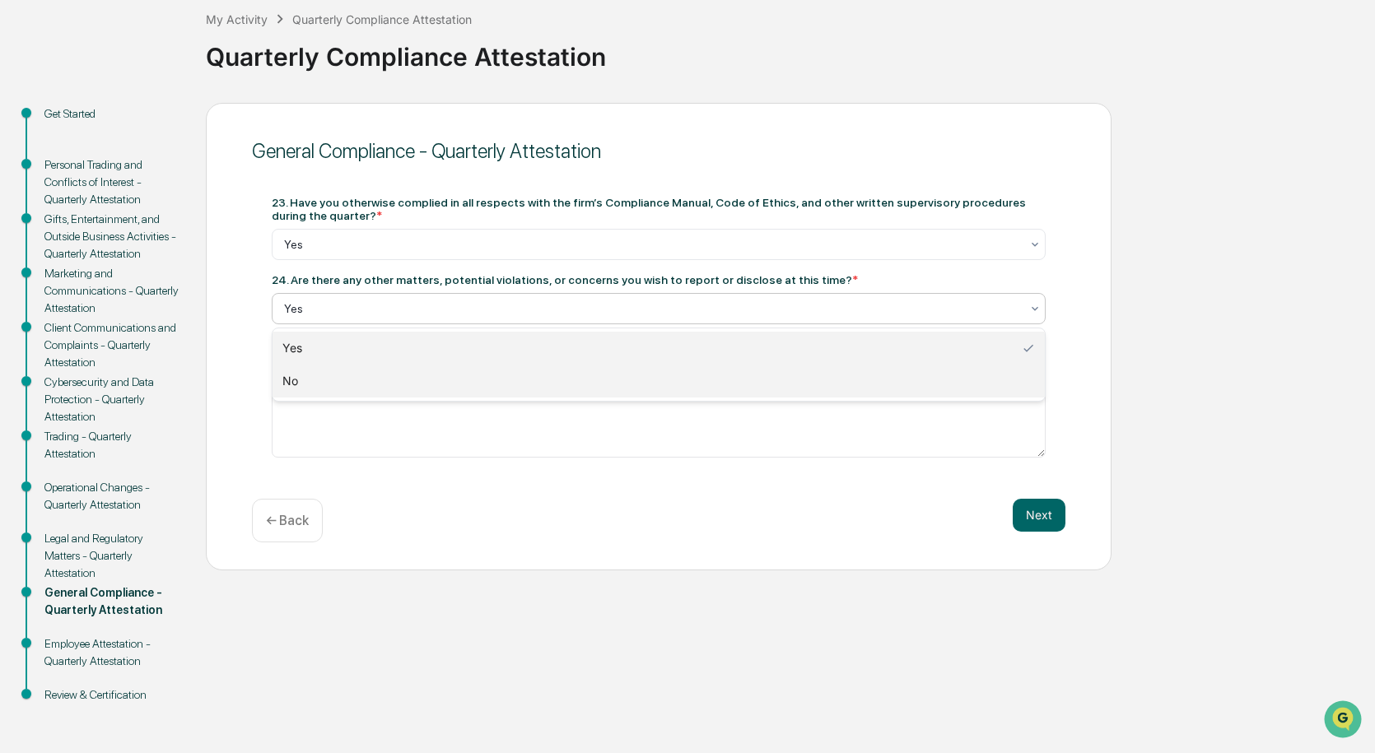
click at [507, 374] on div "No" at bounding box center [659, 381] width 772 height 33
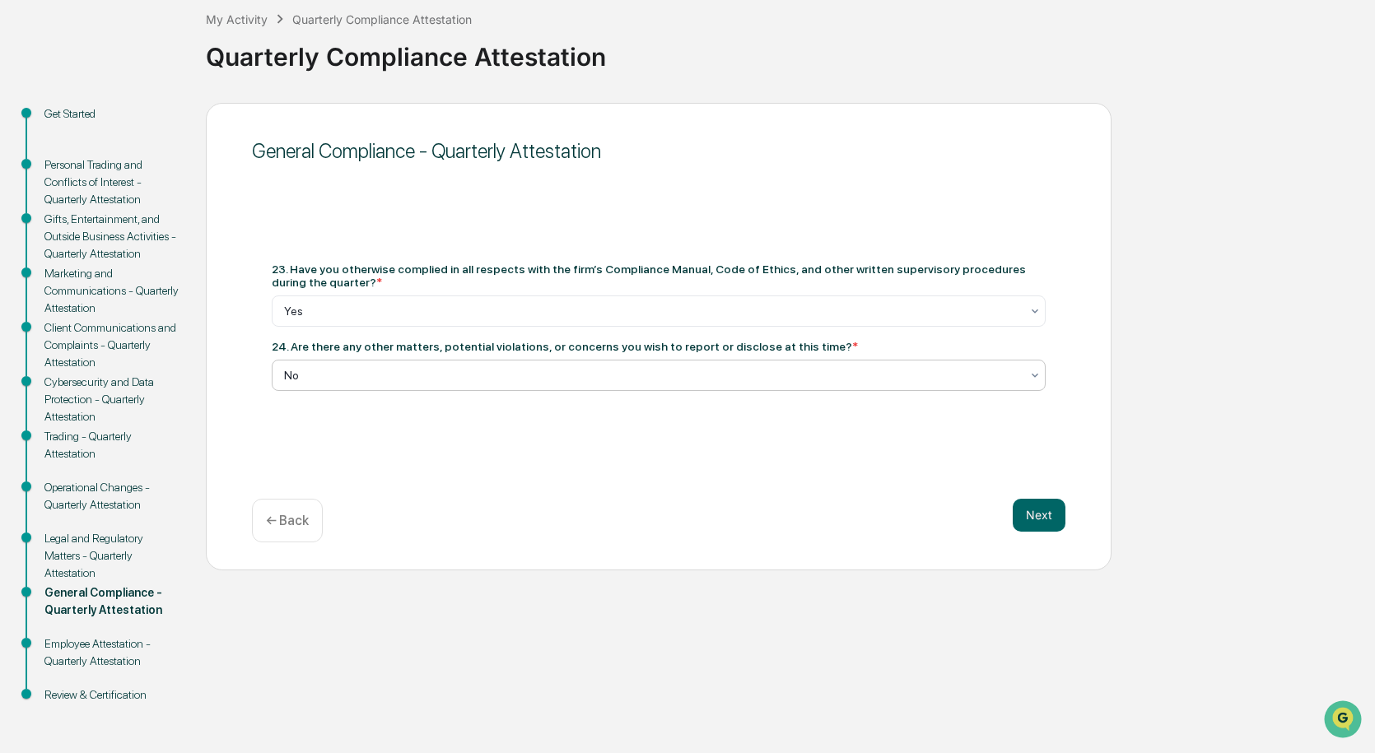
click at [1048, 496] on div "General Compliance - Quarterly Attestation 23. Have you otherwise complied in a…" at bounding box center [659, 337] width 906 height 468
click at [1053, 507] on button "Next" at bounding box center [1039, 515] width 53 height 33
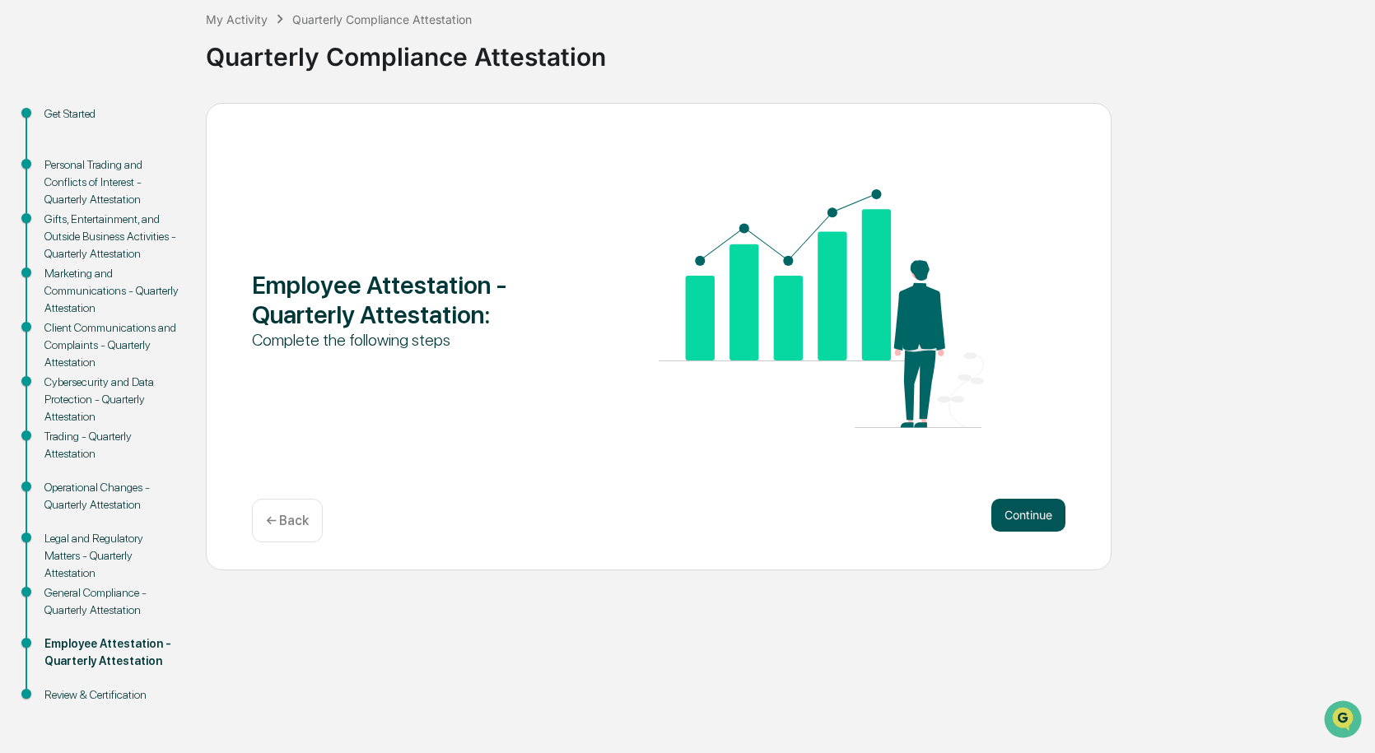
click at [1039, 506] on button "Continue" at bounding box center [1028, 515] width 74 height 33
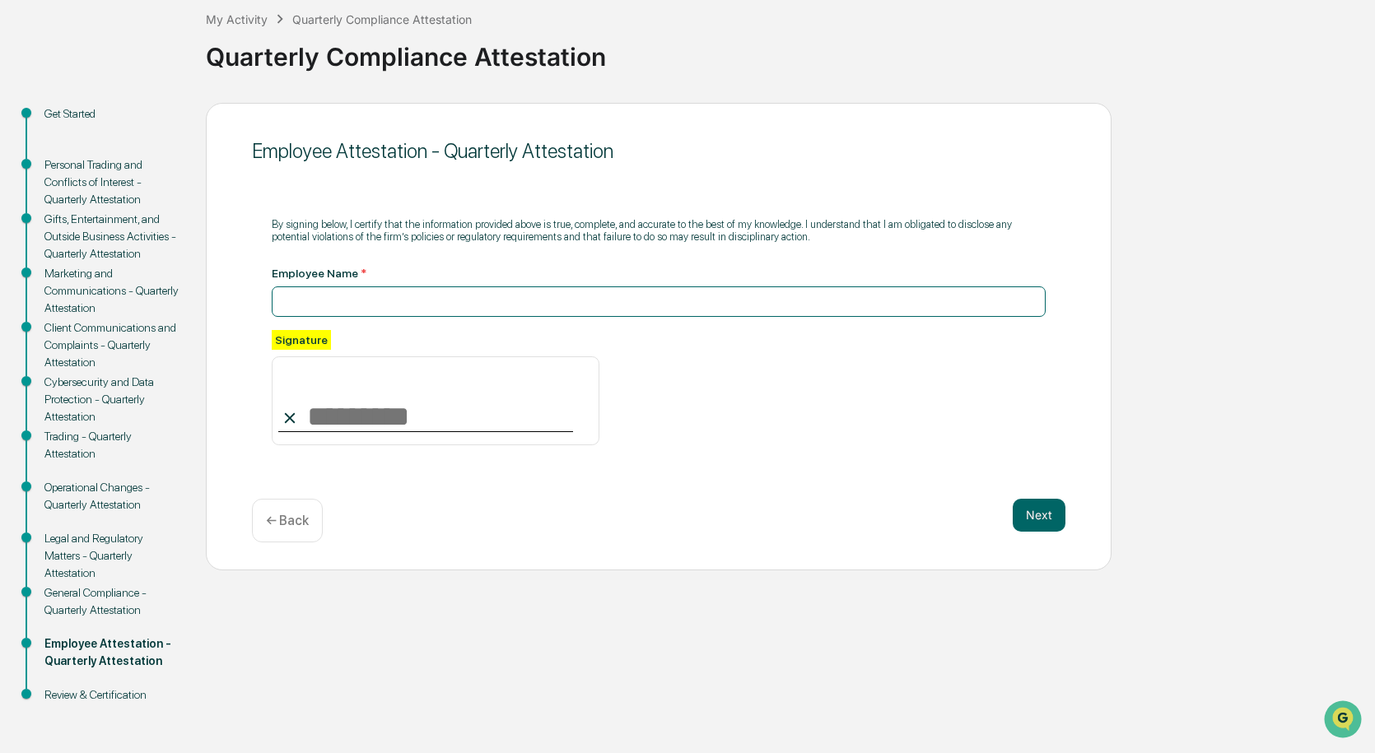
click at [365, 298] on input at bounding box center [659, 302] width 774 height 30
type input "**********"
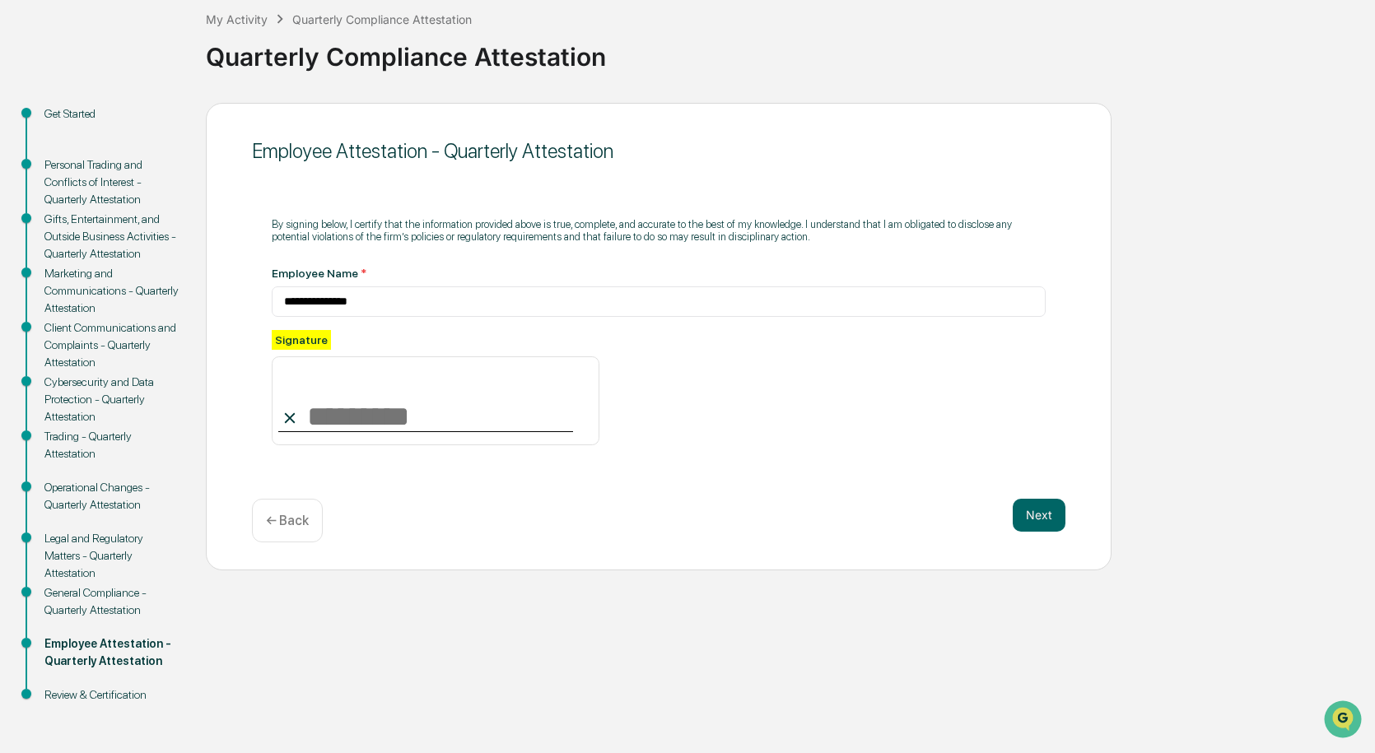
click at [527, 423] on input at bounding box center [436, 400] width 328 height 89
type input "**********"
click at [1046, 517] on button "Next" at bounding box center [1039, 515] width 53 height 33
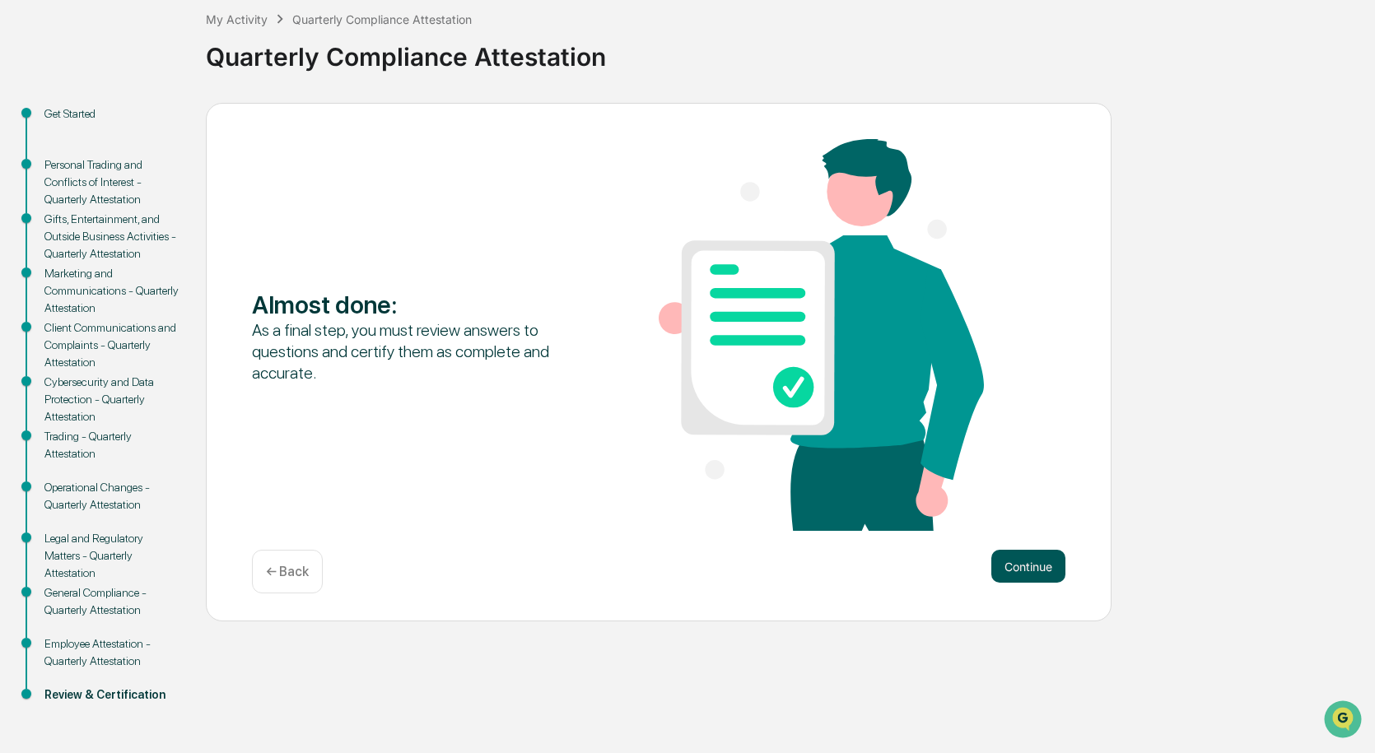
click at [1027, 562] on button "Continue" at bounding box center [1028, 566] width 74 height 33
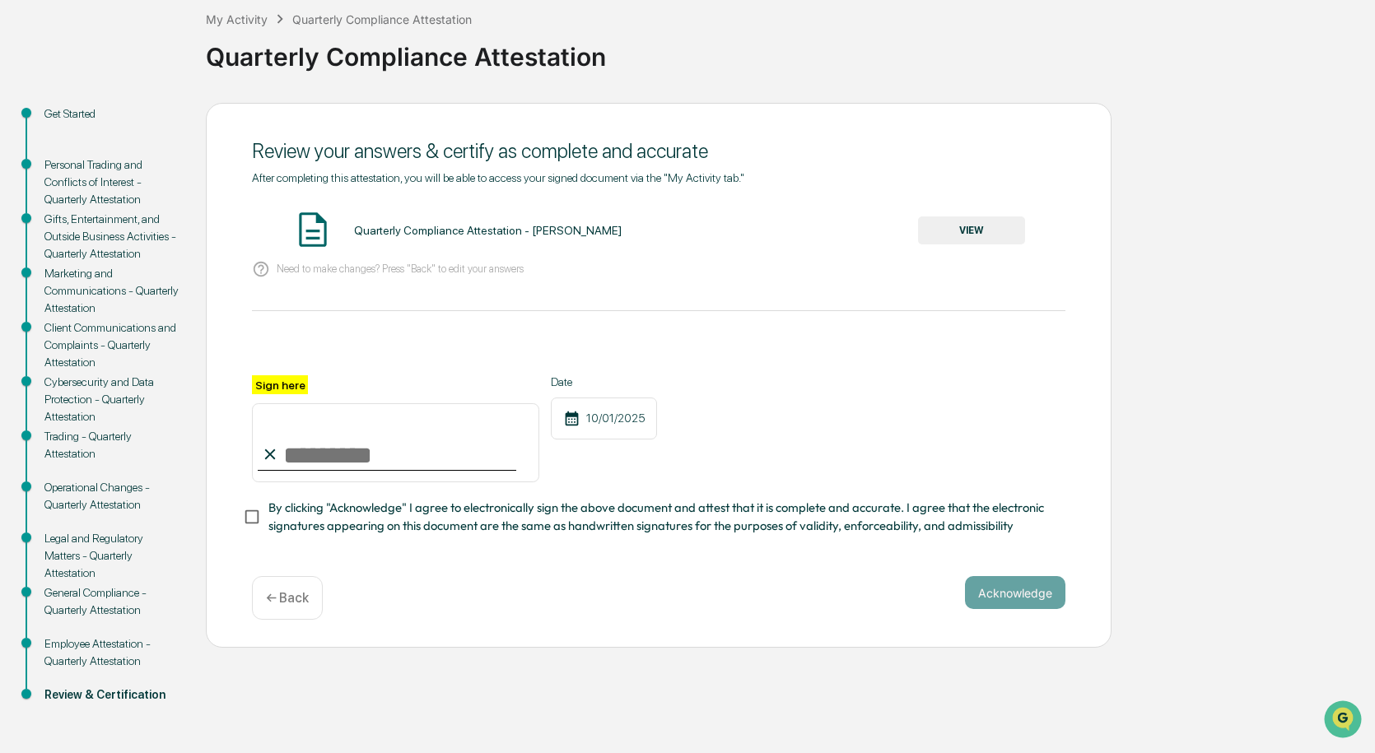
click at [322, 448] on input "Sign here" at bounding box center [395, 442] width 287 height 79
type input "**********"
click at [1002, 593] on button "Acknowledge" at bounding box center [1015, 592] width 100 height 33
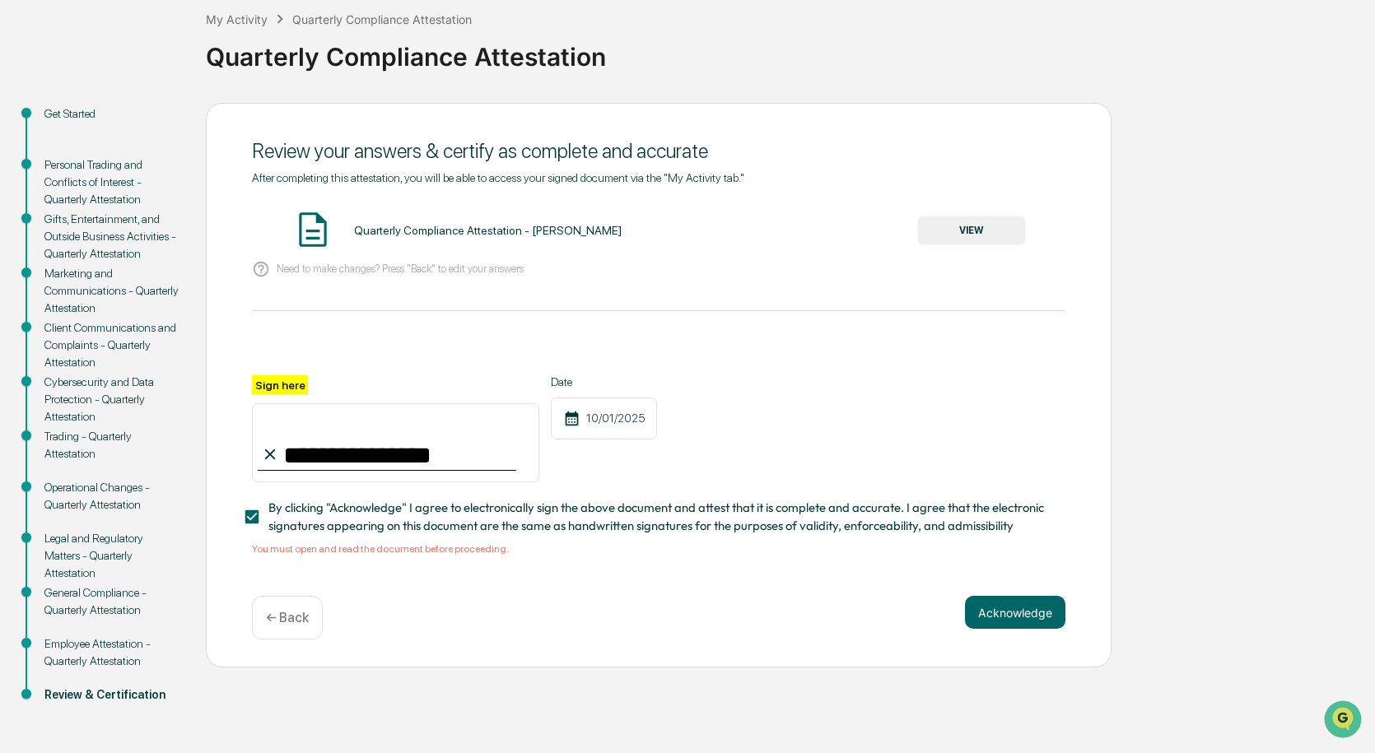
drag, startPoint x: 336, startPoint y: 220, endPoint x: 473, endPoint y: 245, distance: 139.0
click at [337, 220] on div "Quarterly Compliance Attestation - Sean Rutherford VIEW" at bounding box center [658, 231] width 813 height 44
click at [1021, 235] on button "VIEW" at bounding box center [971, 231] width 107 height 28
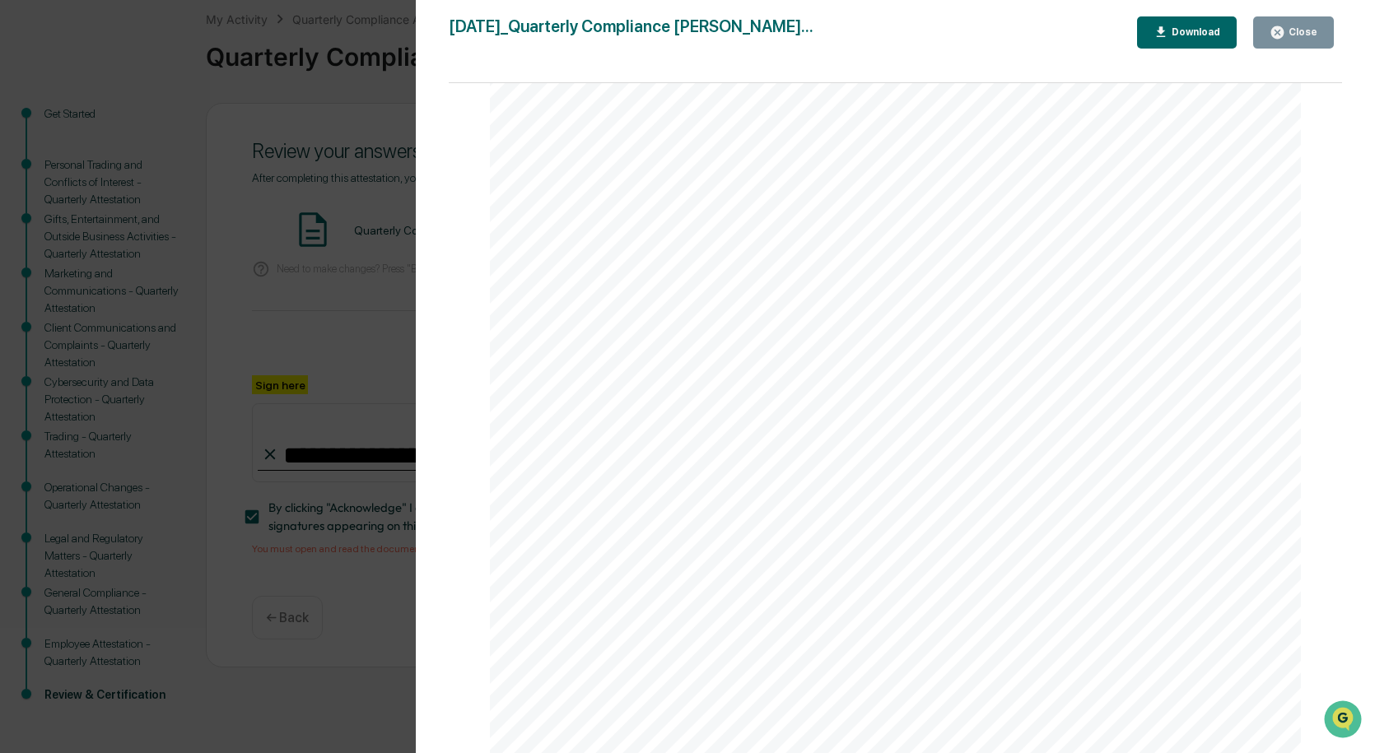
scroll to position [4118, 0]
click at [1279, 42] on button "Close" at bounding box center [1293, 32] width 81 height 32
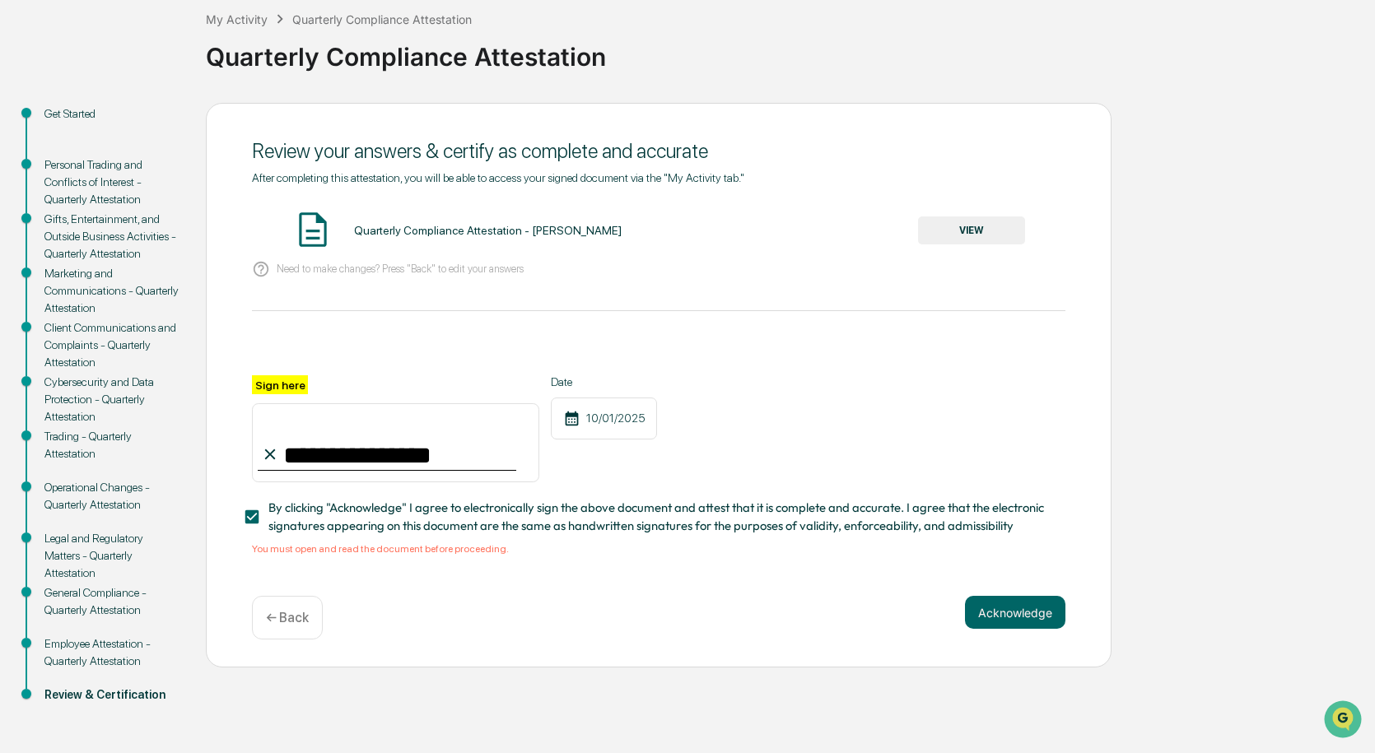
click at [333, 506] on span "By clicking "Acknowledge" I agree to electronically sign the above document and…" at bounding box center [660, 517] width 784 height 37
click at [1014, 621] on button "Acknowledge" at bounding box center [1015, 612] width 100 height 33
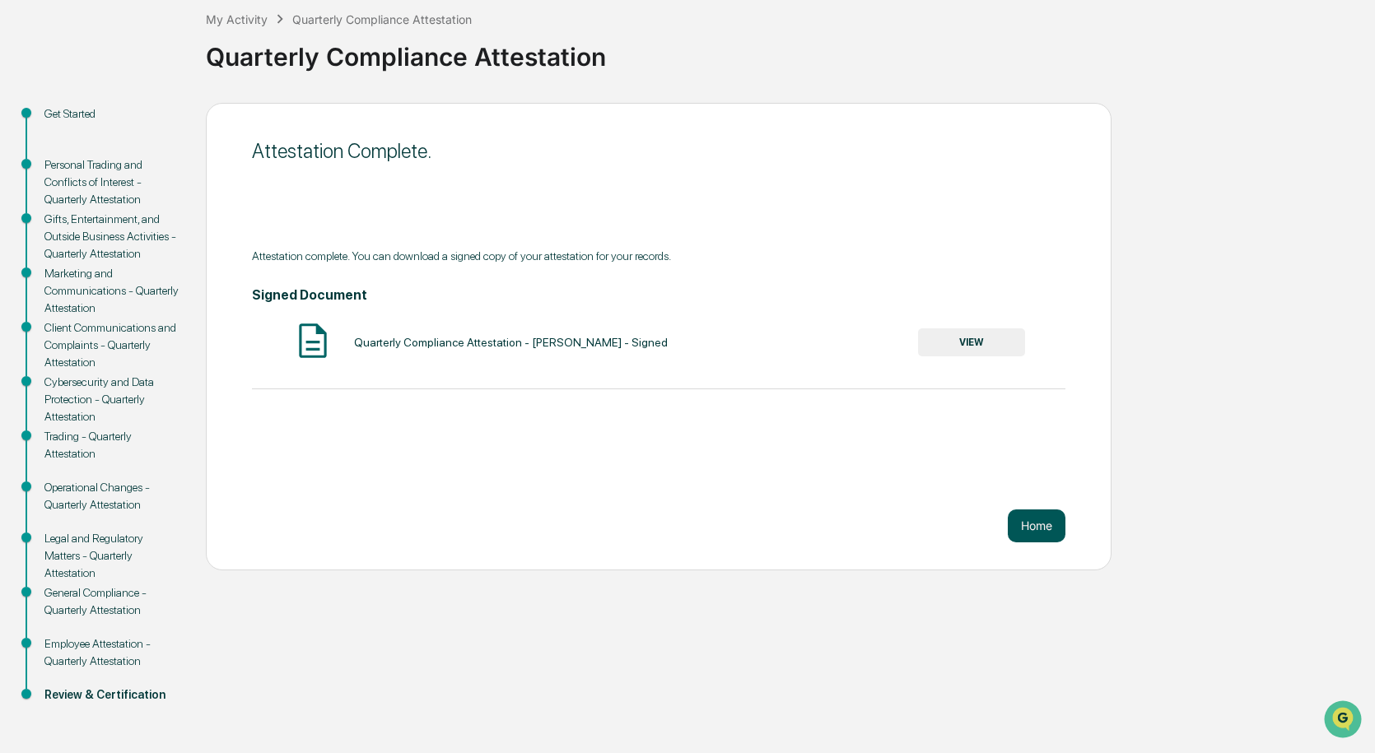
click at [1051, 529] on button "Home" at bounding box center [1037, 526] width 58 height 33
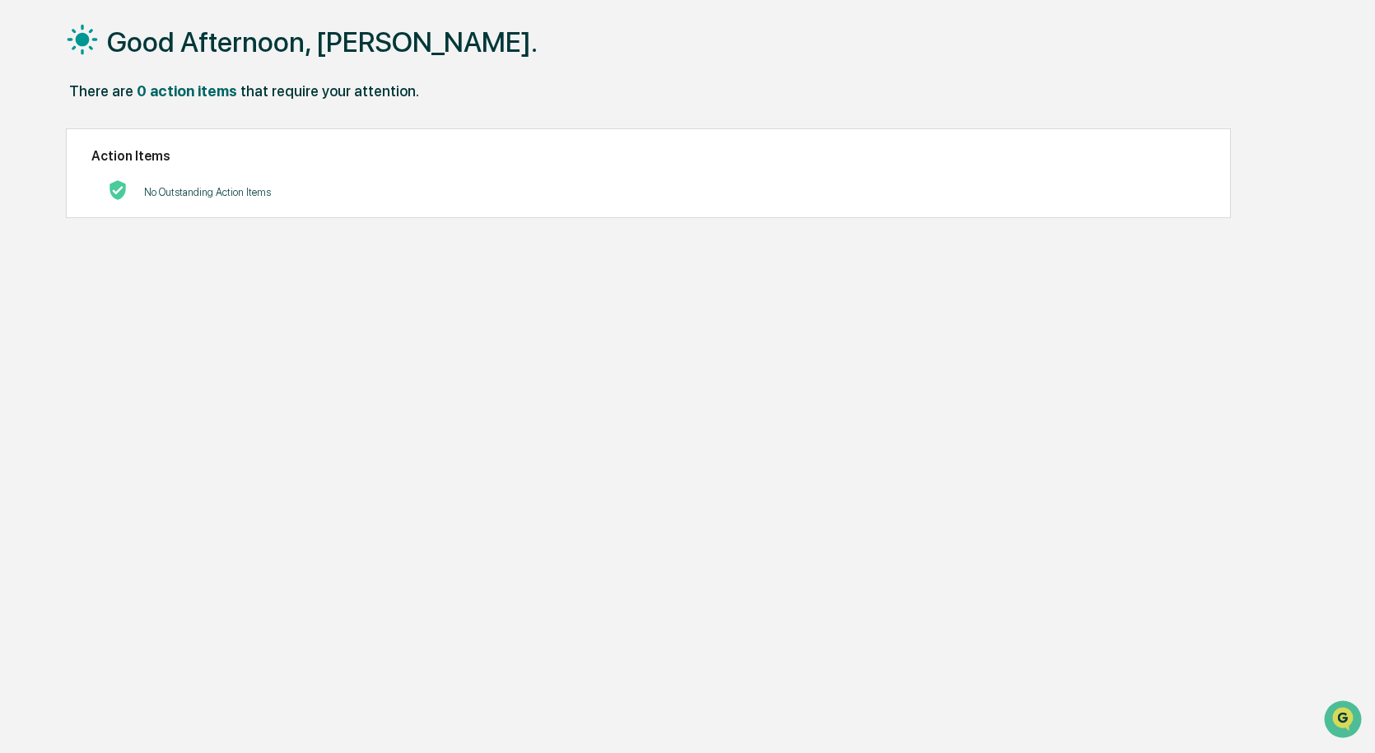
click at [192, 31] on h1 "Good Afternoon, [PERSON_NAME]." at bounding box center [322, 42] width 431 height 33
click at [77, 39] on icon at bounding box center [83, 40] width 30 height 30
click at [172, 92] on div "0 action items" at bounding box center [187, 90] width 100 height 17
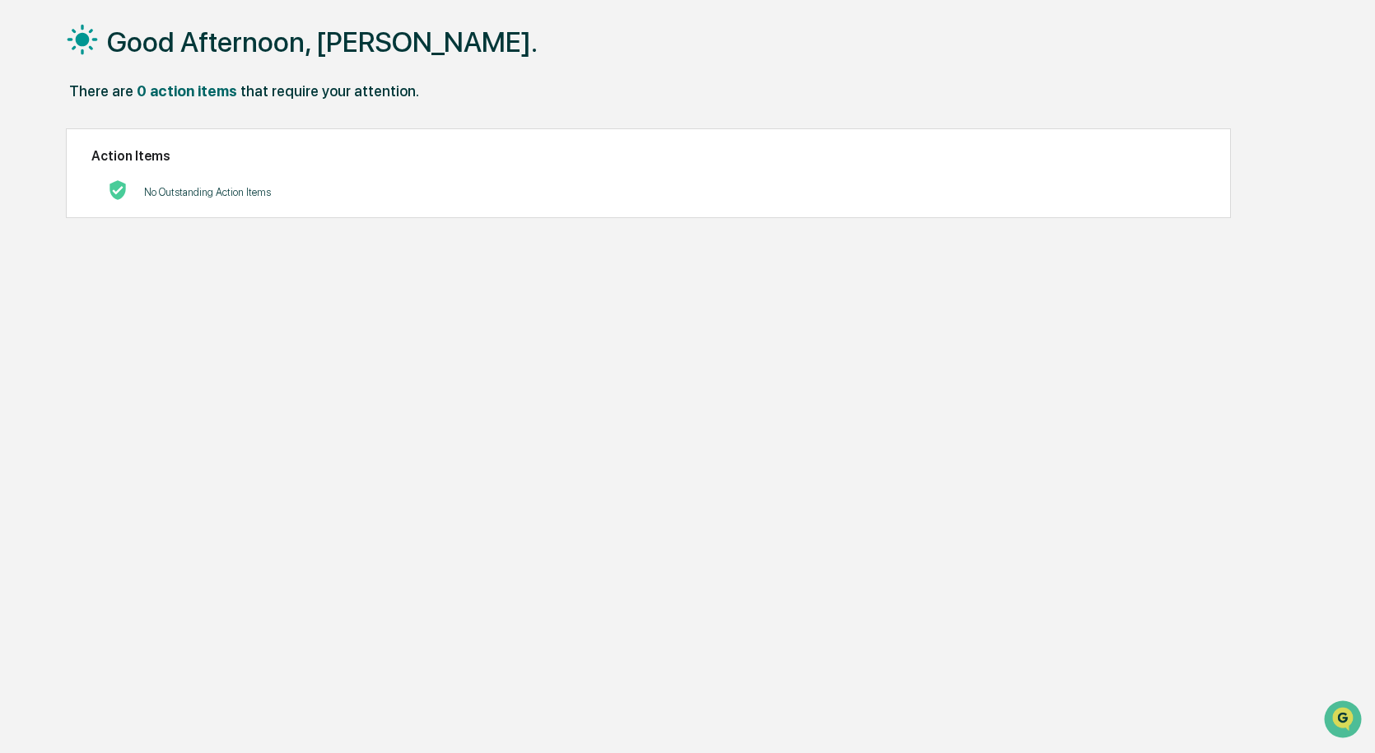
click at [79, 79] on div "Good Afternoon, [PERSON_NAME]." at bounding box center [684, 41] width 1237 height 82
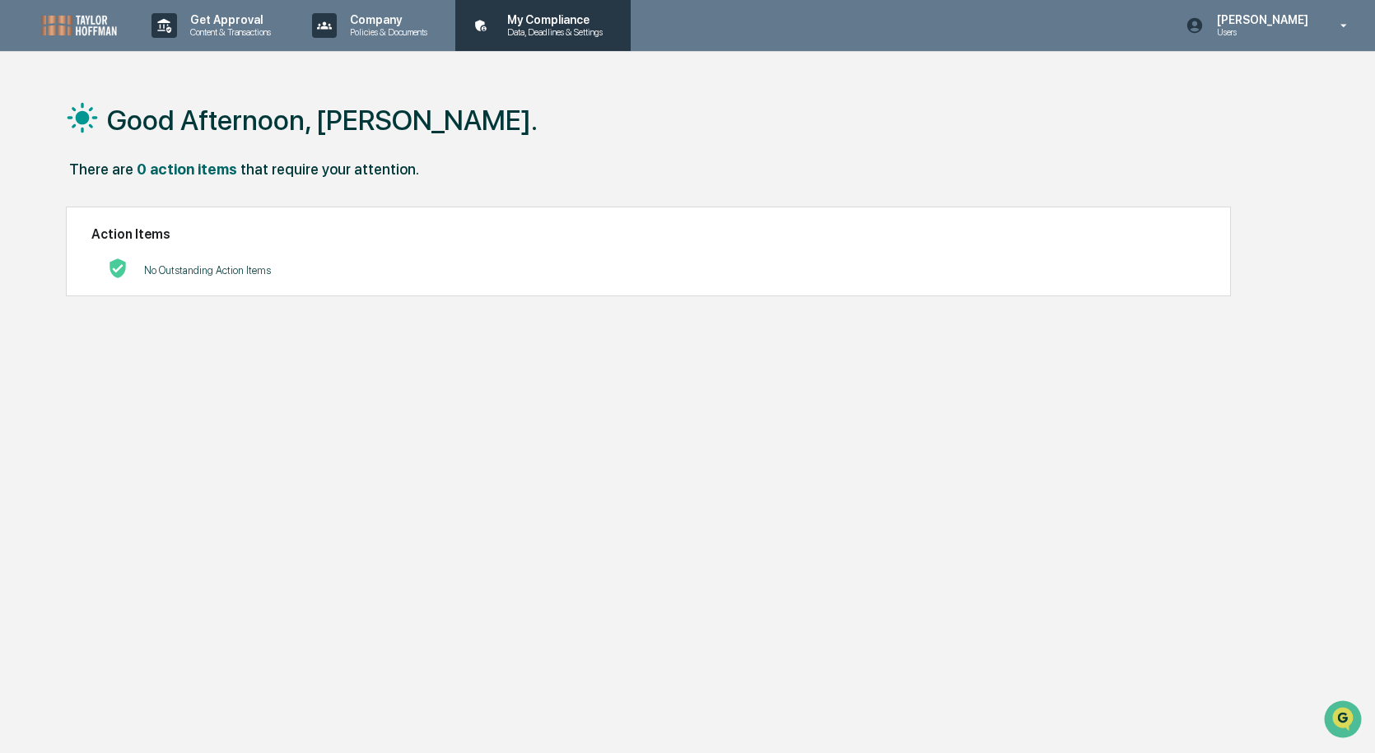
click at [565, 16] on p "My Compliance" at bounding box center [552, 19] width 117 height 13
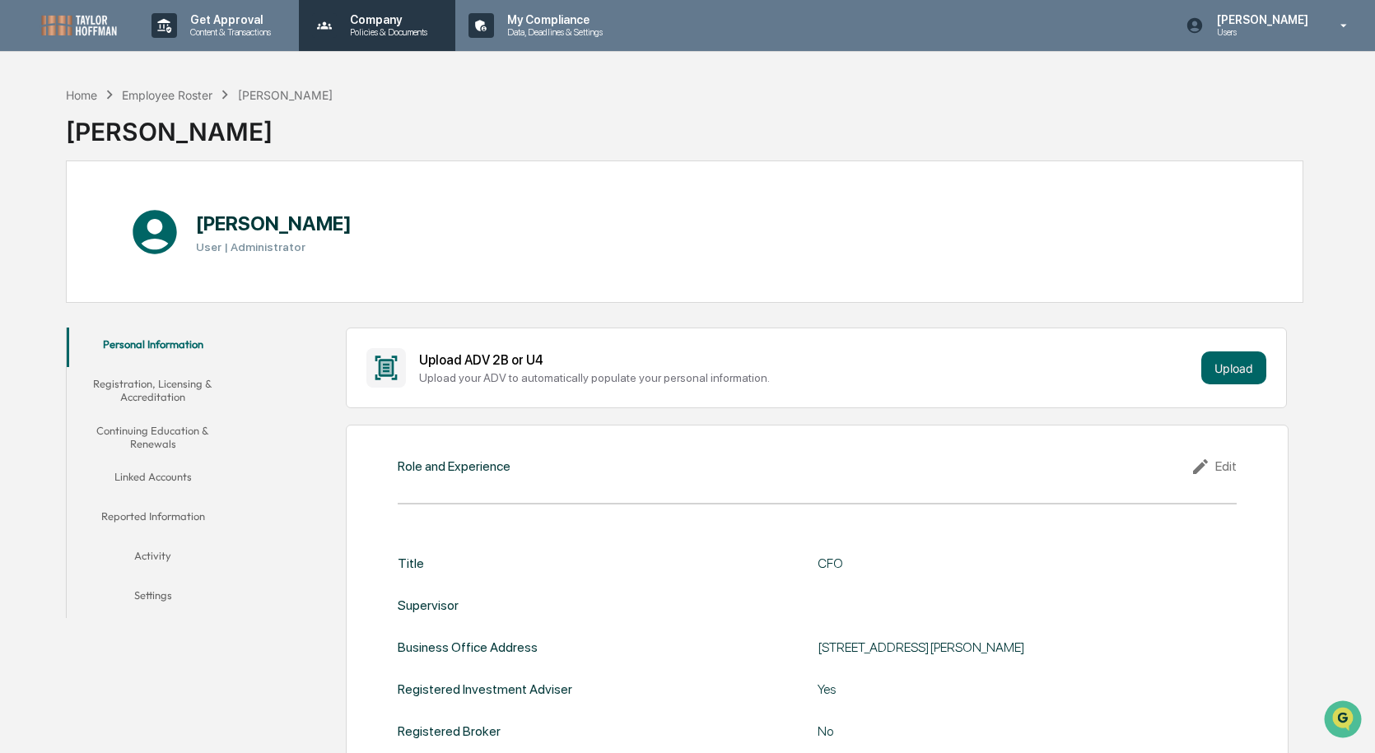
click at [406, 33] on p "Policies & Documents" at bounding box center [386, 32] width 99 height 12
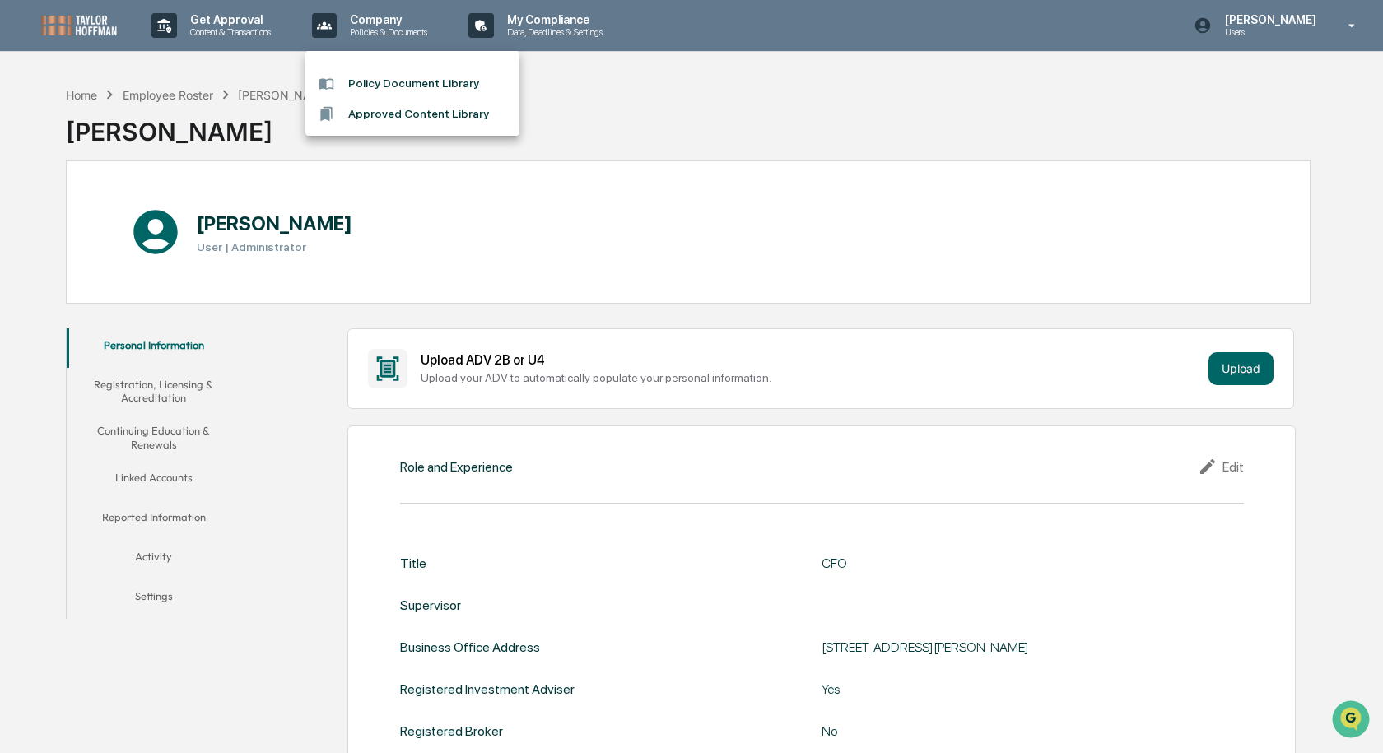
click at [220, 5] on div at bounding box center [691, 376] width 1383 height 753
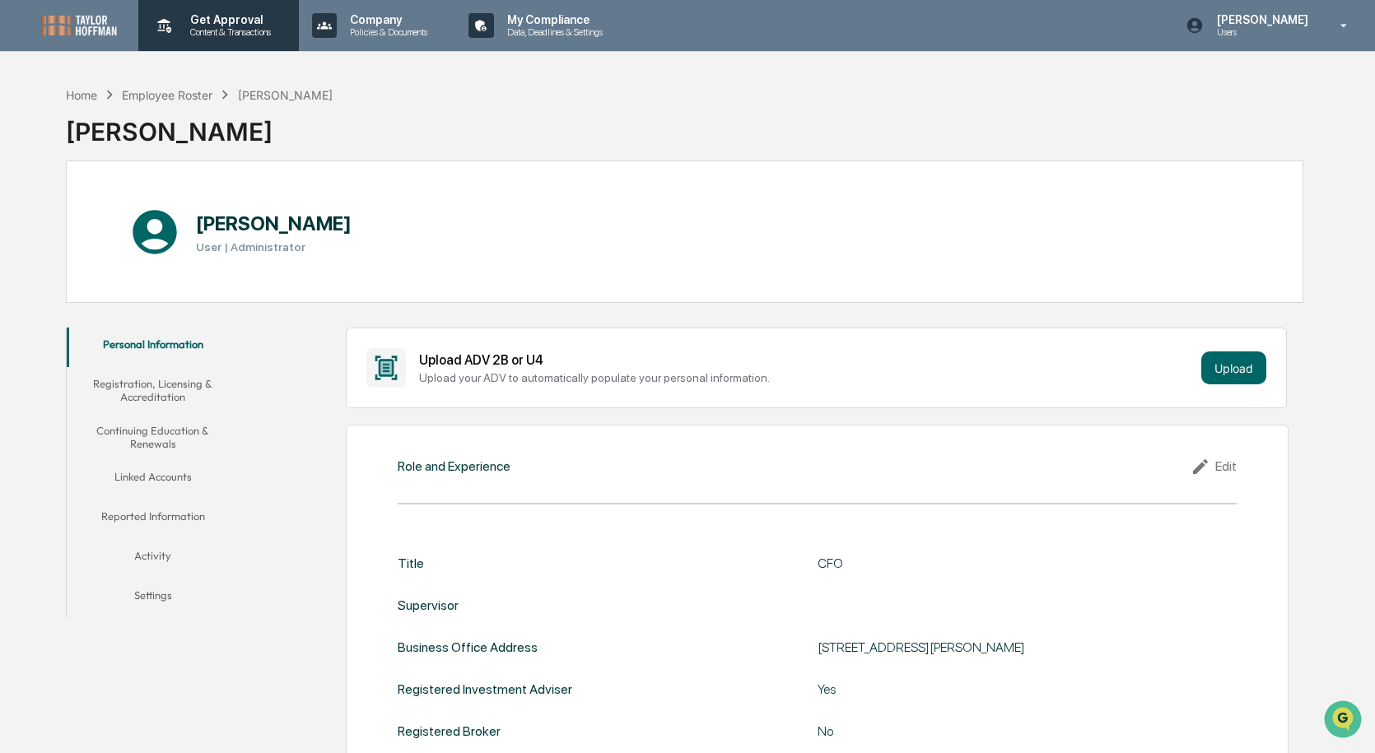
click at [227, 16] on p "Get Approval" at bounding box center [228, 19] width 102 height 13
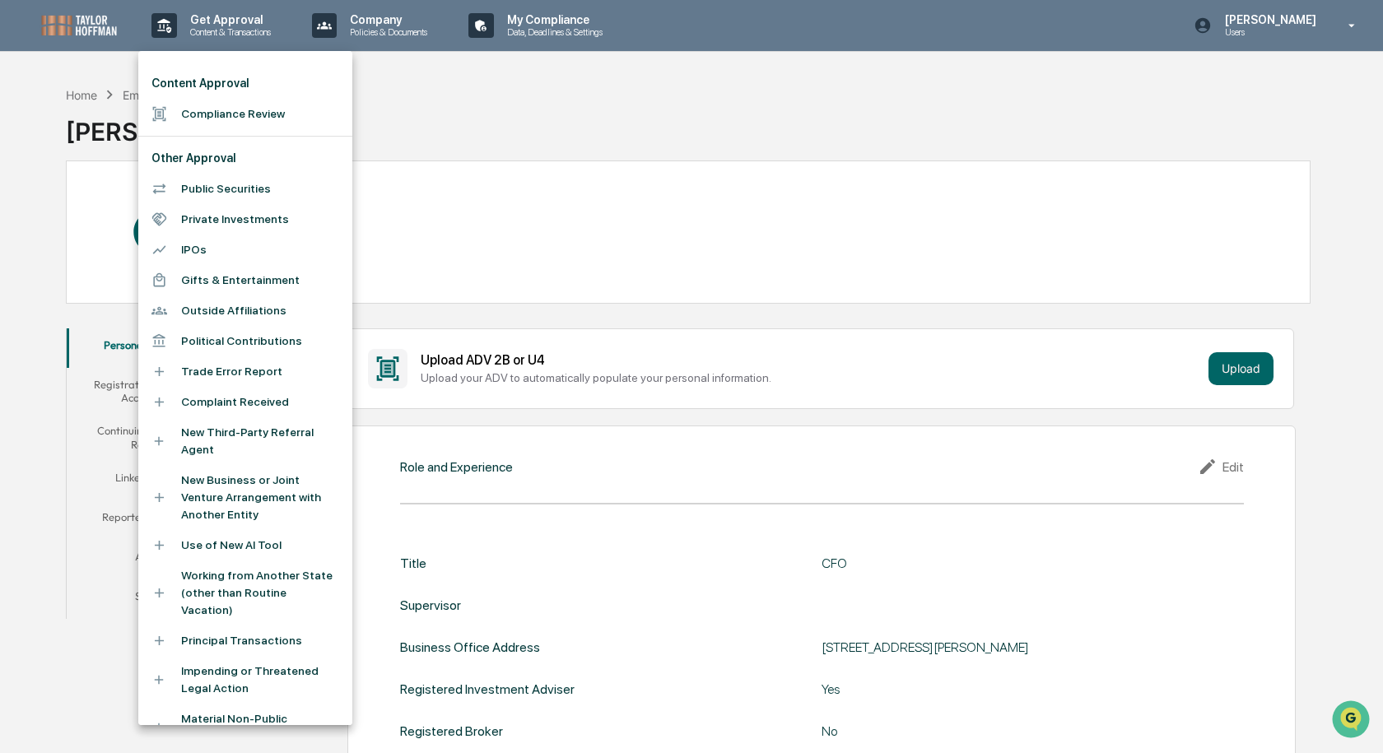
click at [235, 381] on li "Trade Error Report" at bounding box center [245, 371] width 214 height 30
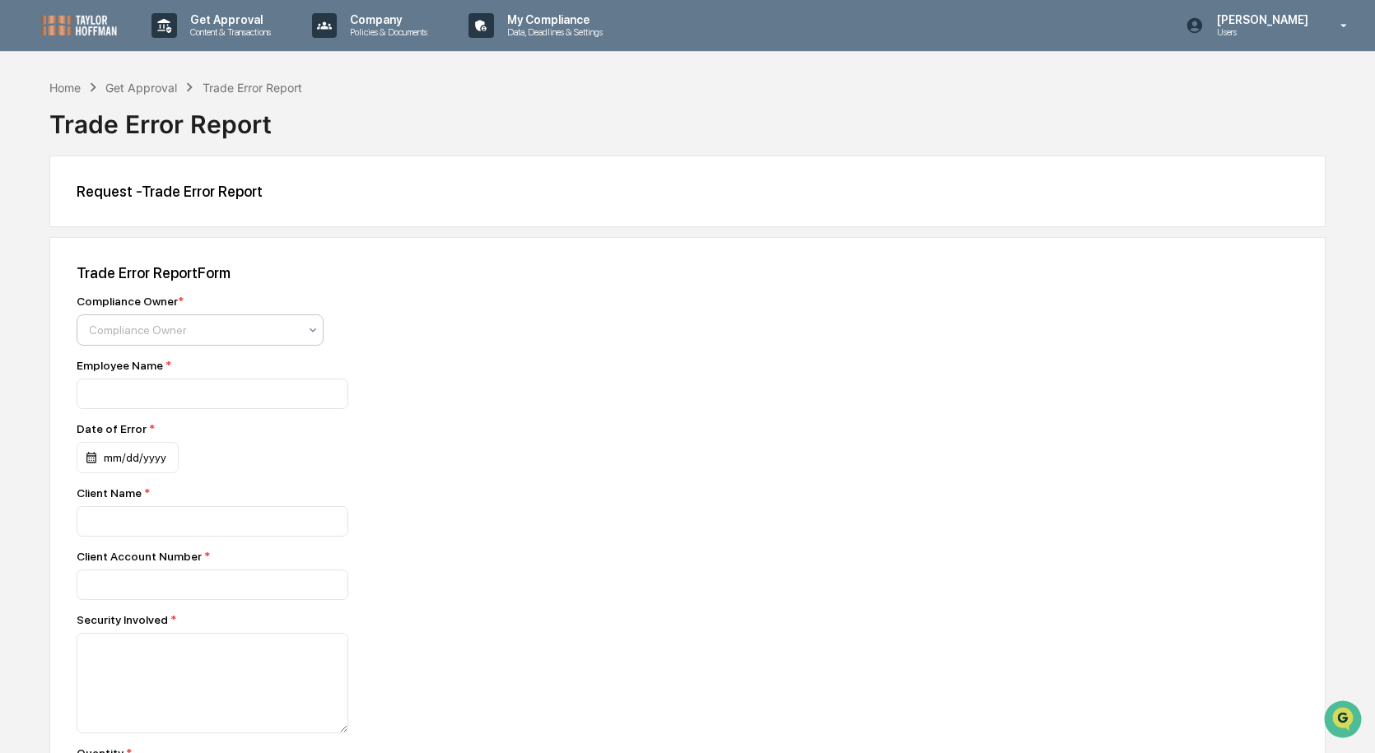
click at [210, 329] on div at bounding box center [193, 330] width 209 height 16
click at [256, 384] on input at bounding box center [213, 394] width 272 height 30
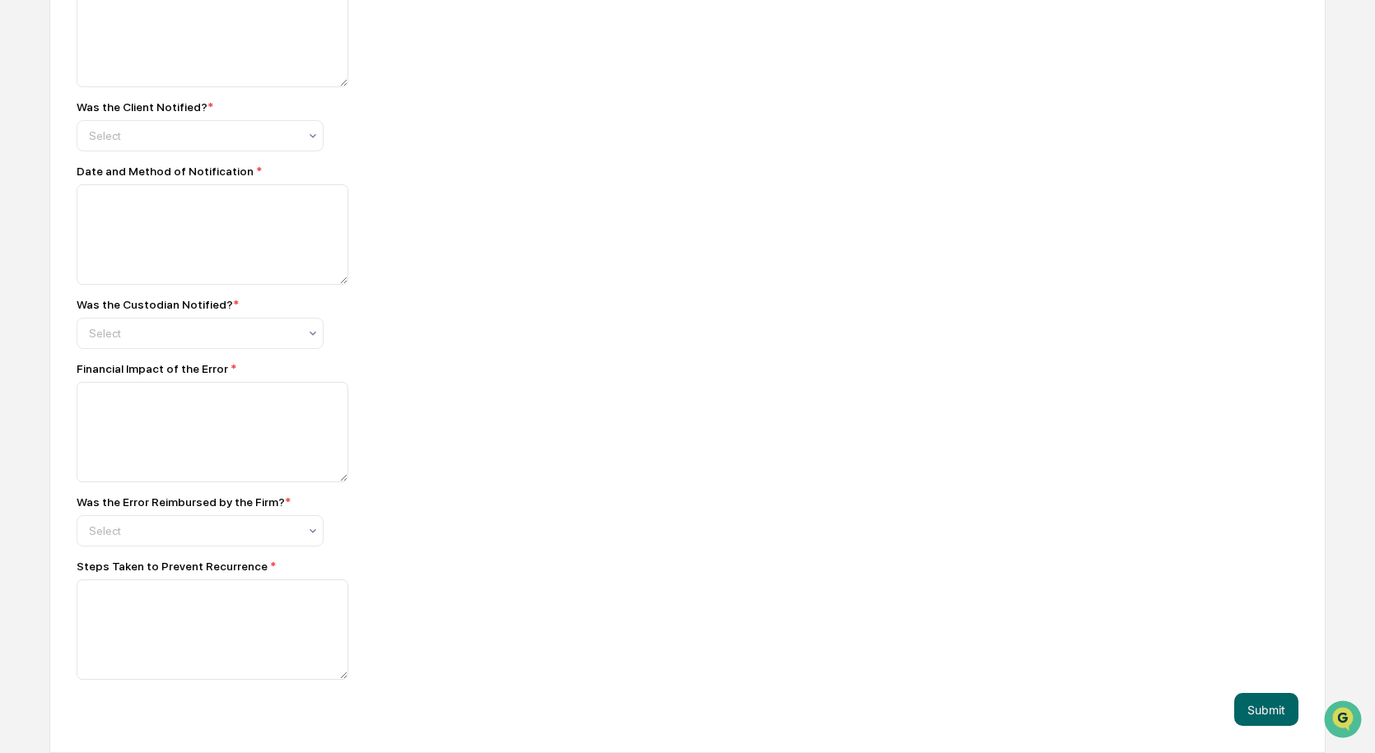
scroll to position [1159, 0]
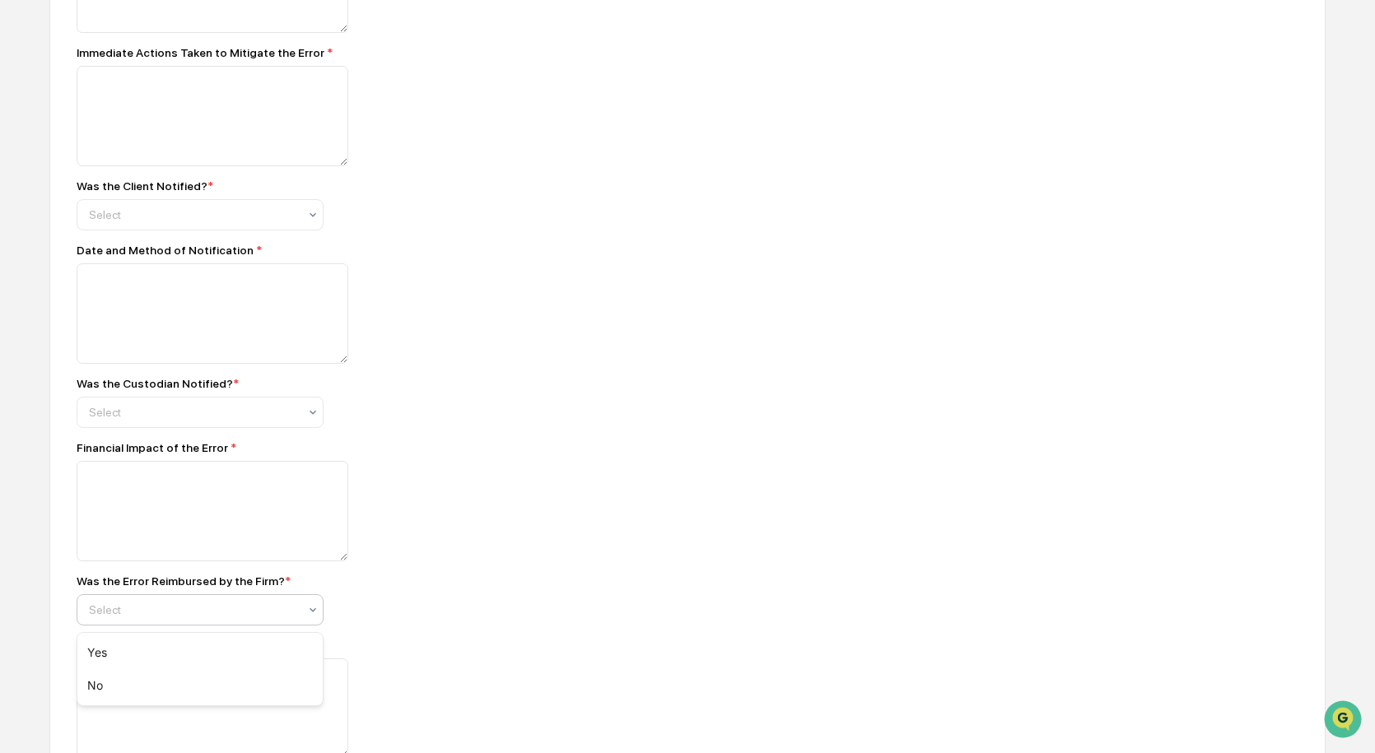
click at [275, 613] on div at bounding box center [193, 610] width 209 height 16
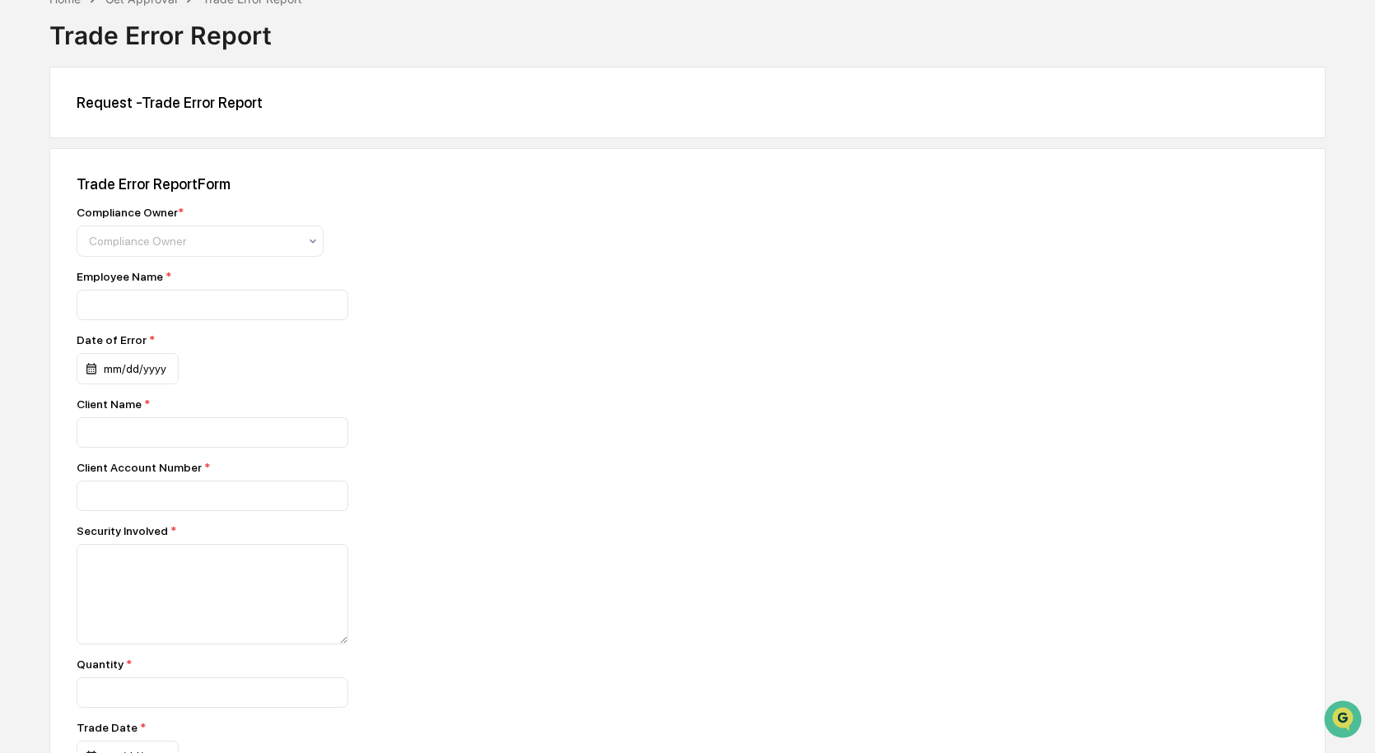
scroll to position [0, 0]
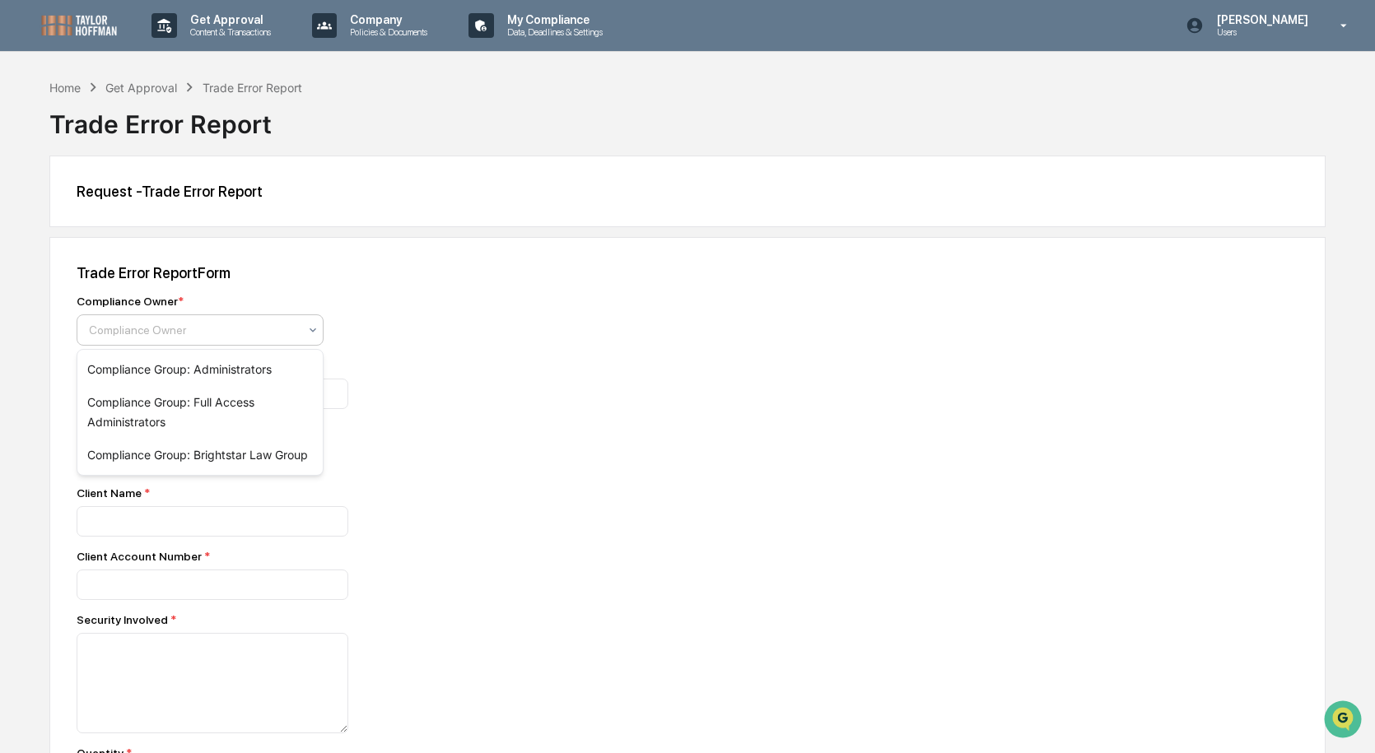
click at [249, 324] on div at bounding box center [193, 330] width 209 height 16
click at [273, 463] on div "Compliance Group: Brightstar Law Group" at bounding box center [199, 455] width 245 height 33
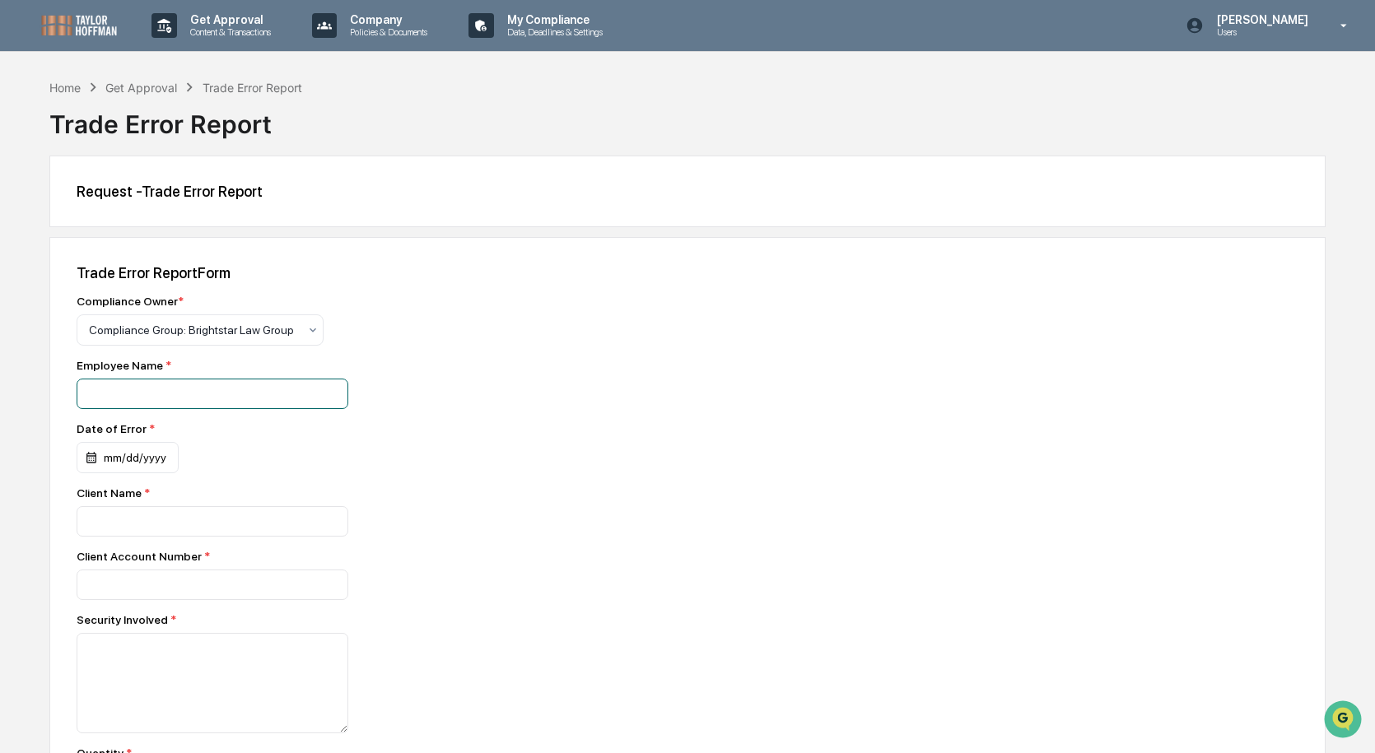
click at [253, 394] on input at bounding box center [213, 394] width 272 height 30
type input "**********"
click at [142, 461] on div "mm/dd/yyyy" at bounding box center [128, 457] width 102 height 31
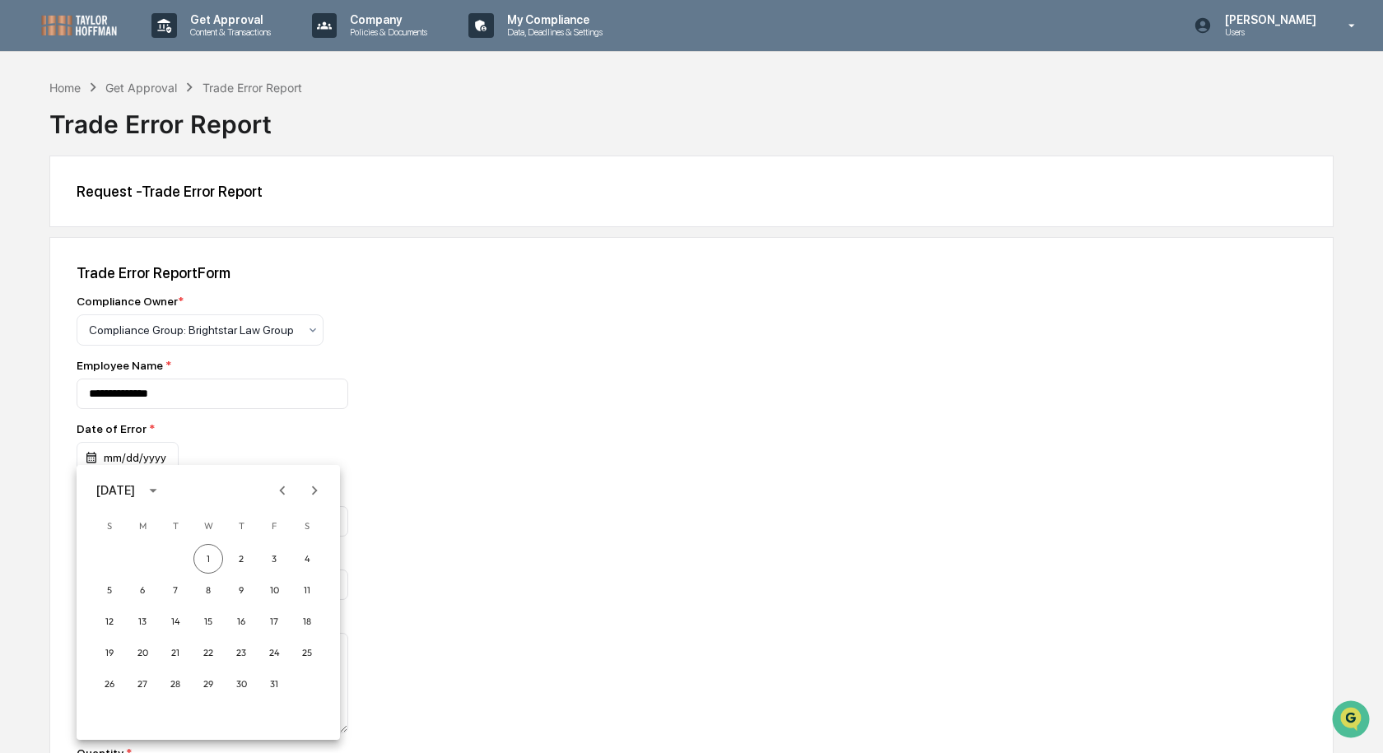
click at [289, 499] on icon "Previous month" at bounding box center [282, 491] width 18 height 18
click at [179, 687] on button "30" at bounding box center [175, 684] width 30 height 30
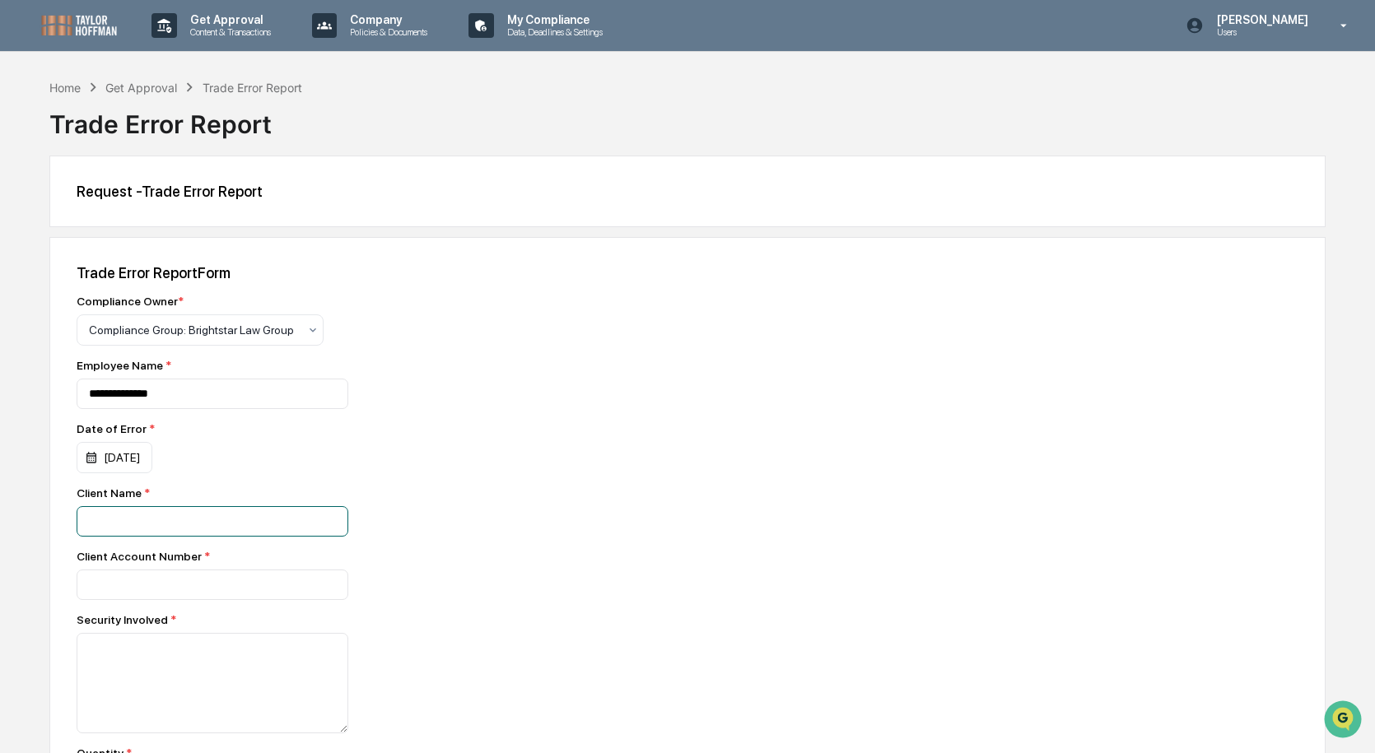
click at [179, 518] on input at bounding box center [213, 521] width 272 height 30
type input "**********"
type input "*********"
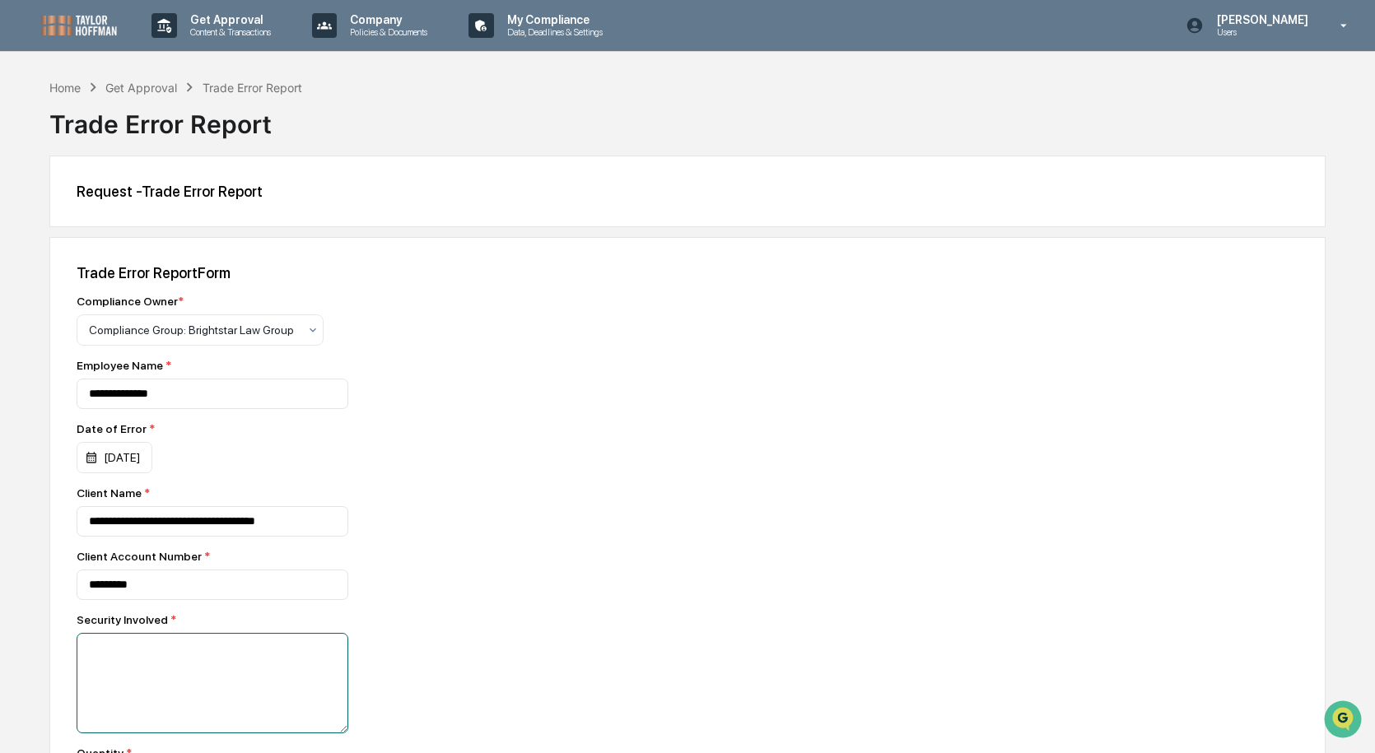
click at [300, 677] on textarea at bounding box center [213, 683] width 272 height 100
click at [173, 671] on textarea at bounding box center [213, 683] width 272 height 100
paste textarea "**********"
click at [191, 675] on textarea "**********" at bounding box center [213, 683] width 272 height 100
paste textarea "**********"
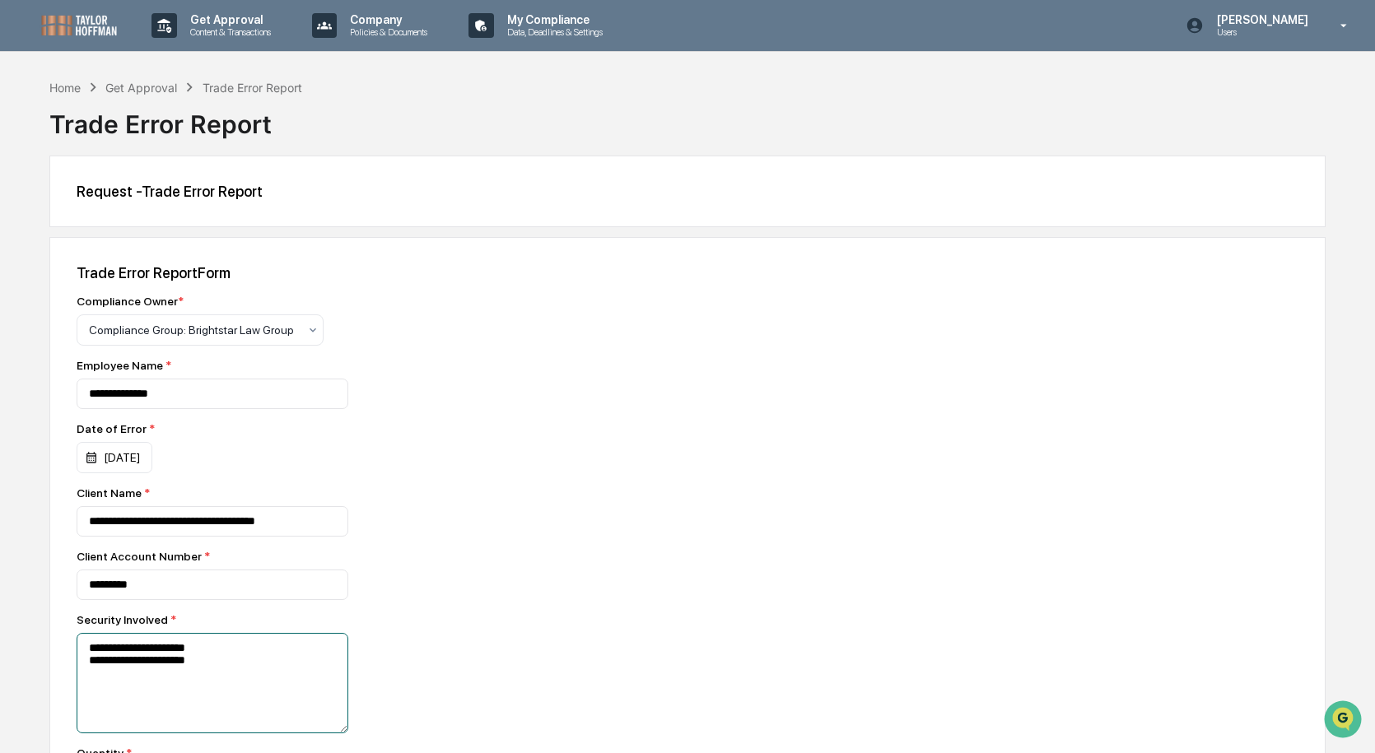
type textarea "**********"
click at [591, 579] on div "*********" at bounding box center [365, 585] width 576 height 30
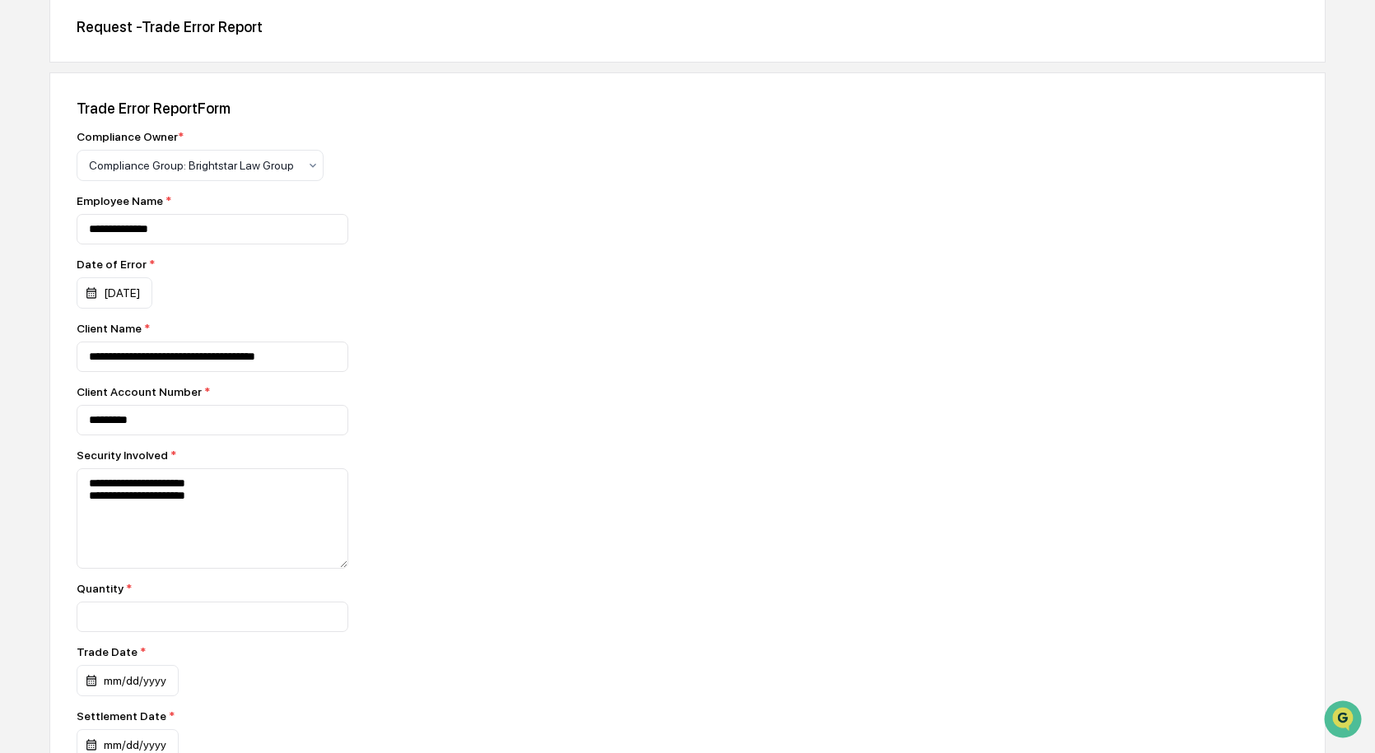
scroll to position [247, 0]
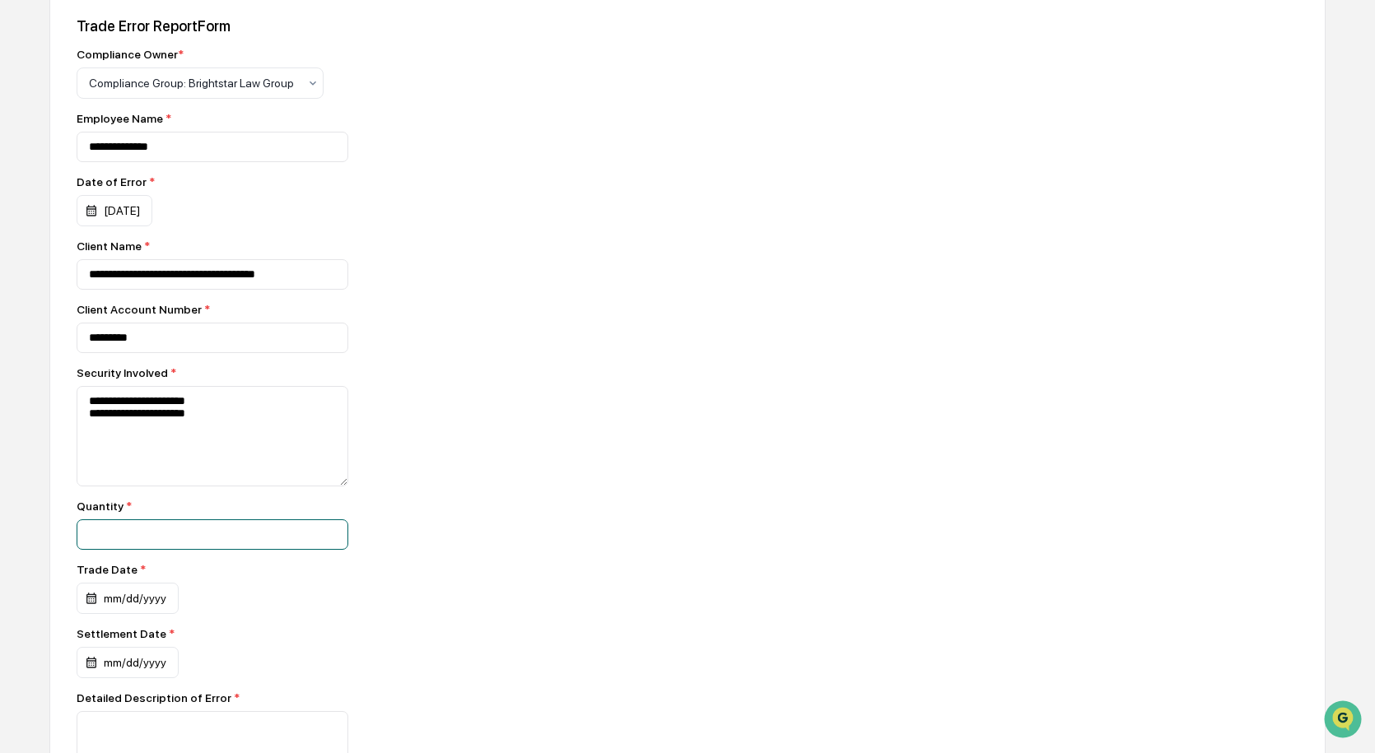
click at [193, 550] on input at bounding box center [213, 534] width 272 height 30
paste input "**********"
drag, startPoint x: 220, startPoint y: 407, endPoint x: 158, endPoint y: 408, distance: 61.8
click at [158, 408] on textarea "**********" at bounding box center [213, 436] width 272 height 100
click at [327, 541] on input "**********" at bounding box center [213, 534] width 272 height 30
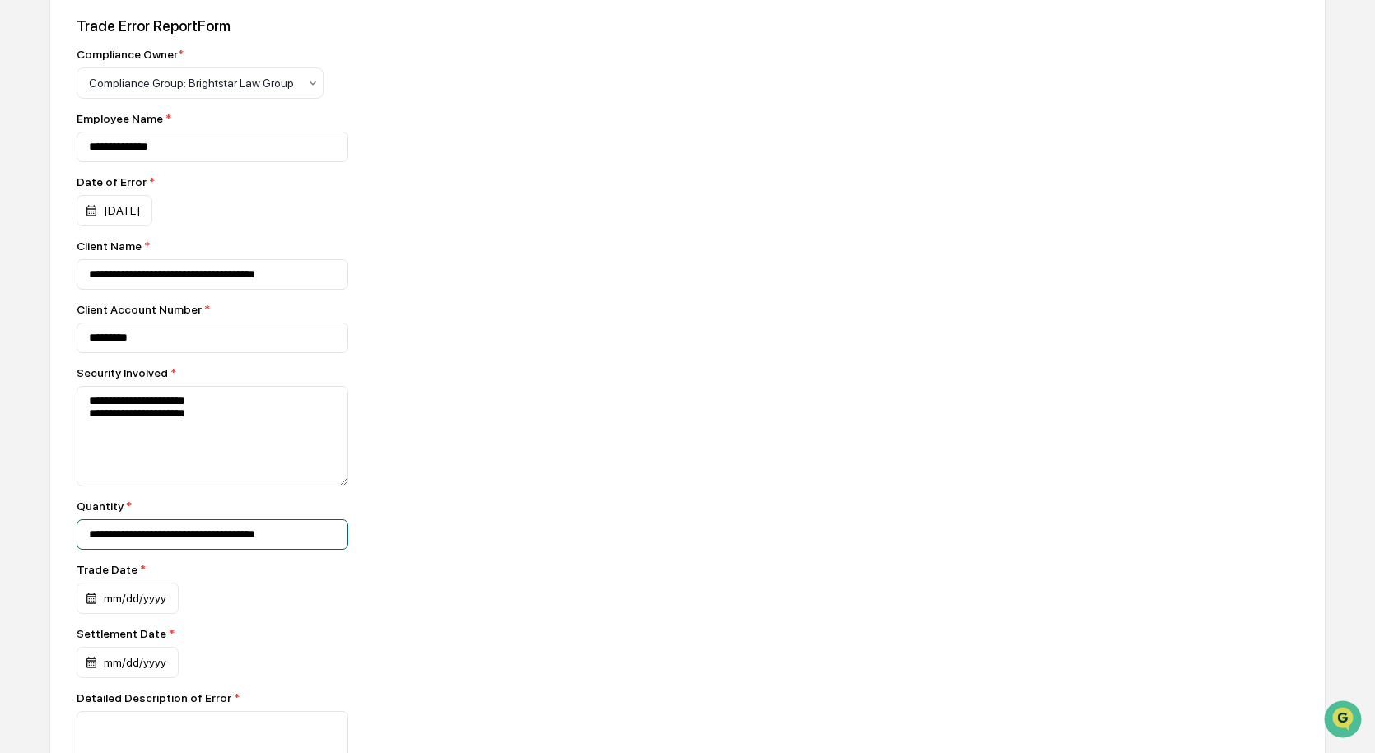
paste input "**********"
type input "**********"
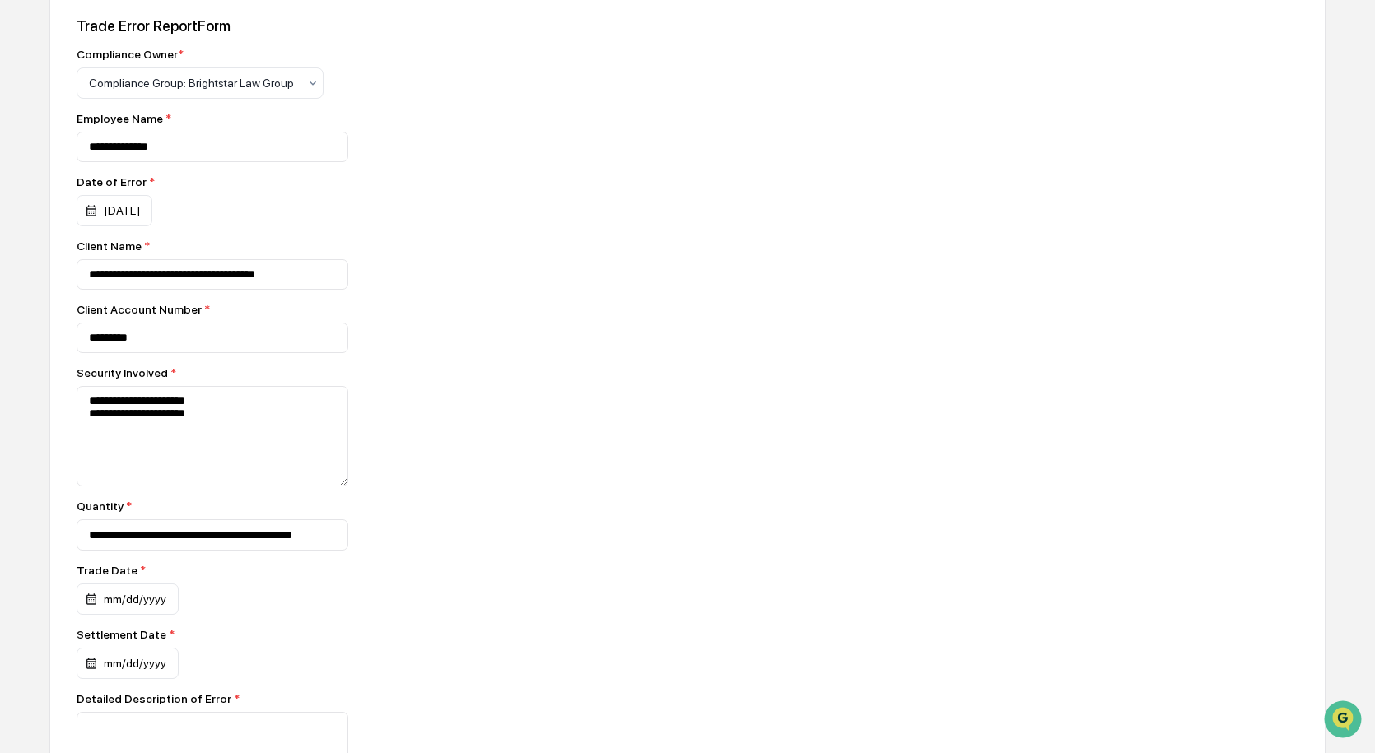
click at [228, 603] on div "mm/dd/yyyy" at bounding box center [200, 599] width 247 height 31
click at [149, 603] on div "mm/dd/yyyy" at bounding box center [128, 599] width 102 height 31
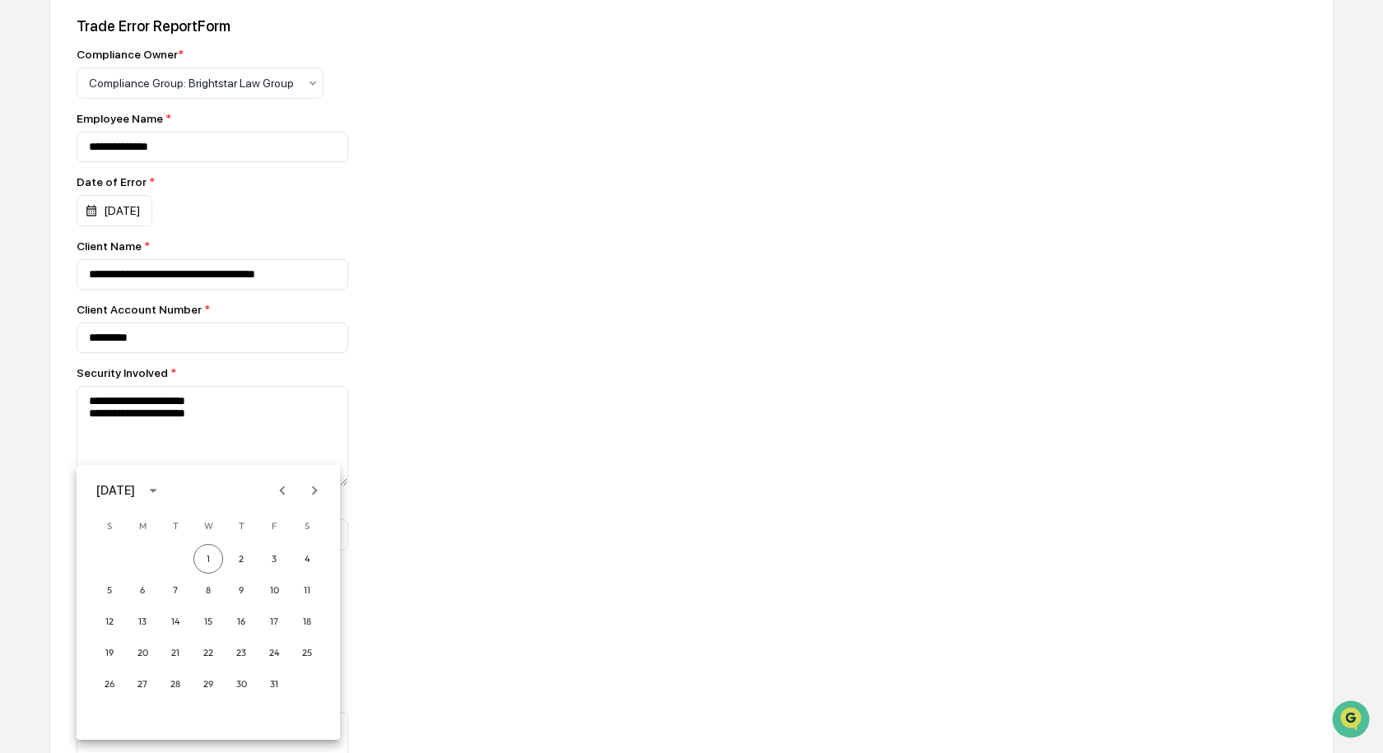
click at [290, 492] on icon "Previous month" at bounding box center [282, 491] width 18 height 18
click at [167, 690] on button "30" at bounding box center [175, 684] width 30 height 30
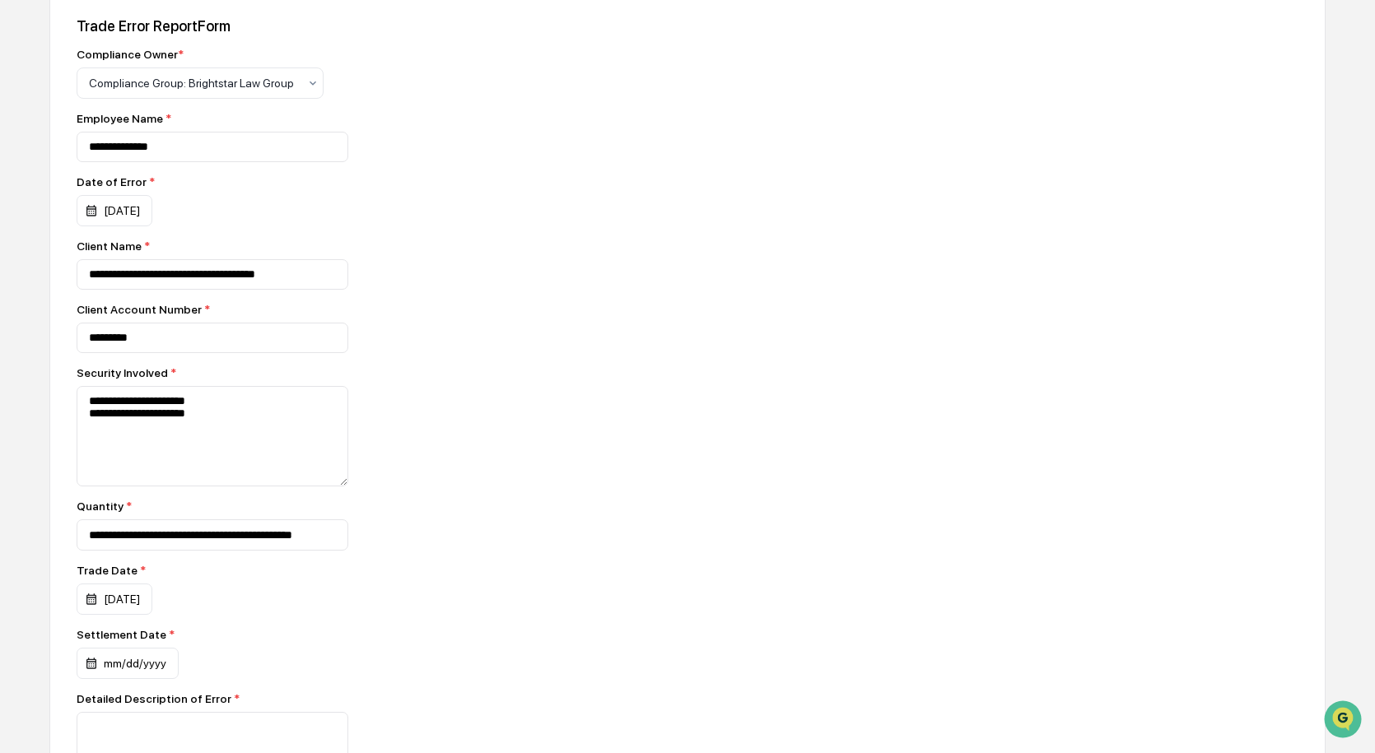
scroll to position [329, 0]
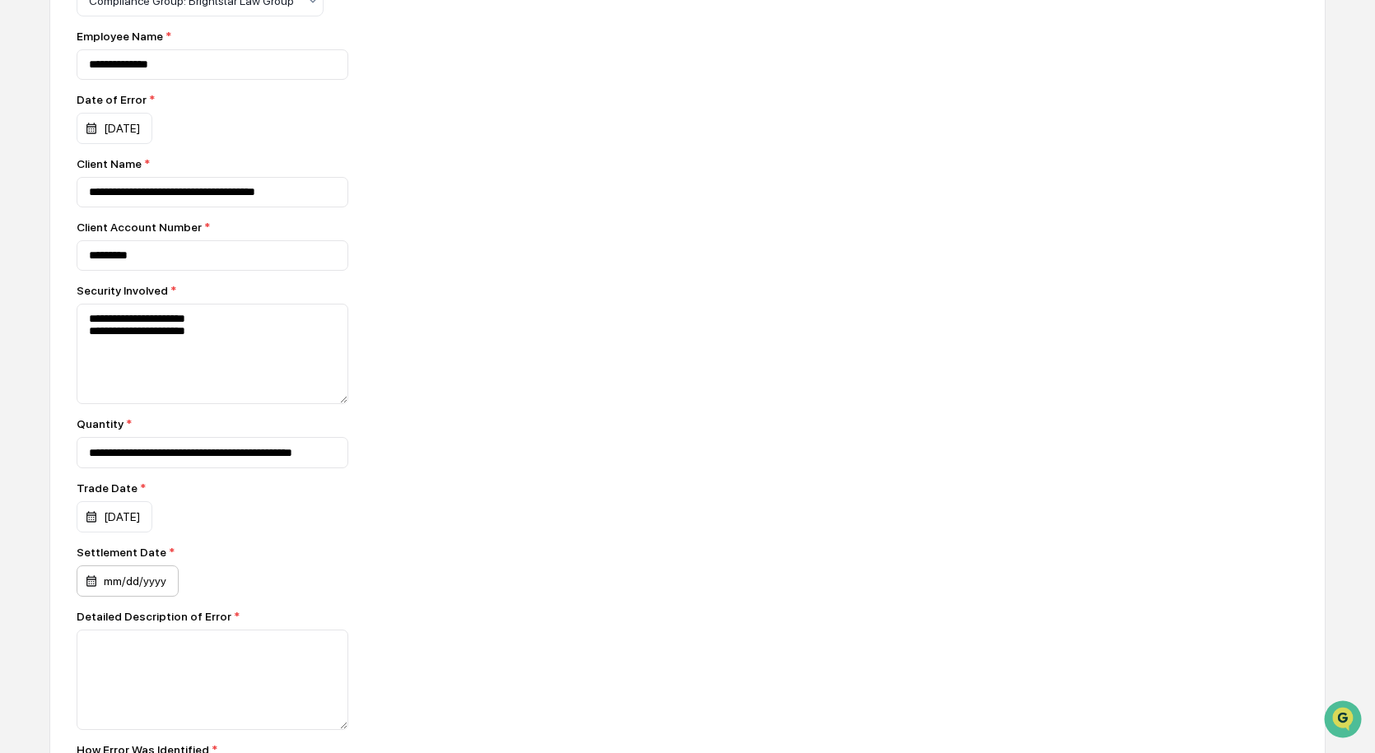
click at [86, 585] on div "mm/dd/yyyy" at bounding box center [128, 581] width 102 height 31
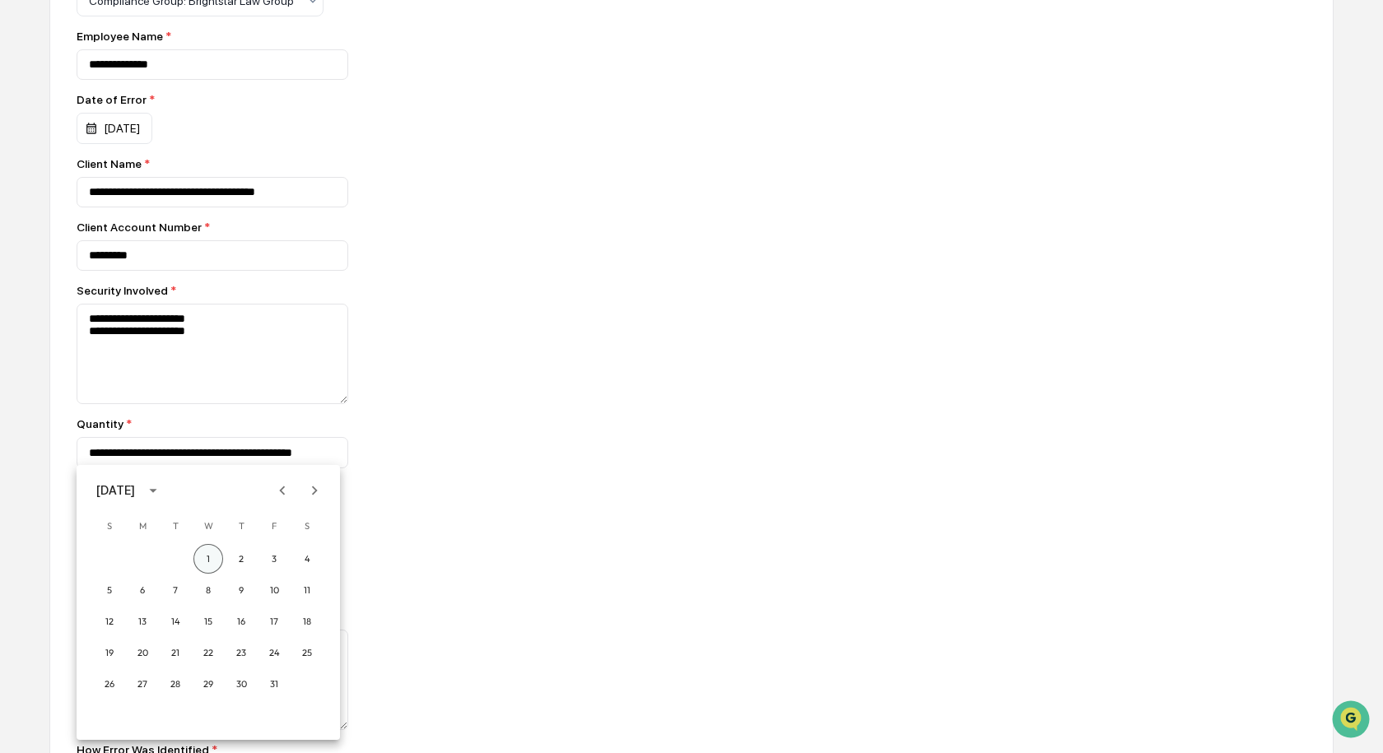
click at [203, 555] on button "1" at bounding box center [208, 559] width 30 height 30
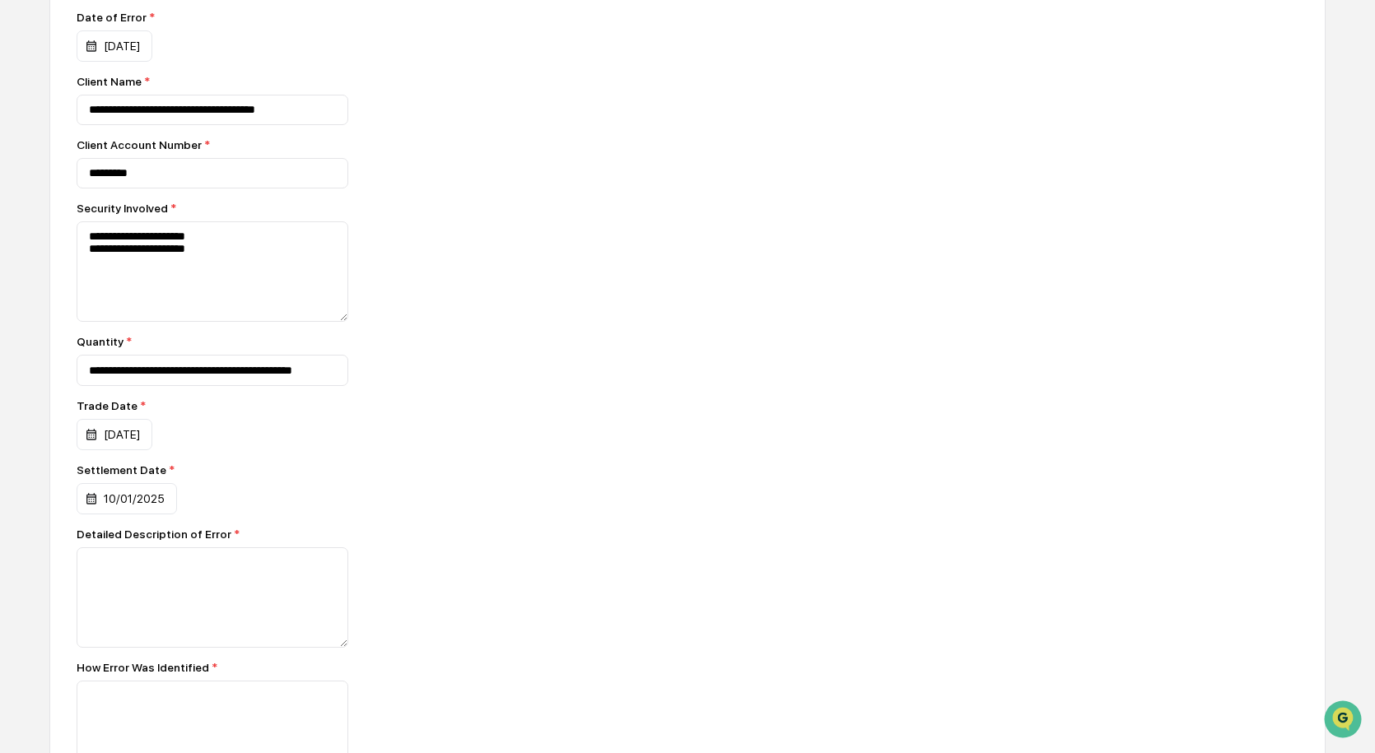
scroll to position [494, 0]
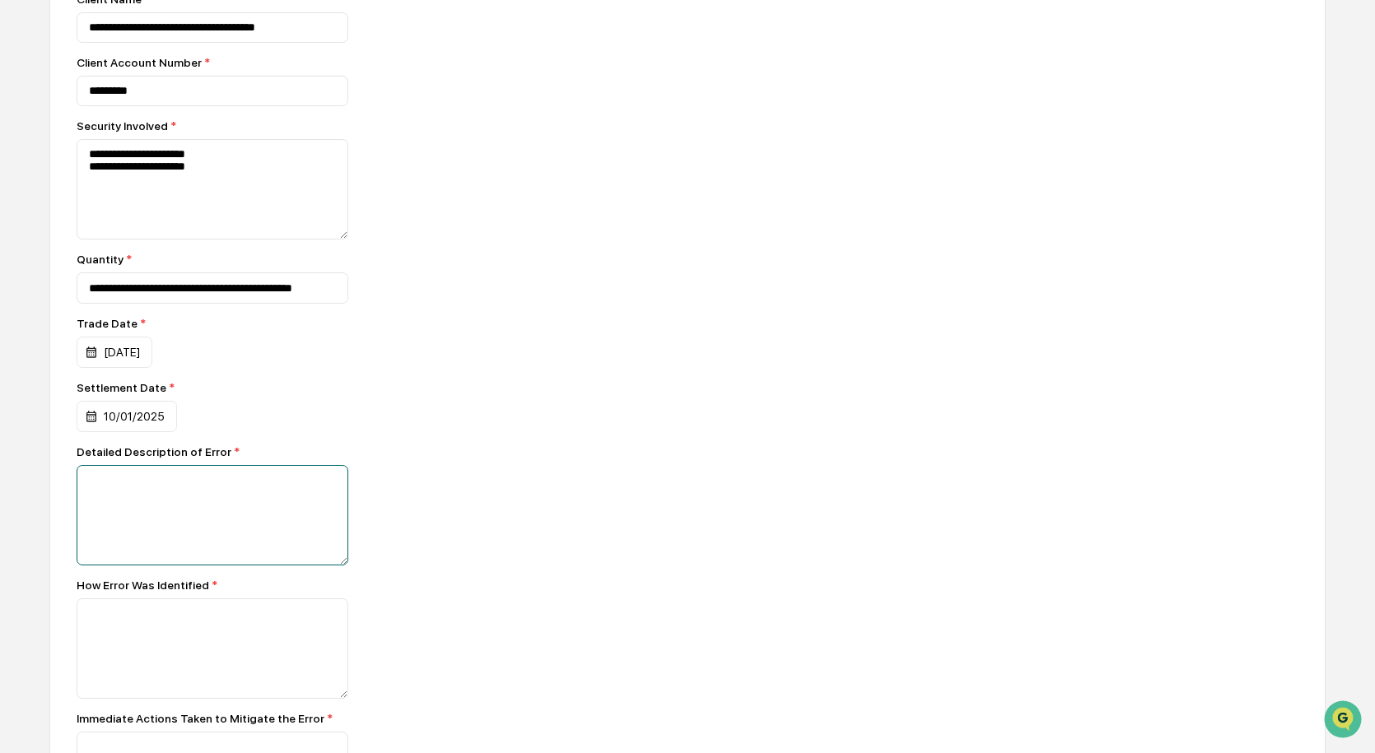
click at [208, 502] on textarea at bounding box center [213, 515] width 272 height 100
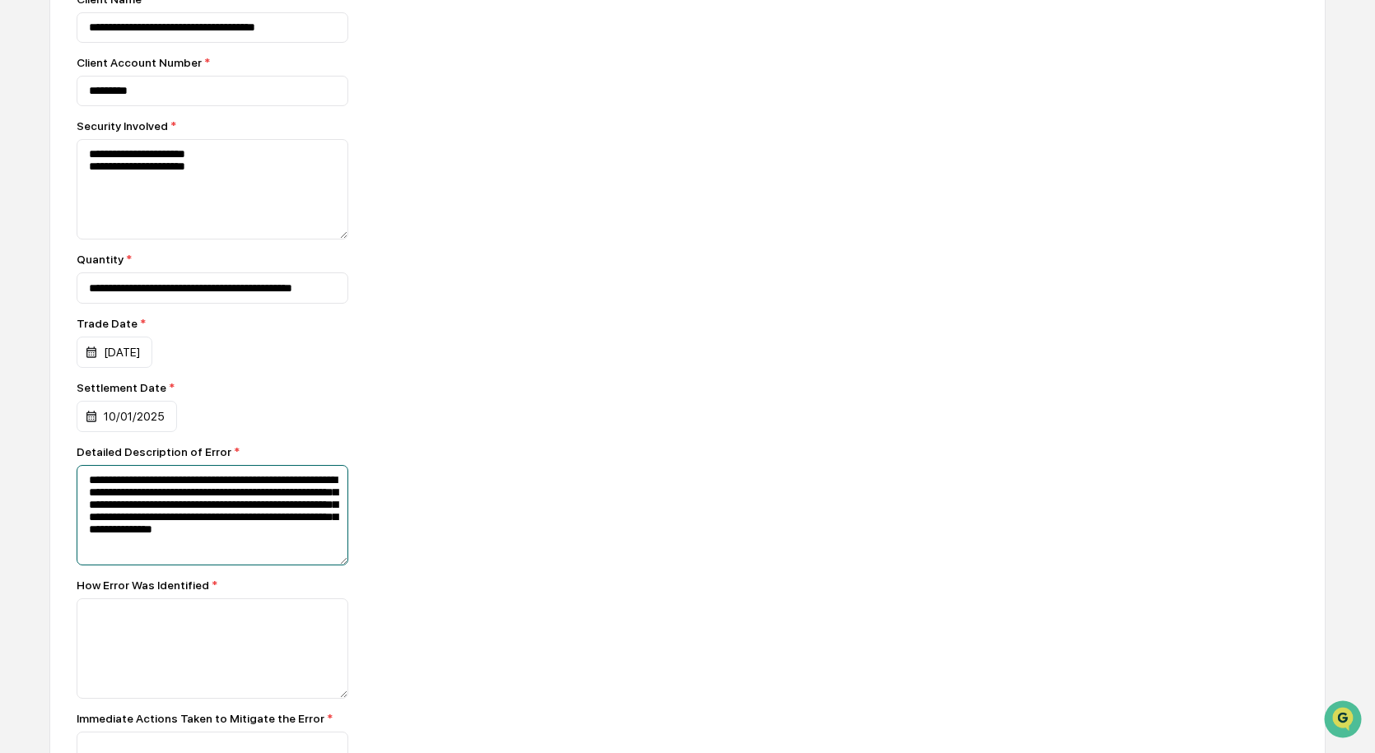
type textarea "**********"
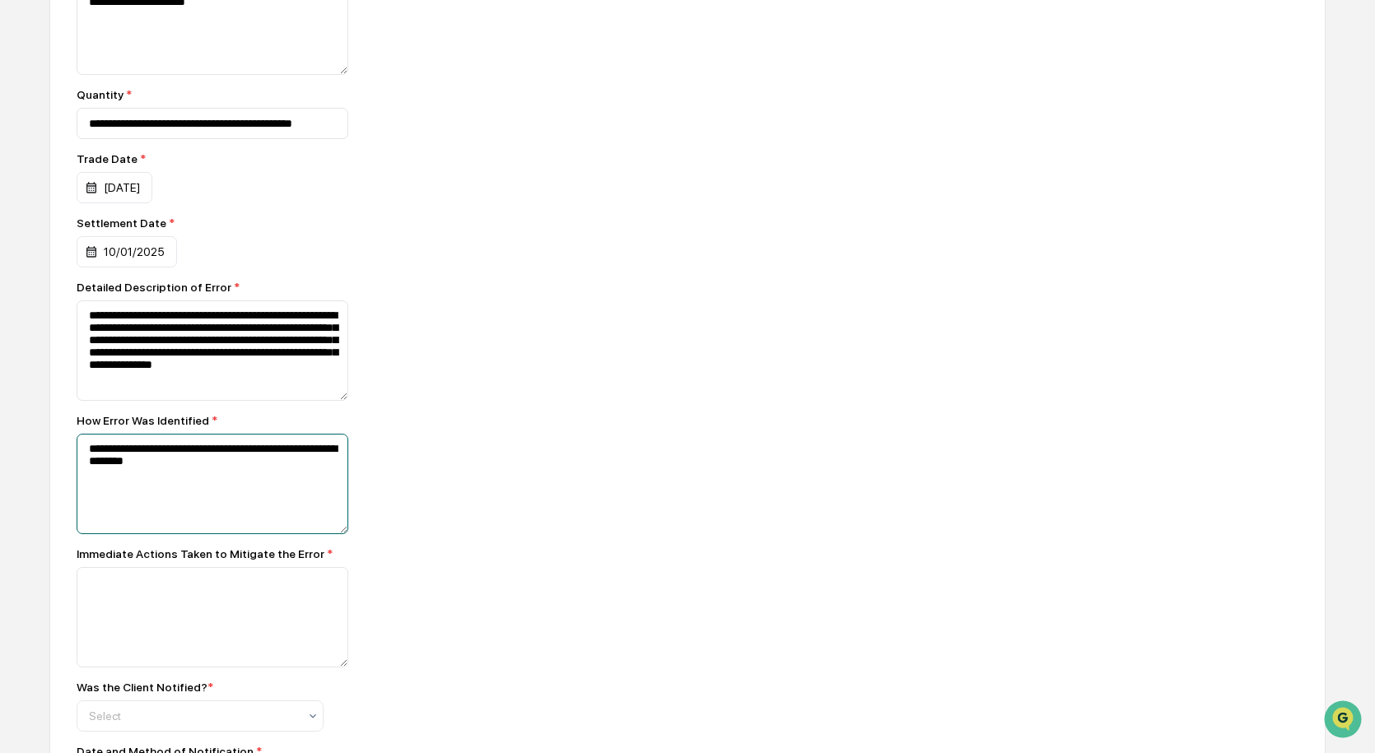
scroll to position [741, 0]
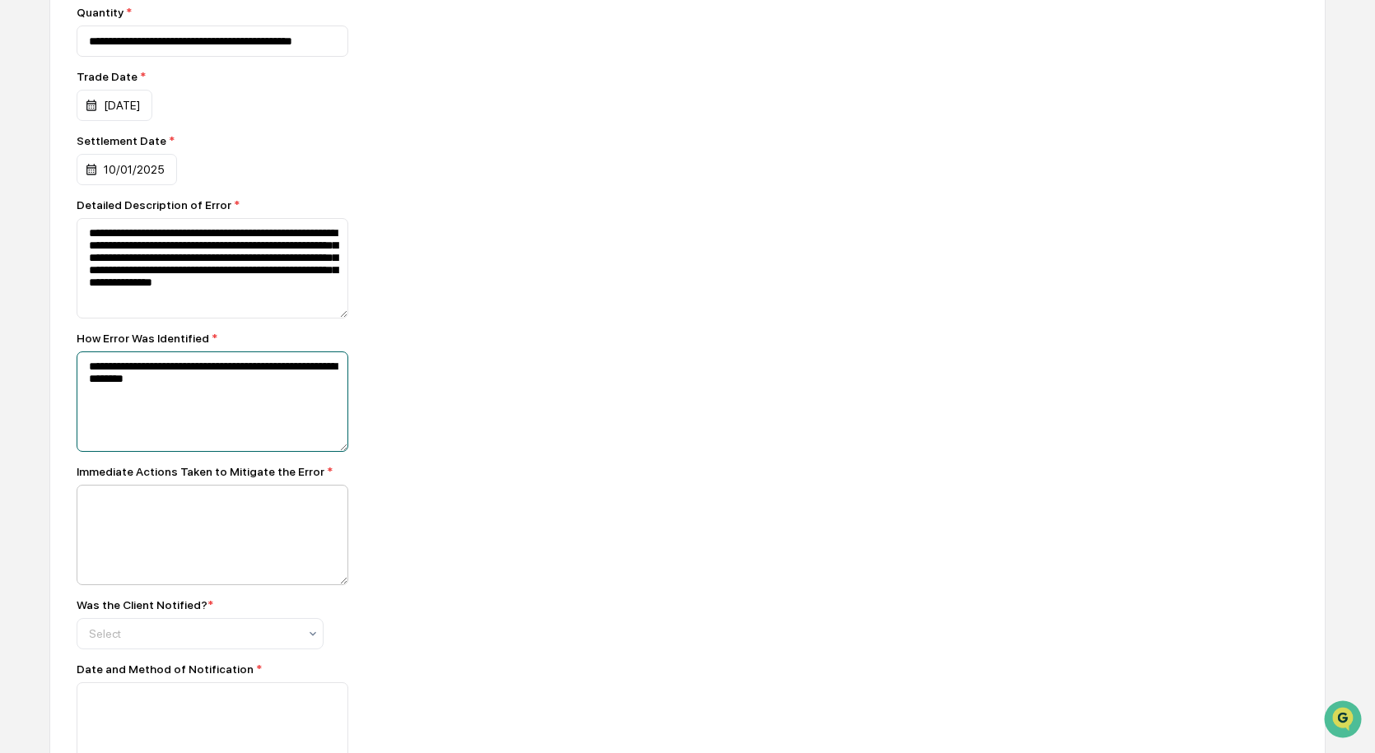
type textarea "**********"
click at [319, 538] on textarea at bounding box center [213, 535] width 272 height 100
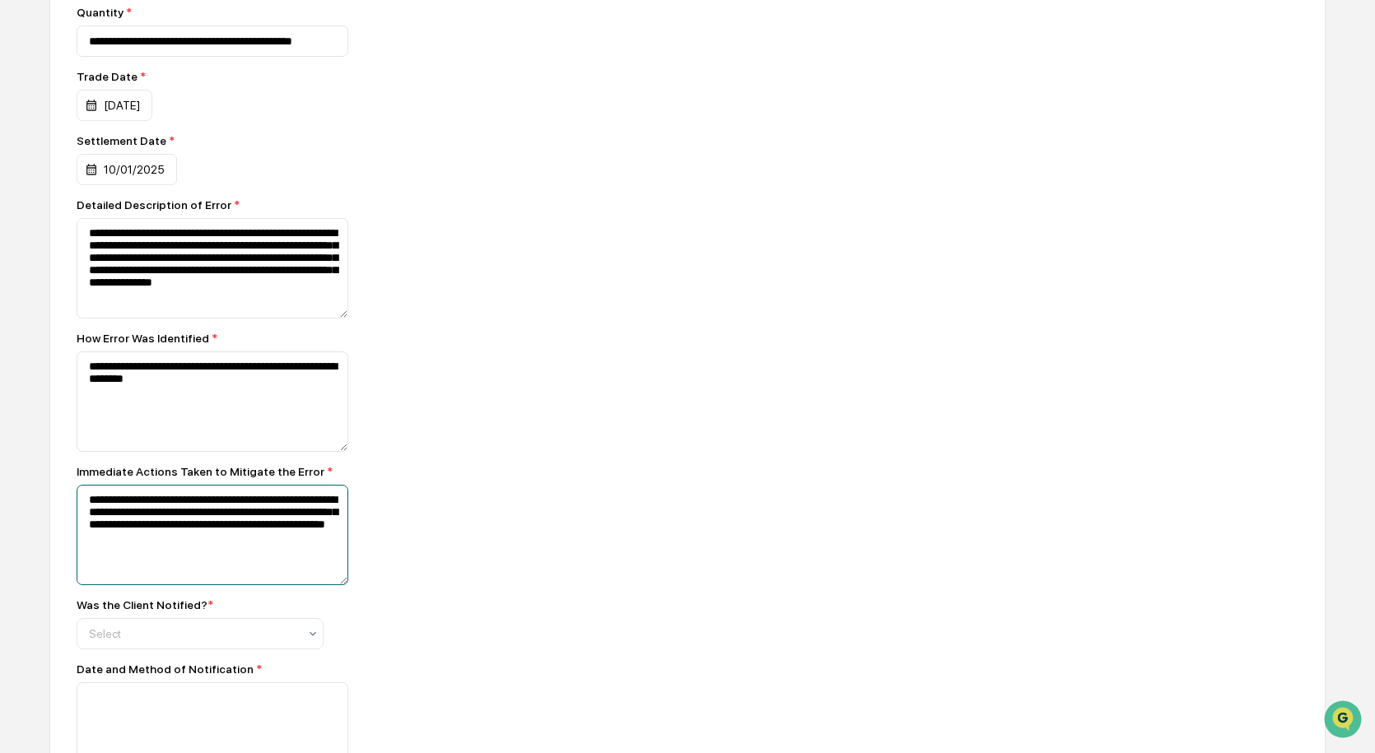
scroll to position [906, 0]
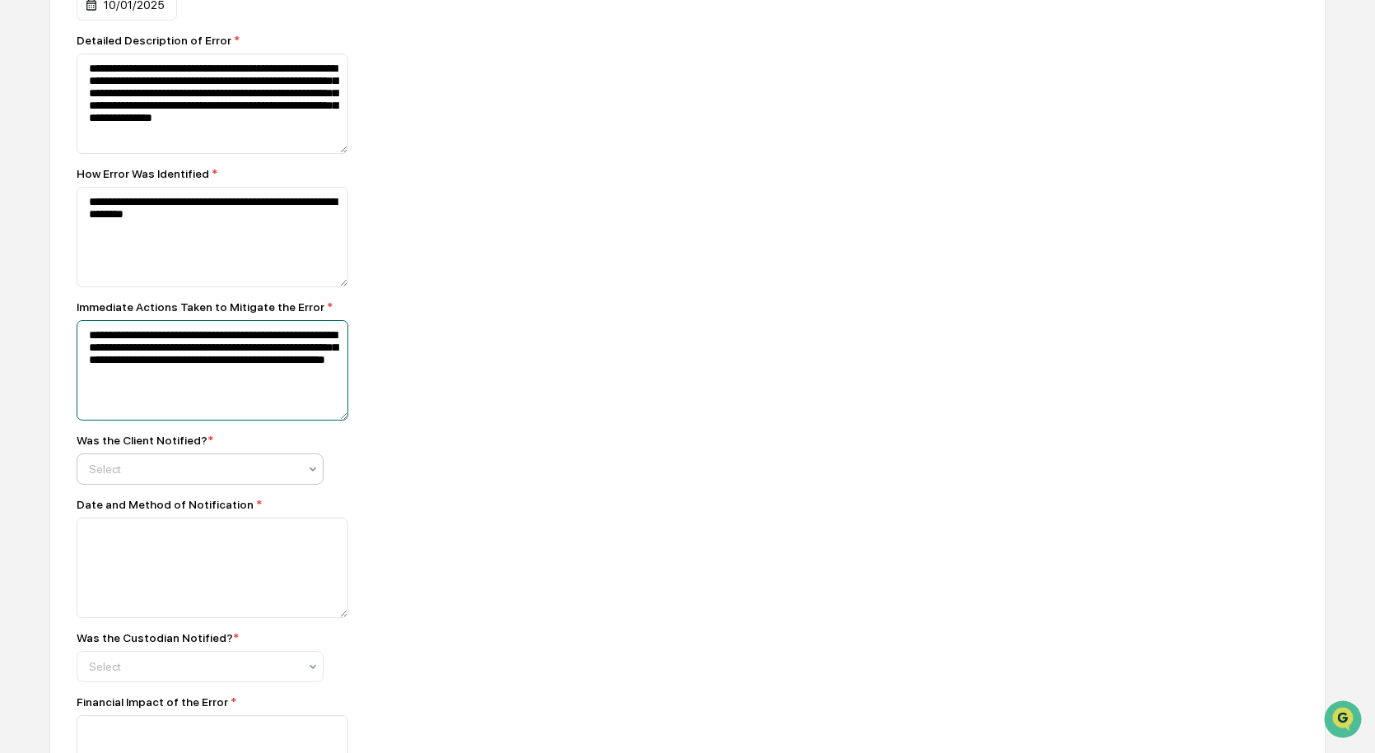
type textarea "**********"
click at [221, 459] on div "Select" at bounding box center [200, 469] width 247 height 31
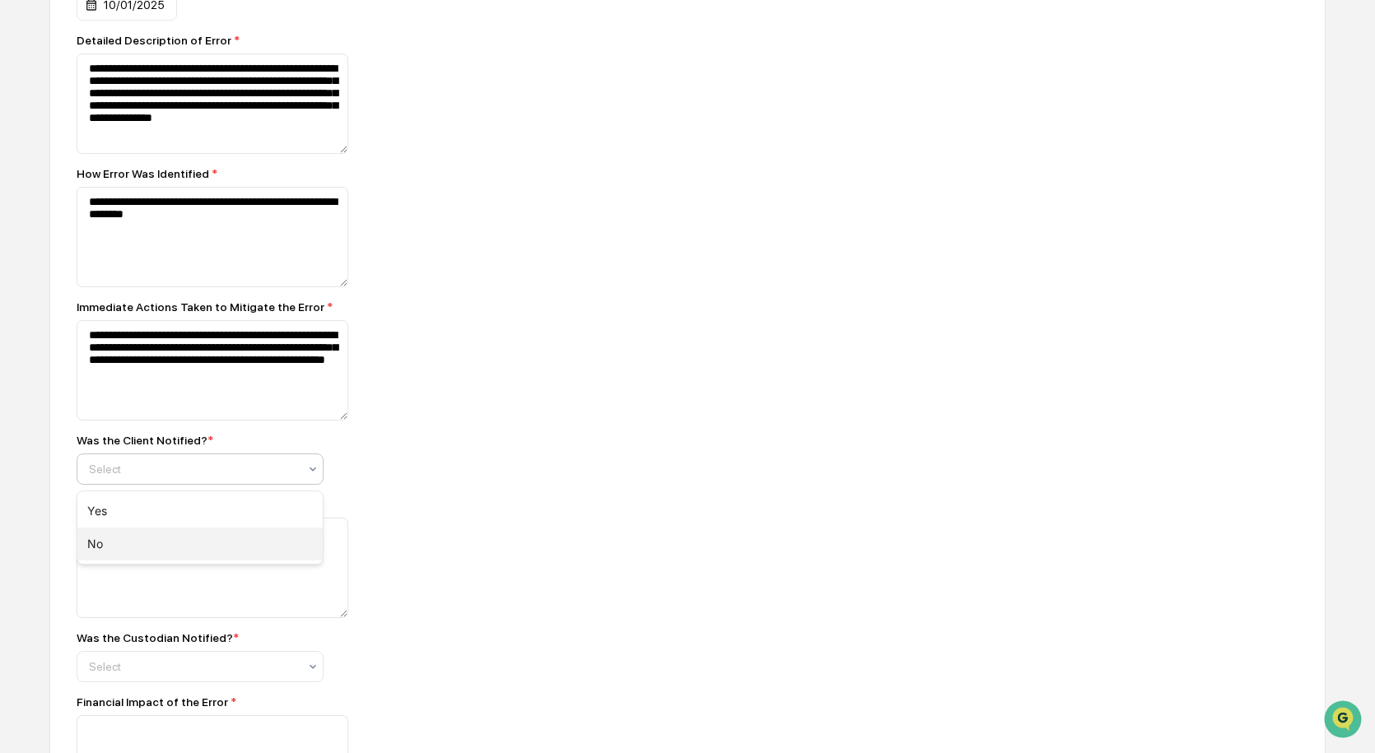
click at [253, 529] on div "No" at bounding box center [199, 544] width 245 height 33
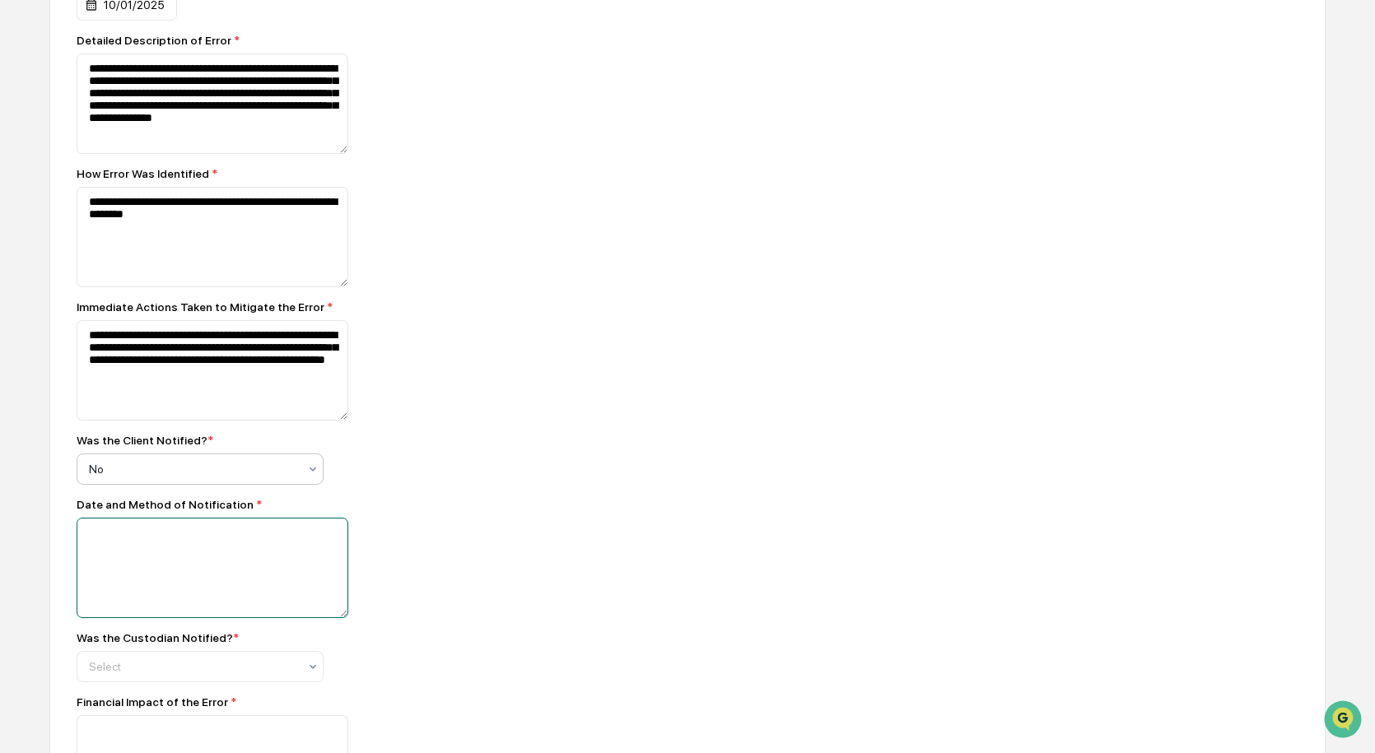
click at [243, 553] on textarea at bounding box center [213, 568] width 272 height 100
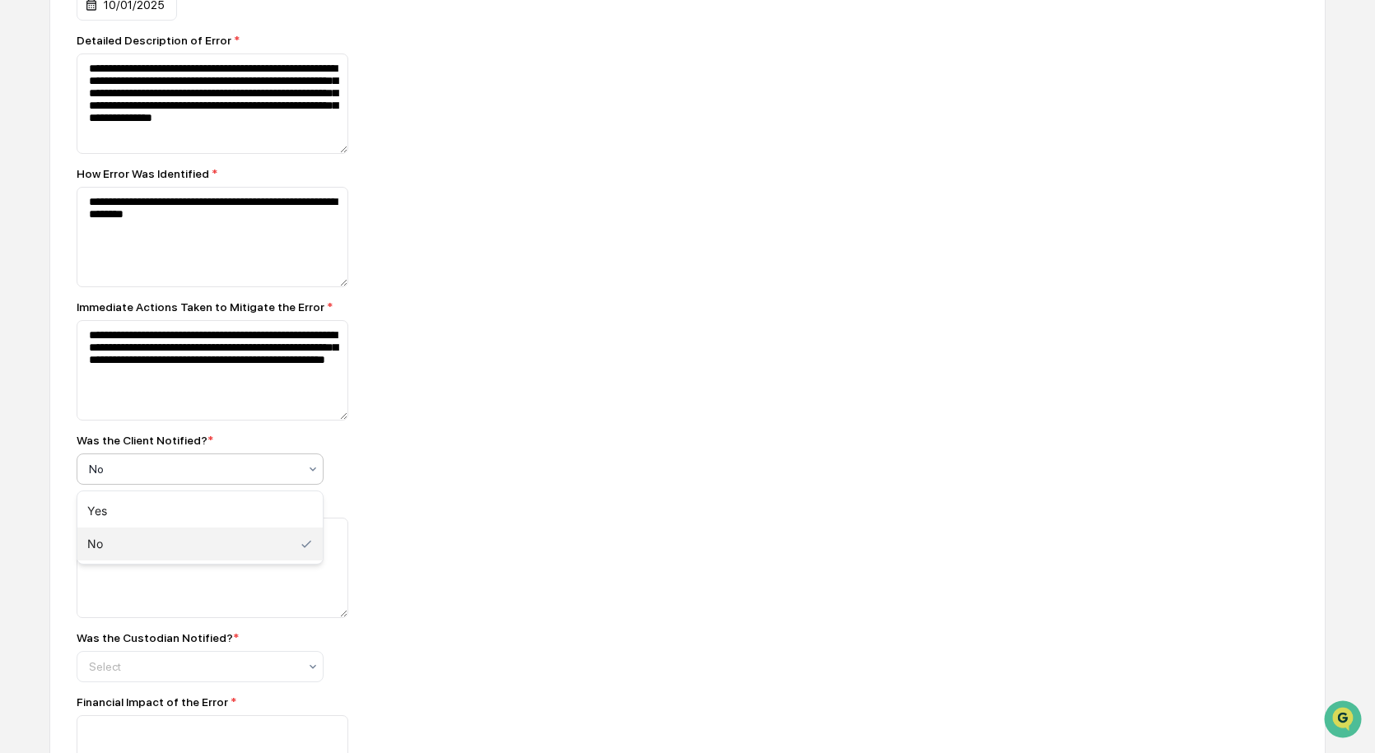
click at [288, 470] on div at bounding box center [193, 469] width 209 height 16
click at [265, 505] on div "Yes" at bounding box center [199, 511] width 245 height 33
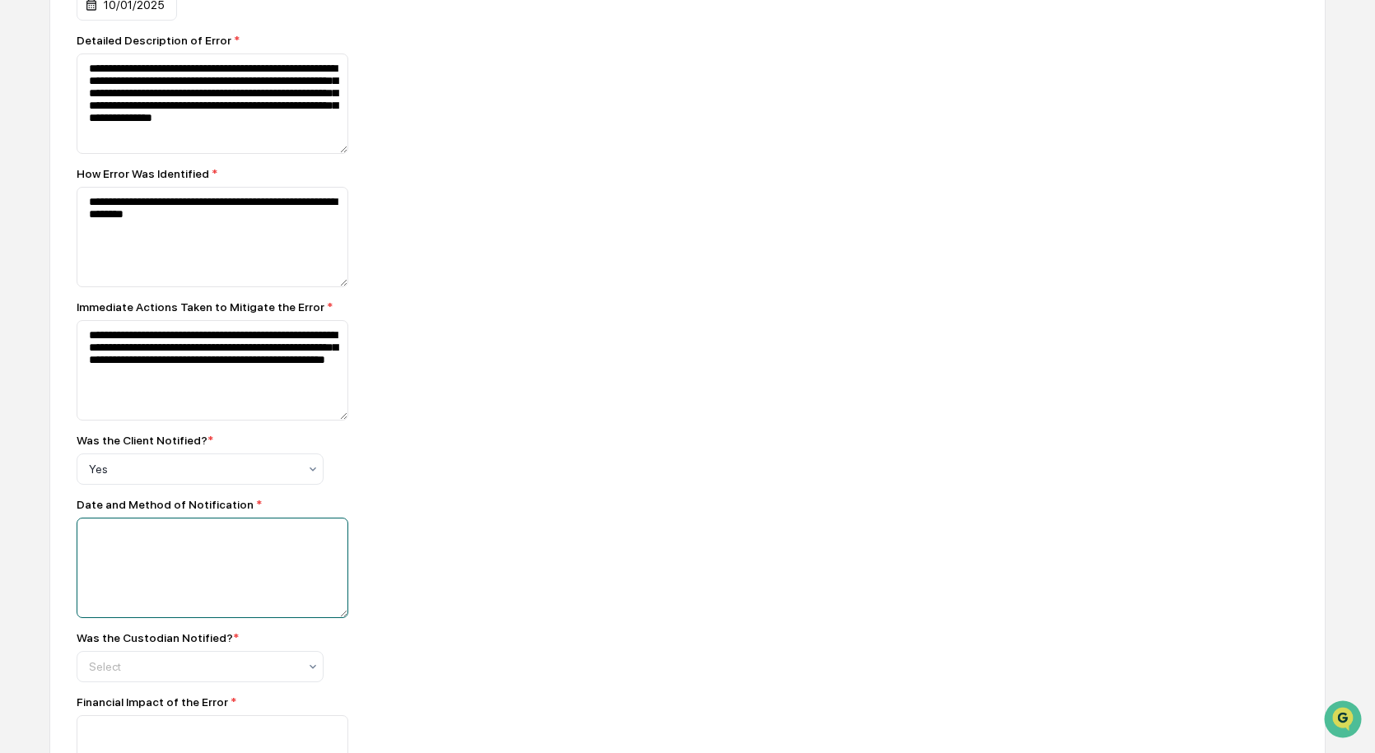
click at [266, 580] on textarea at bounding box center [213, 568] width 272 height 100
click at [287, 464] on div at bounding box center [193, 469] width 209 height 16
click at [287, 511] on div "Yes" at bounding box center [199, 511] width 245 height 33
click at [291, 473] on div at bounding box center [193, 469] width 209 height 16
click at [263, 589] on textarea at bounding box center [213, 568] width 272 height 100
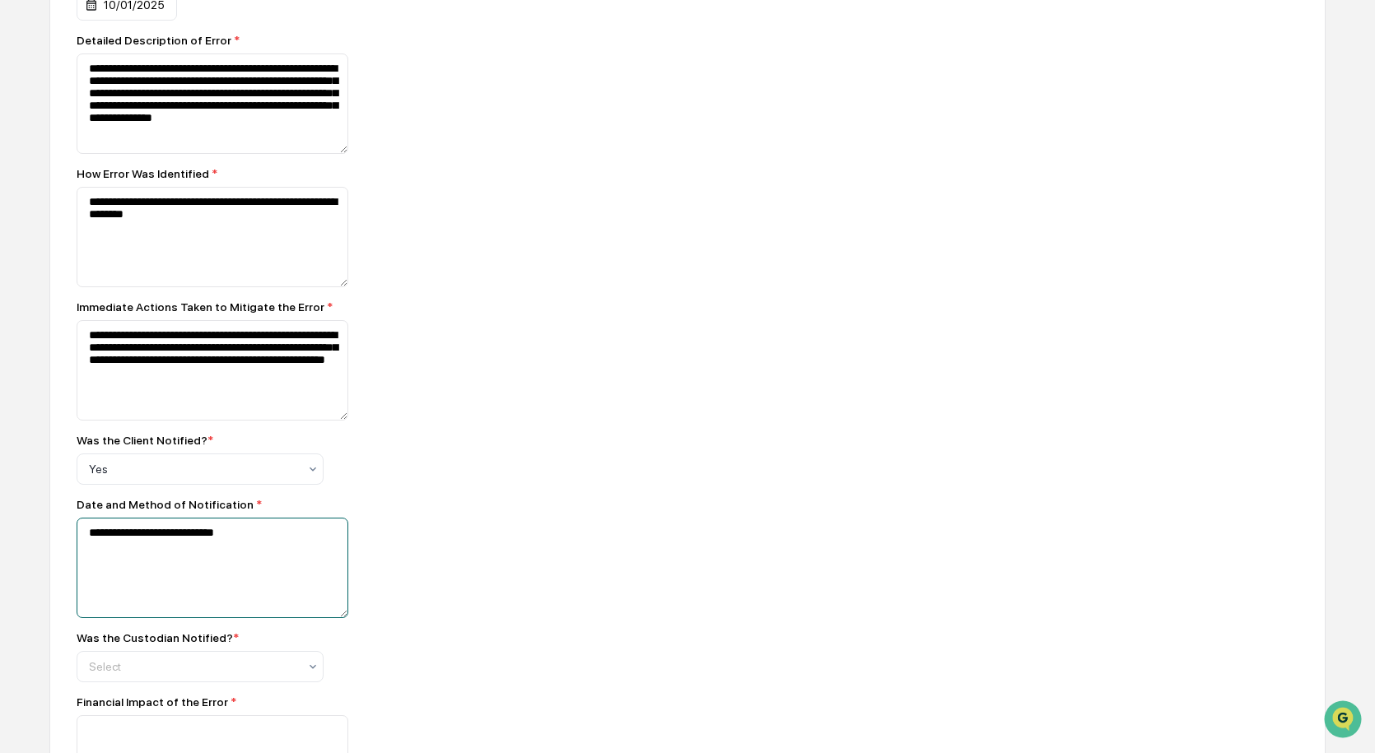
scroll to position [1070, 0]
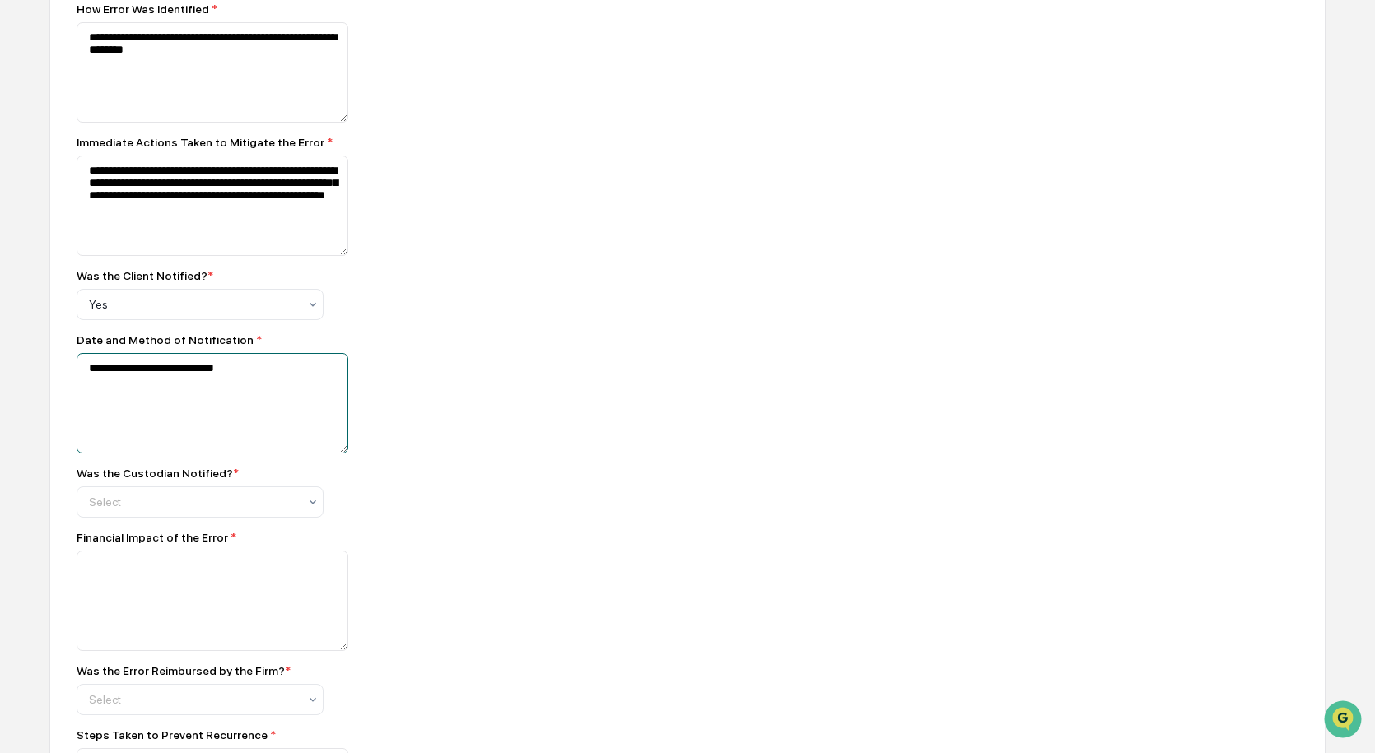
drag, startPoint x: 282, startPoint y: 389, endPoint x: 68, endPoint y: 374, distance: 214.6
click at [68, 374] on div "**********" at bounding box center [687, 44] width 1276 height 1755
click at [183, 306] on div at bounding box center [193, 304] width 209 height 16
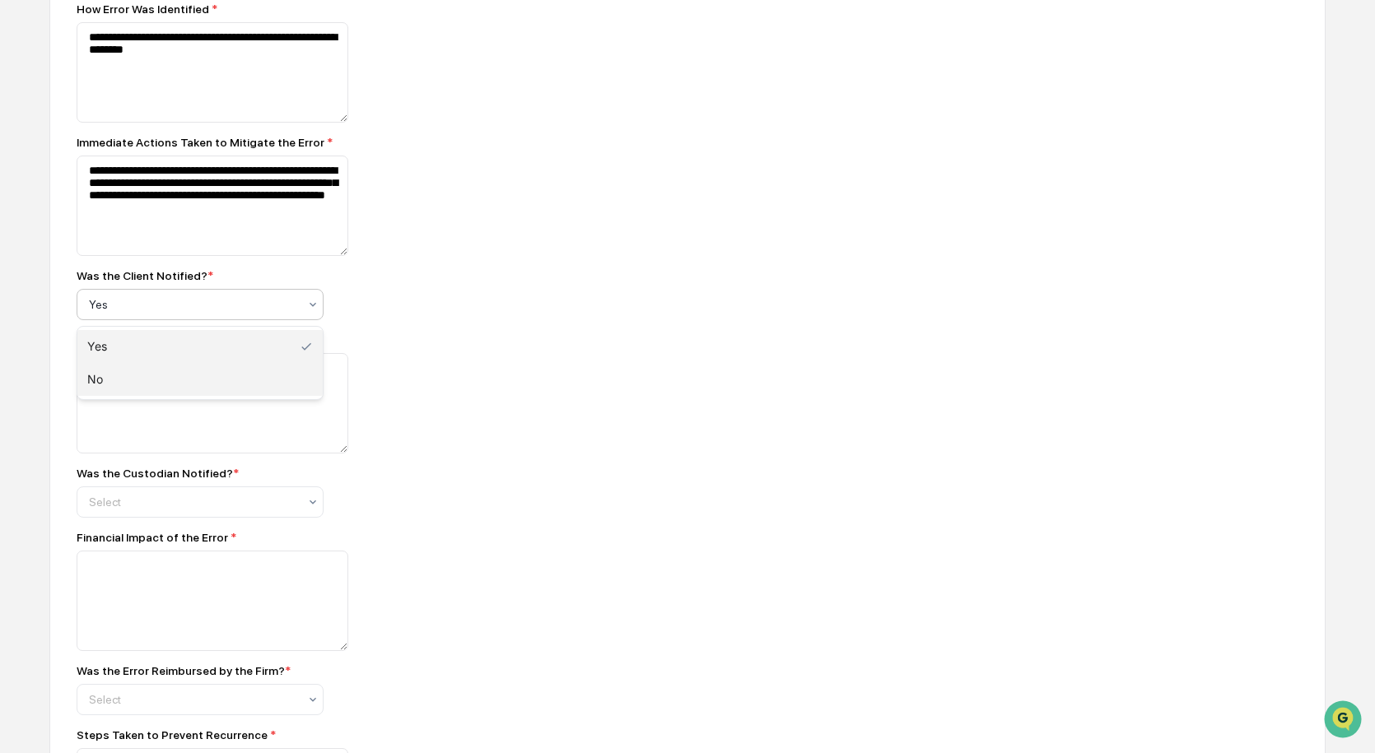
click at [206, 375] on div "No" at bounding box center [199, 379] width 245 height 33
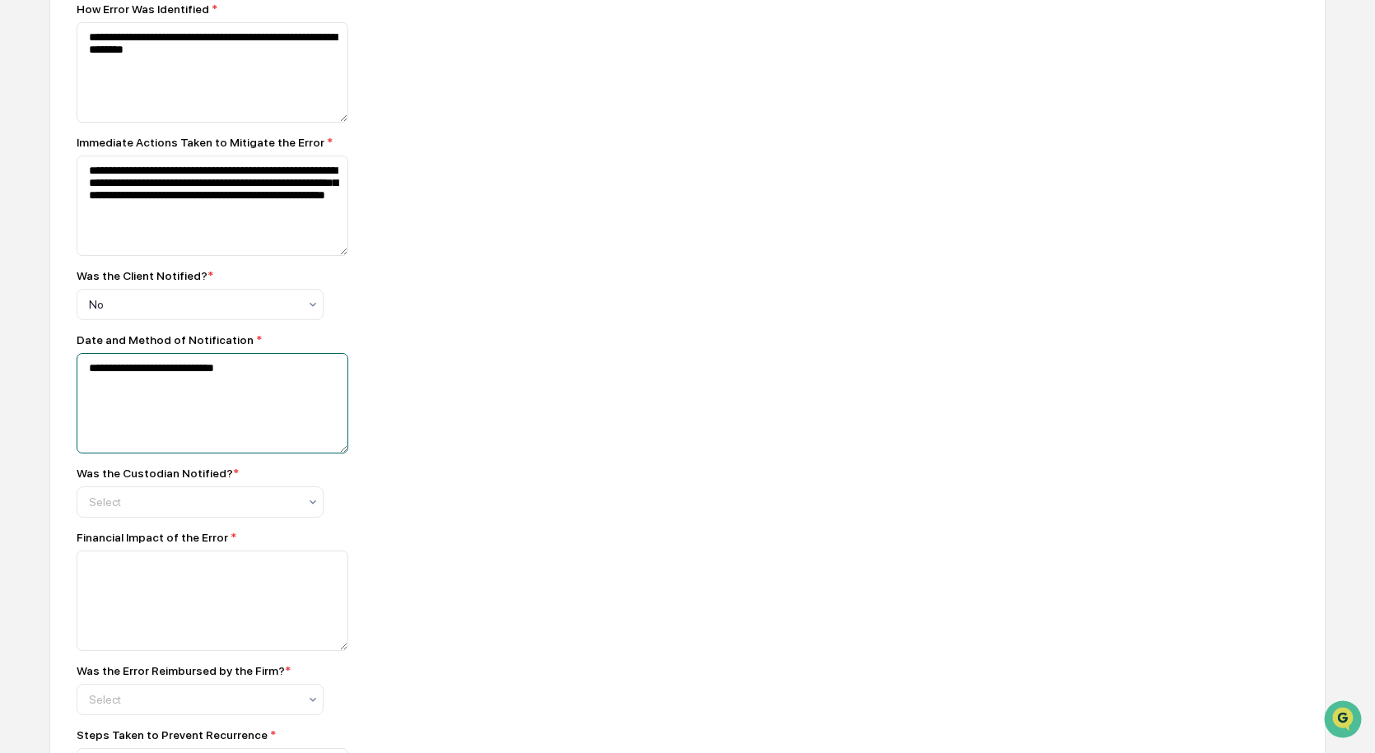
click at [267, 375] on textarea "**********" at bounding box center [213, 403] width 272 height 100
drag, startPoint x: 267, startPoint y: 375, endPoint x: 83, endPoint y: 381, distance: 183.7
click at [83, 381] on textarea "**********" at bounding box center [213, 403] width 272 height 100
type textarea "***"
click at [313, 506] on icon at bounding box center [312, 502] width 13 height 13
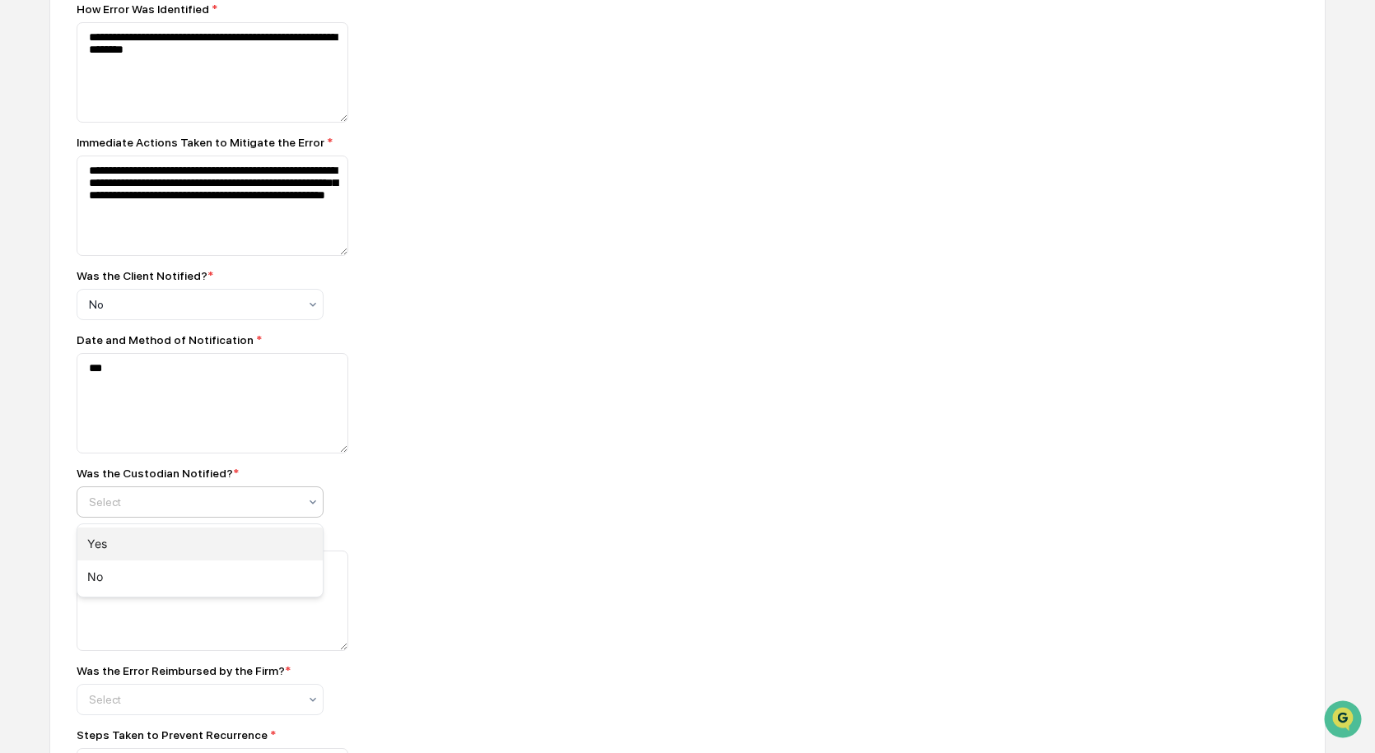
click at [245, 547] on div "Yes" at bounding box center [199, 544] width 245 height 33
click at [257, 579] on textarea at bounding box center [213, 601] width 272 height 100
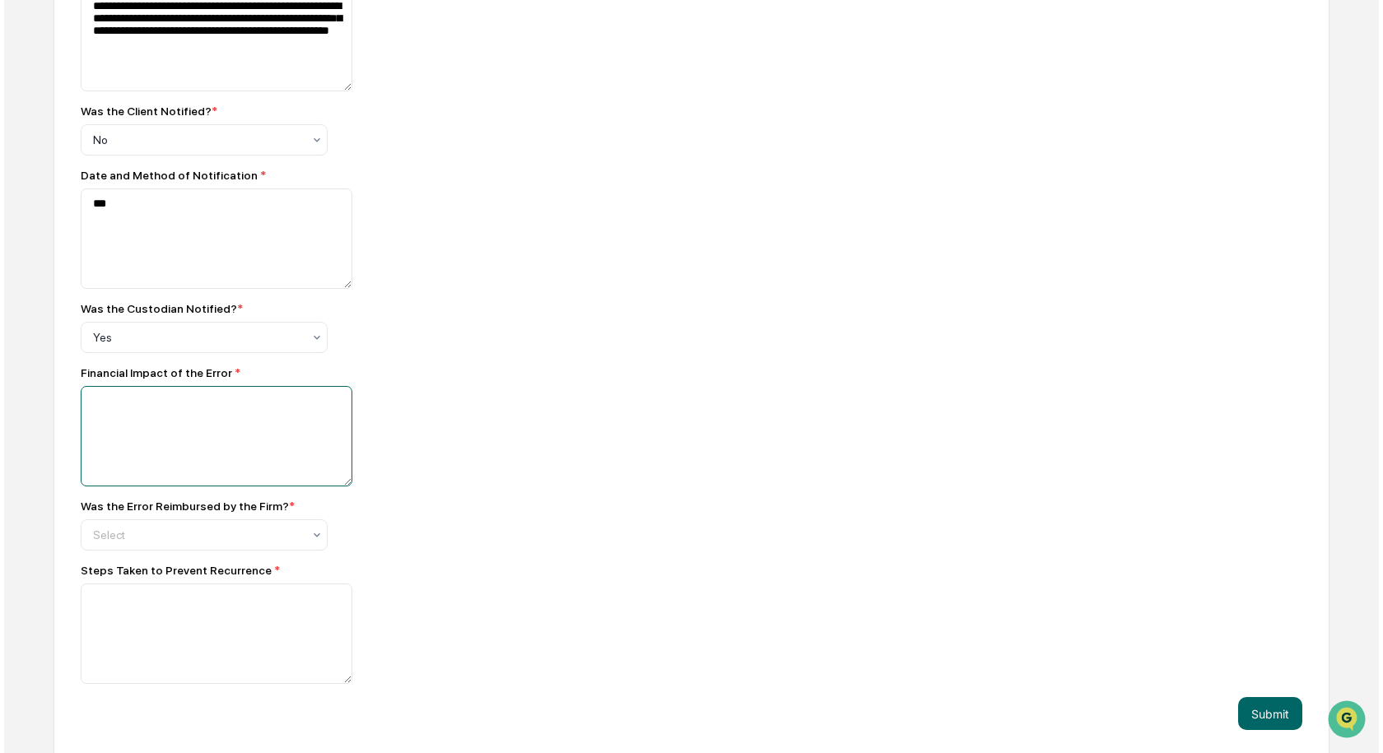
scroll to position [1242, 0]
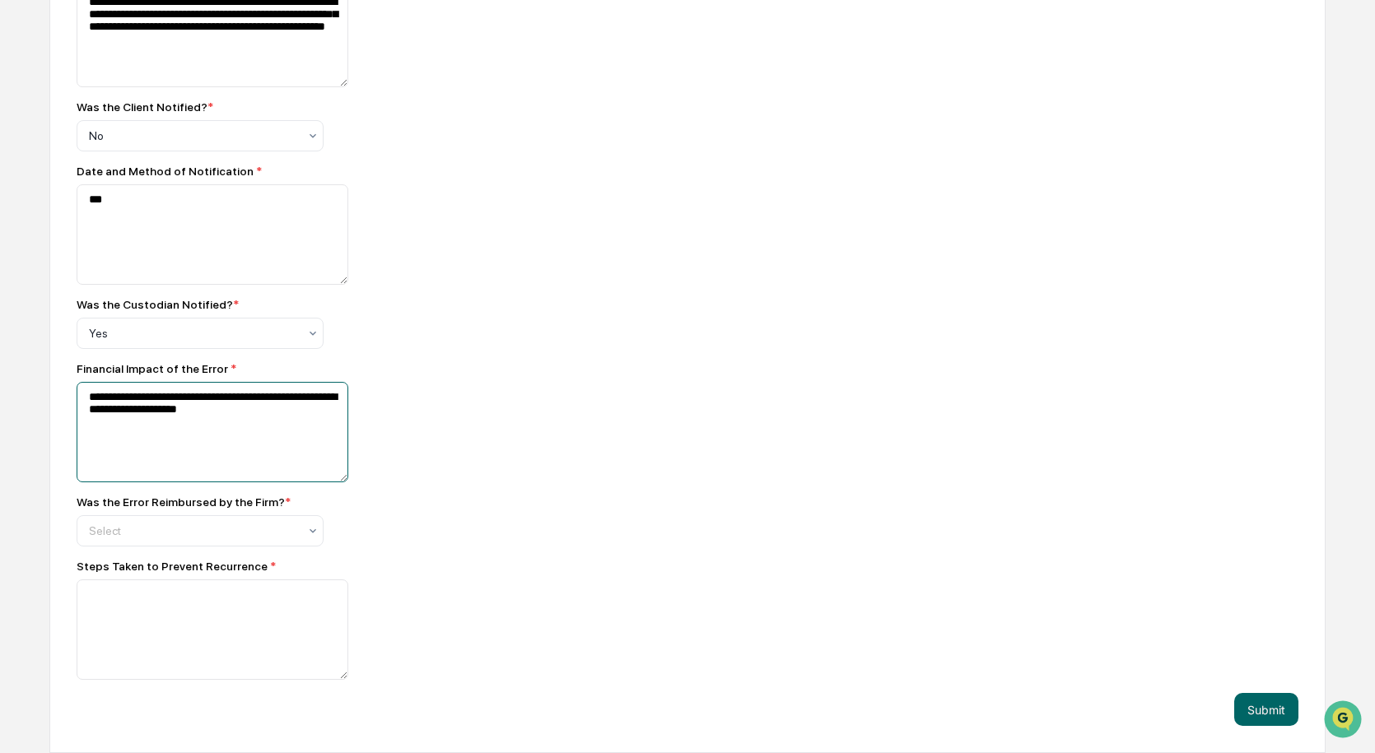
type textarea "**********"
click at [197, 560] on div "Steps Taken to Prevent Recurrence *" at bounding box center [365, 566] width 576 height 13
click at [203, 538] on div at bounding box center [193, 531] width 209 height 16
click at [194, 599] on div "No" at bounding box center [199, 603] width 245 height 33
click at [203, 609] on textarea at bounding box center [213, 630] width 272 height 100
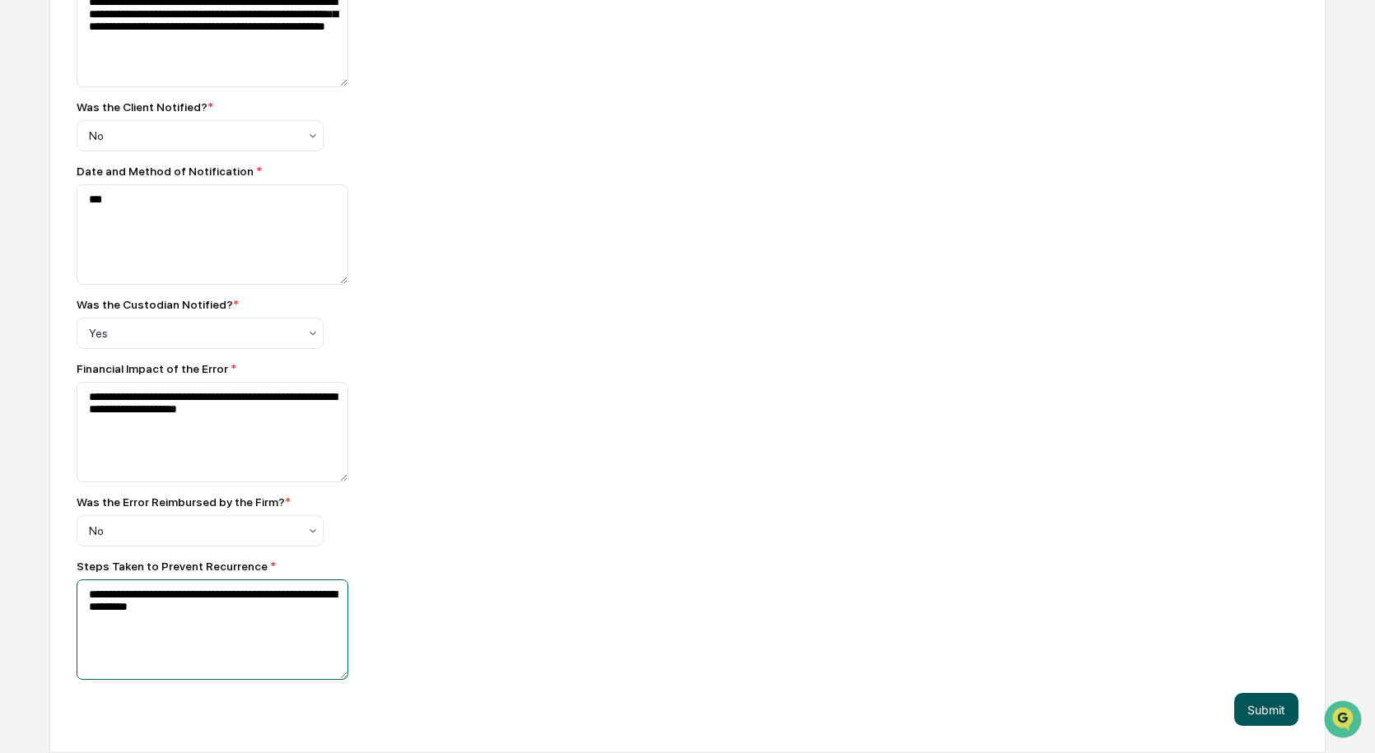
type textarea "**********"
click at [1248, 701] on button "Submit" at bounding box center [1266, 709] width 64 height 33
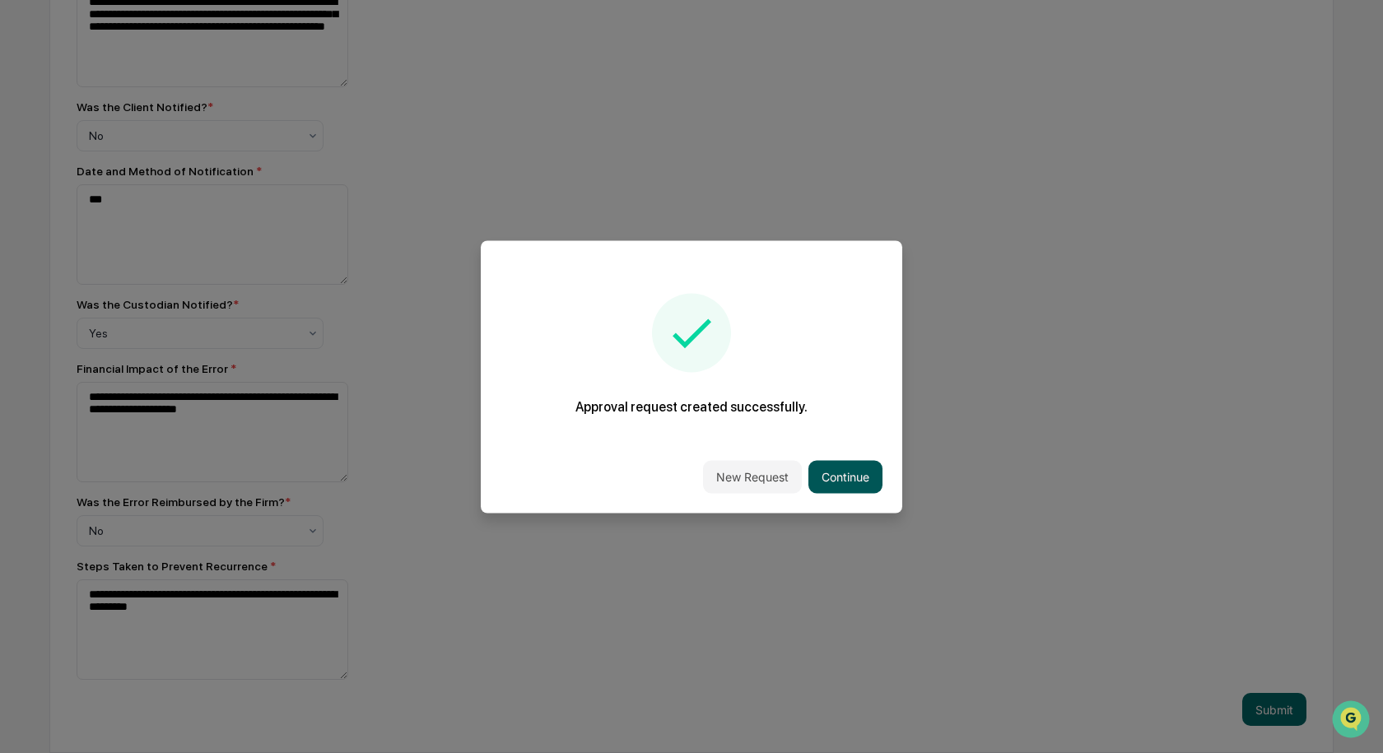
click at [848, 478] on button "Continue" at bounding box center [845, 476] width 74 height 33
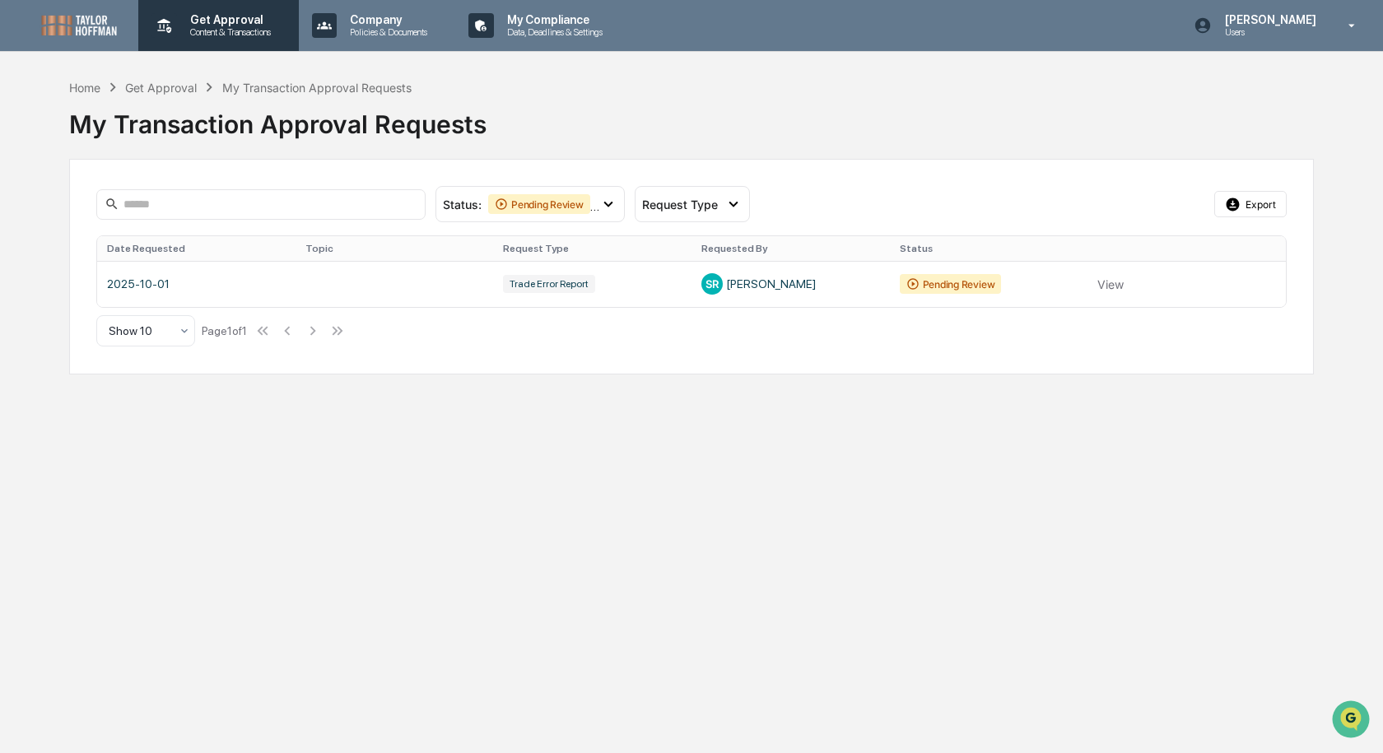
click at [249, 26] on p "Content & Transactions" at bounding box center [228, 32] width 102 height 12
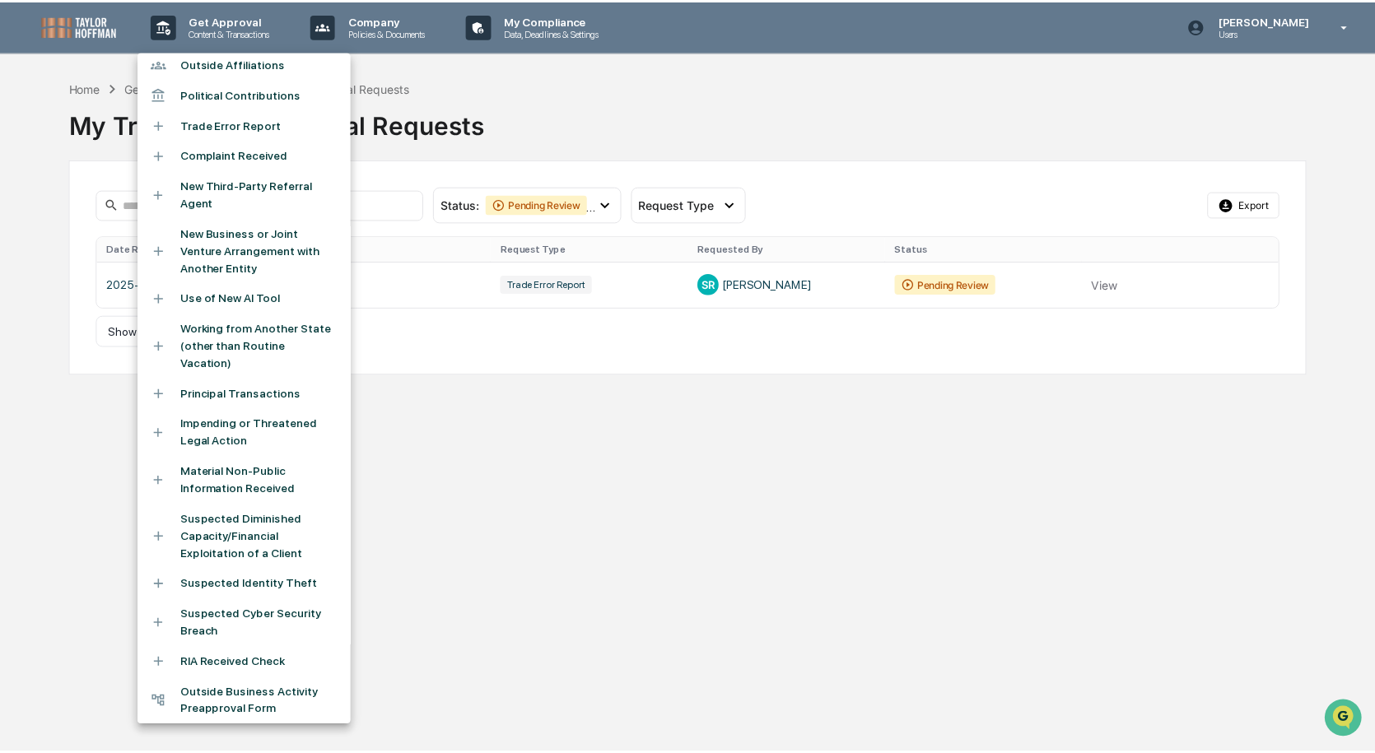
scroll to position [268, 0]
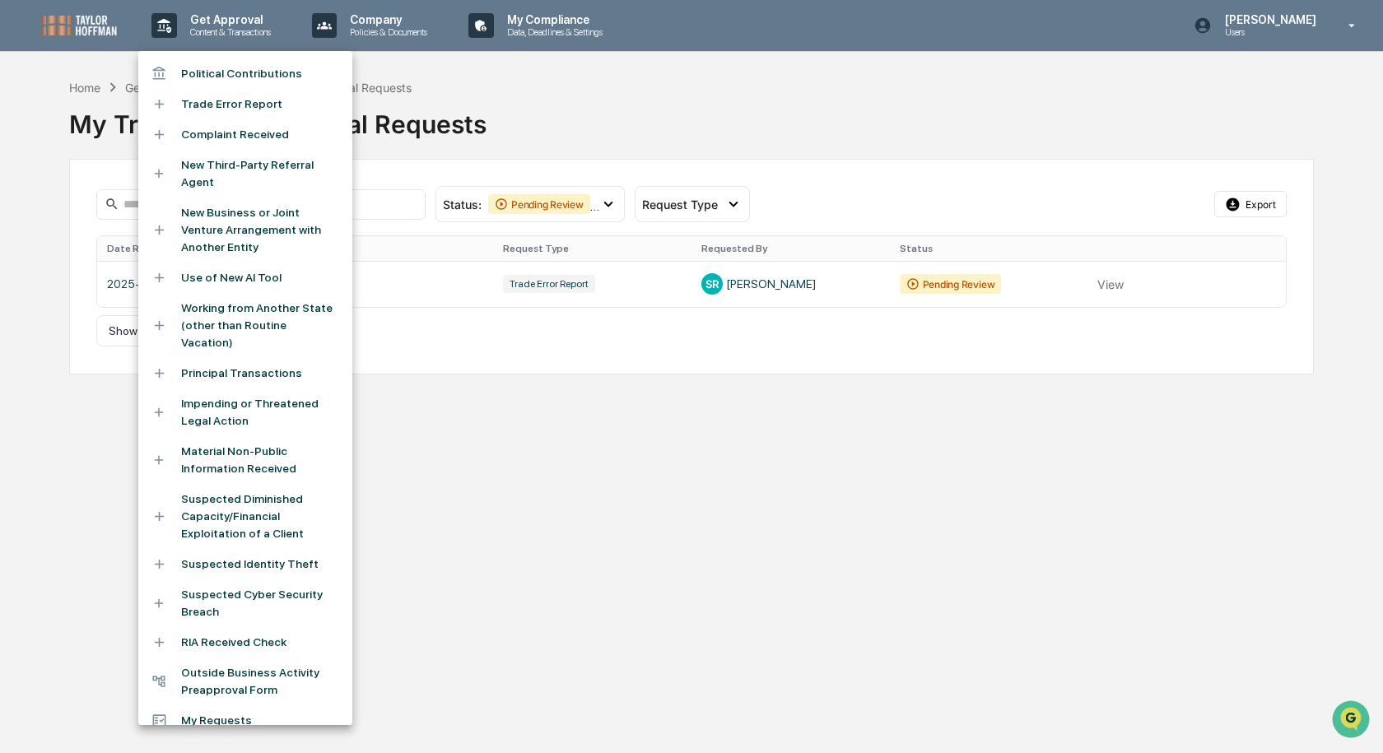
click at [596, 488] on div at bounding box center [691, 376] width 1383 height 753
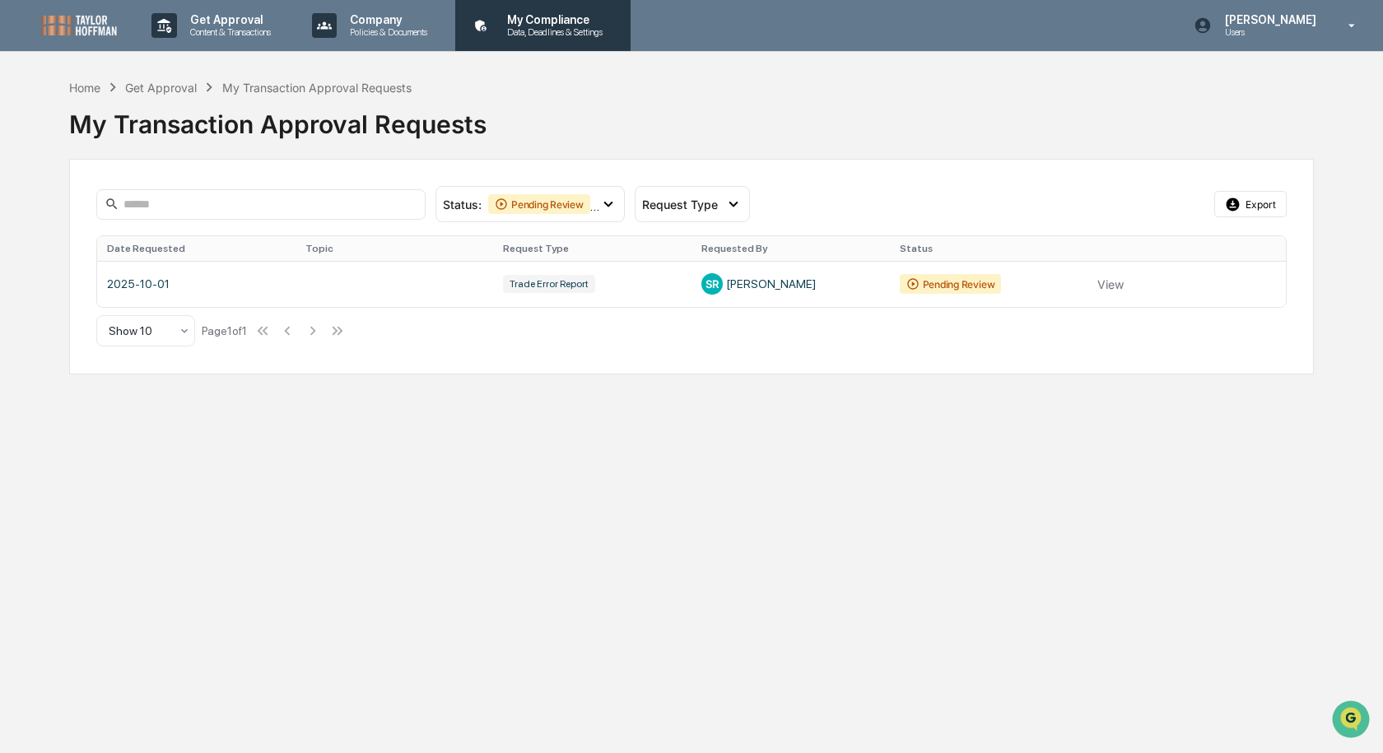
click at [577, 32] on p "Data, Deadlines & Settings" at bounding box center [552, 32] width 117 height 12
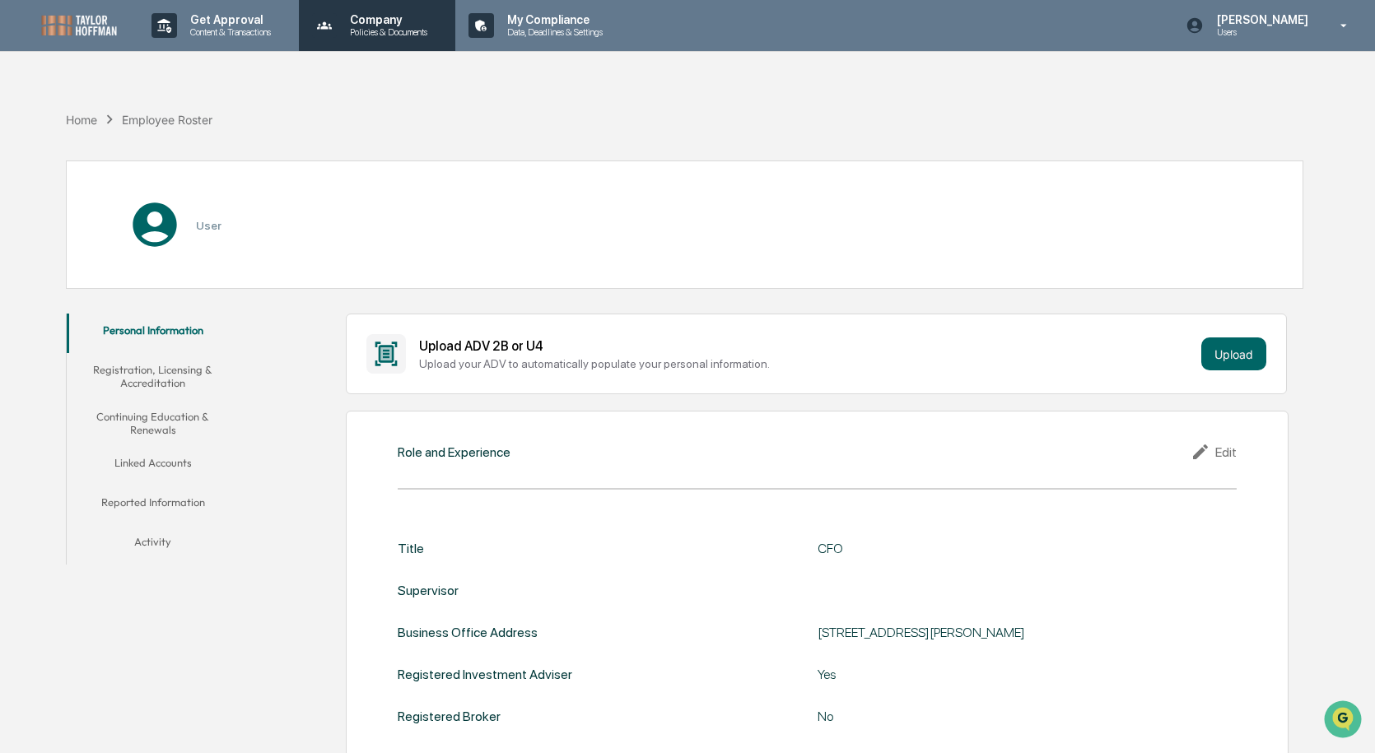
click at [434, 11] on div "Company Policies & Documents" at bounding box center [375, 25] width 141 height 51
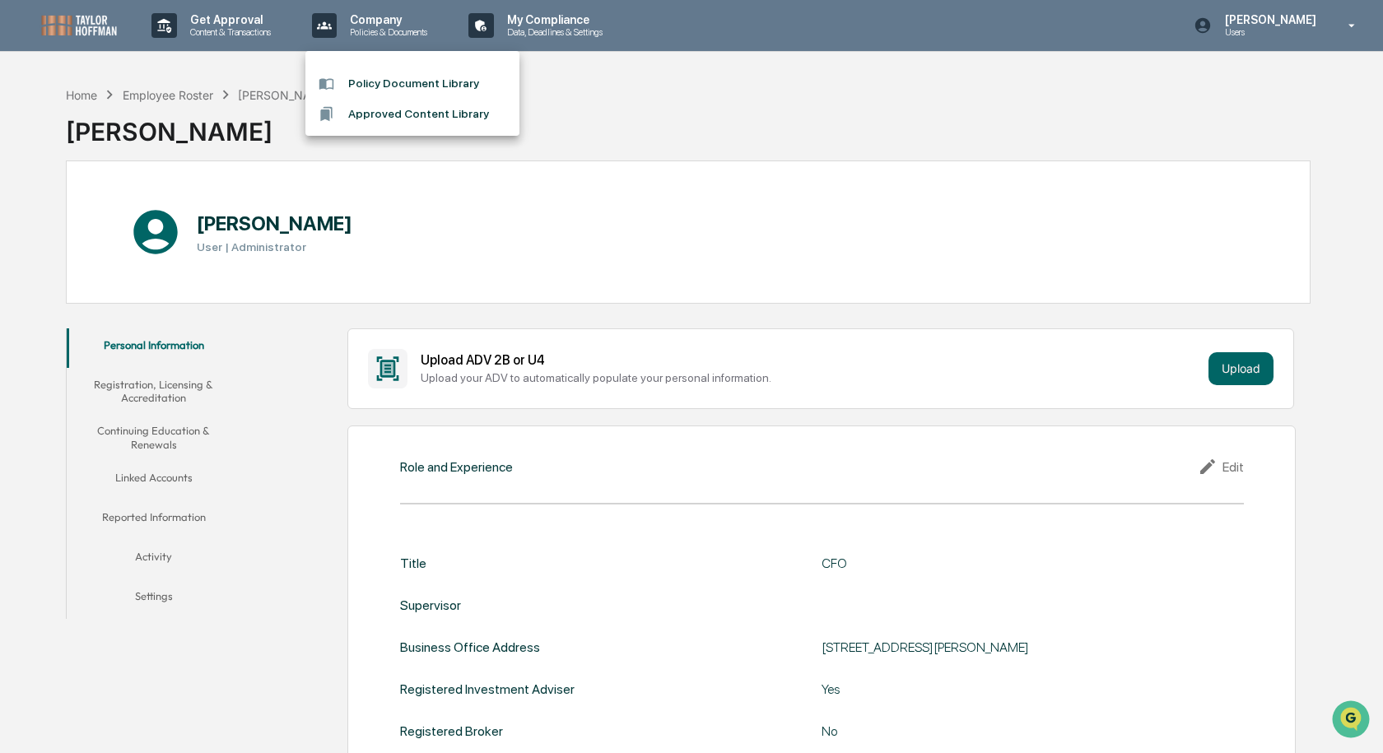
click at [76, 89] on div at bounding box center [691, 376] width 1383 height 753
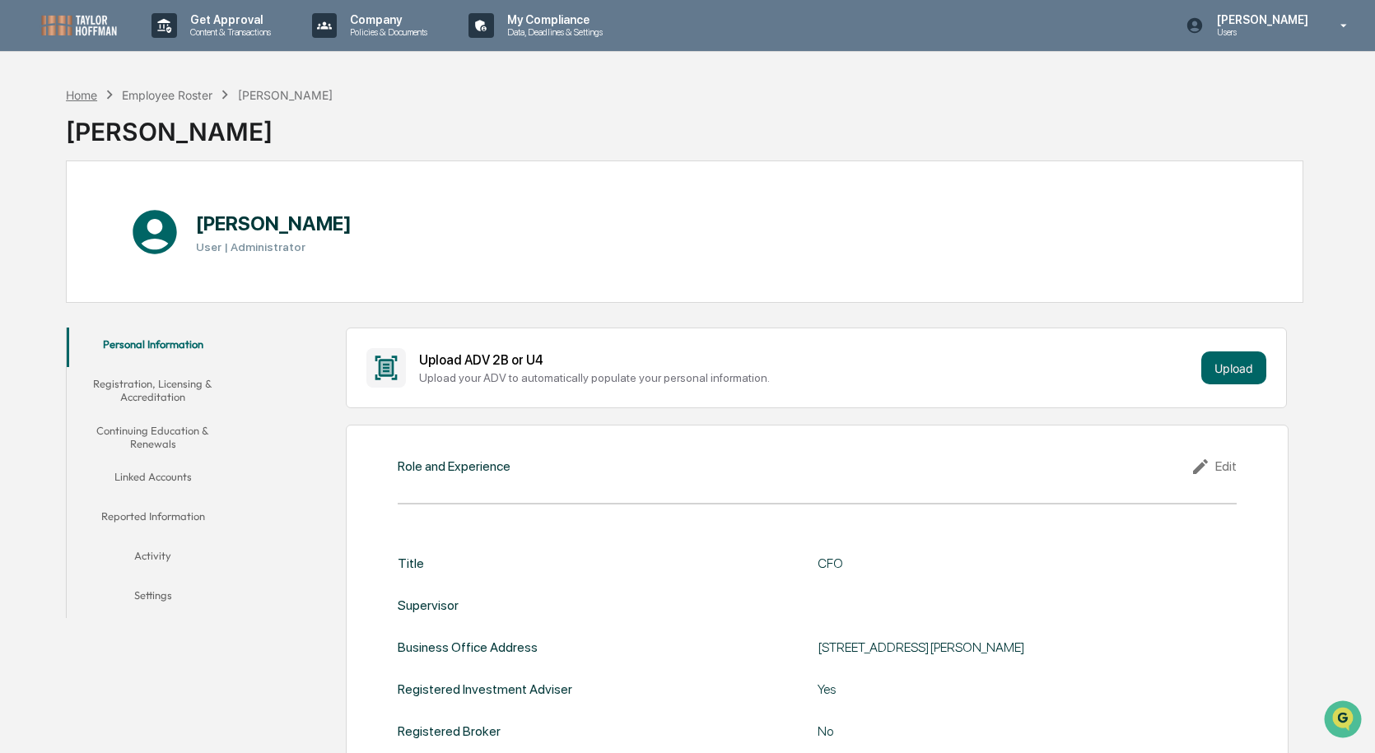
click at [84, 98] on div "Home" at bounding box center [81, 95] width 31 height 14
